Goal: Complete application form: Complete application form

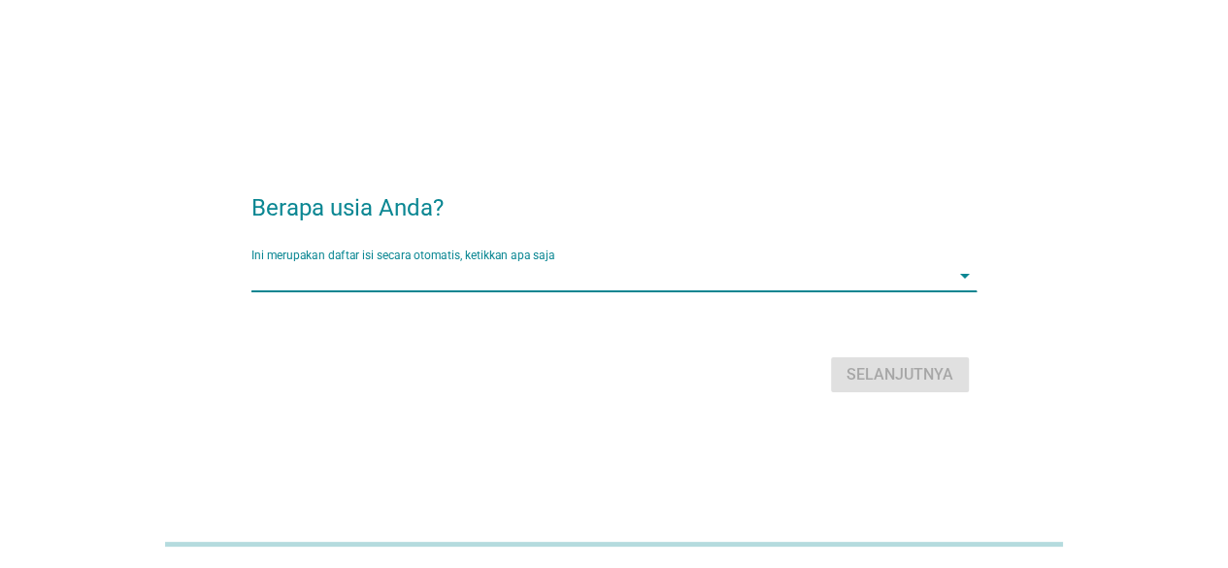
click at [371, 265] on input "Ini merupakan daftar isi secara otomatis, ketikkan apa saja" at bounding box center [600, 275] width 698 height 31
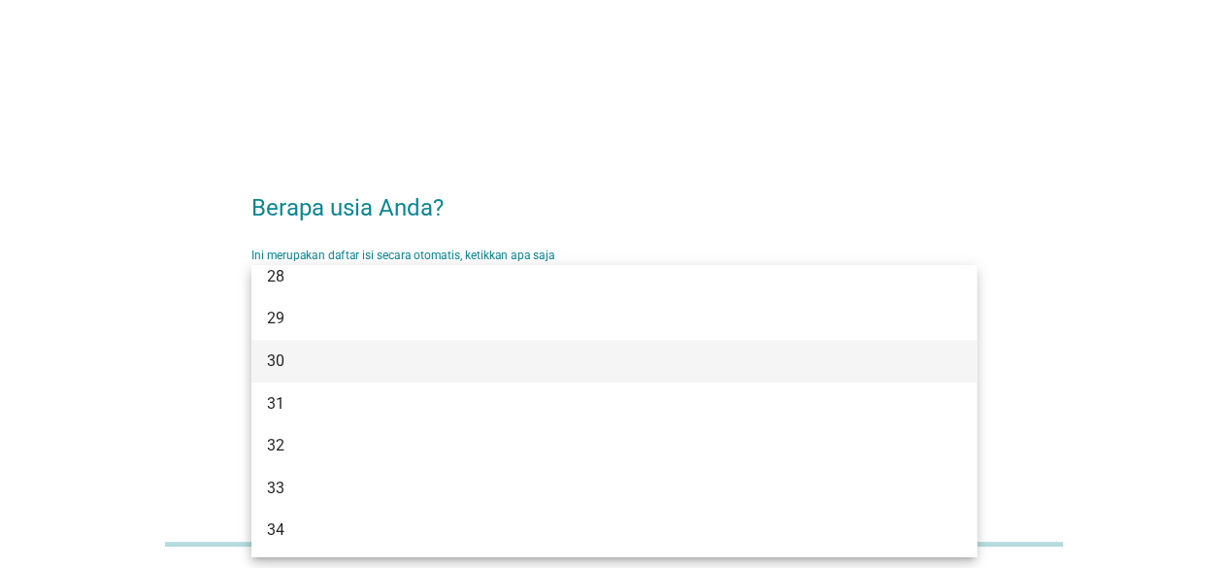
scroll to position [485, 0]
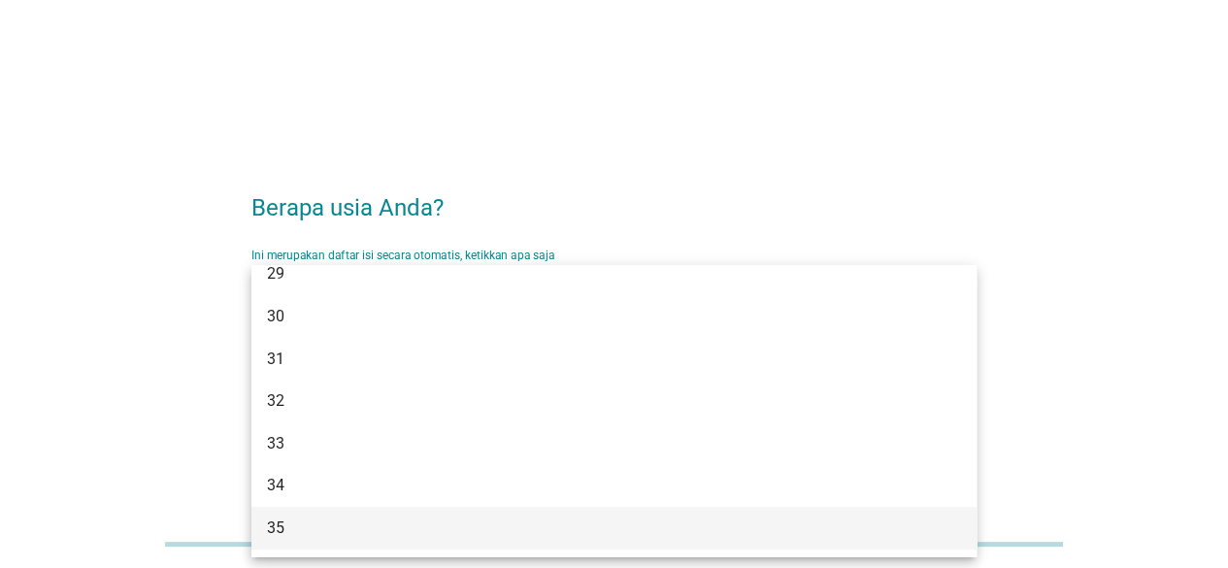
click at [273, 525] on div "35" at bounding box center [585, 527] width 636 height 23
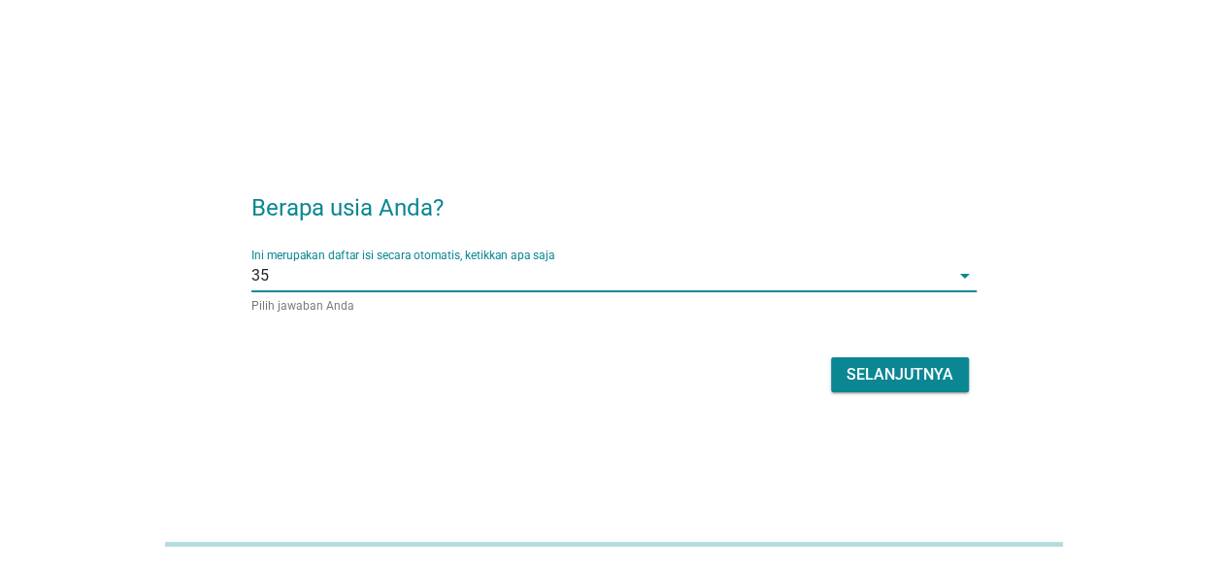
click at [865, 378] on div "Selanjutnya" at bounding box center [899, 374] width 107 height 23
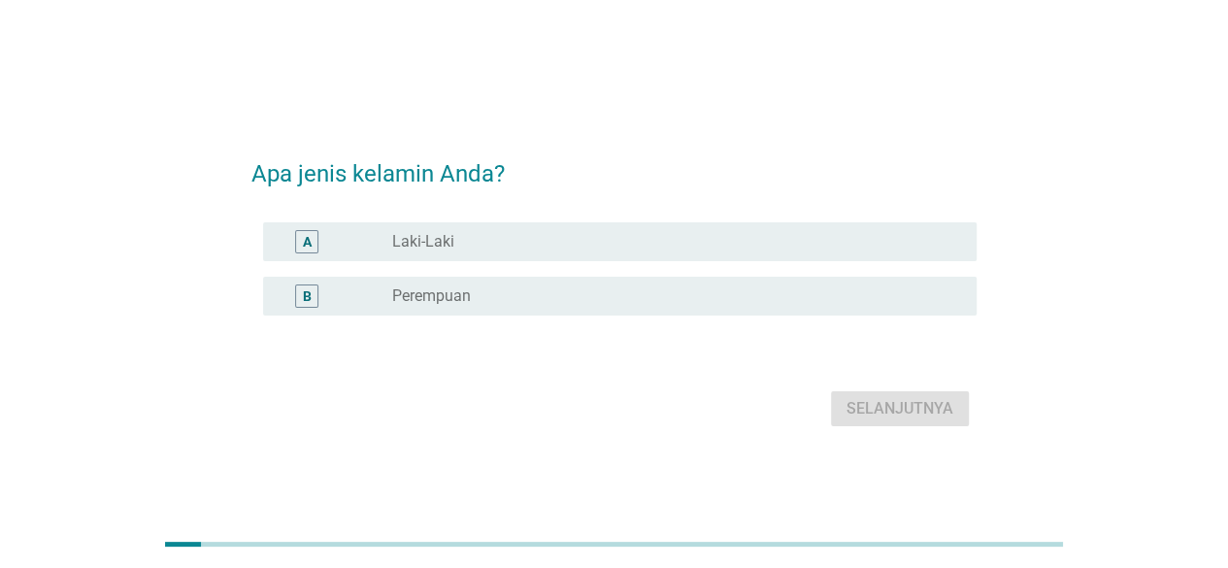
click at [416, 238] on label "Laki-Laki" at bounding box center [423, 241] width 62 height 19
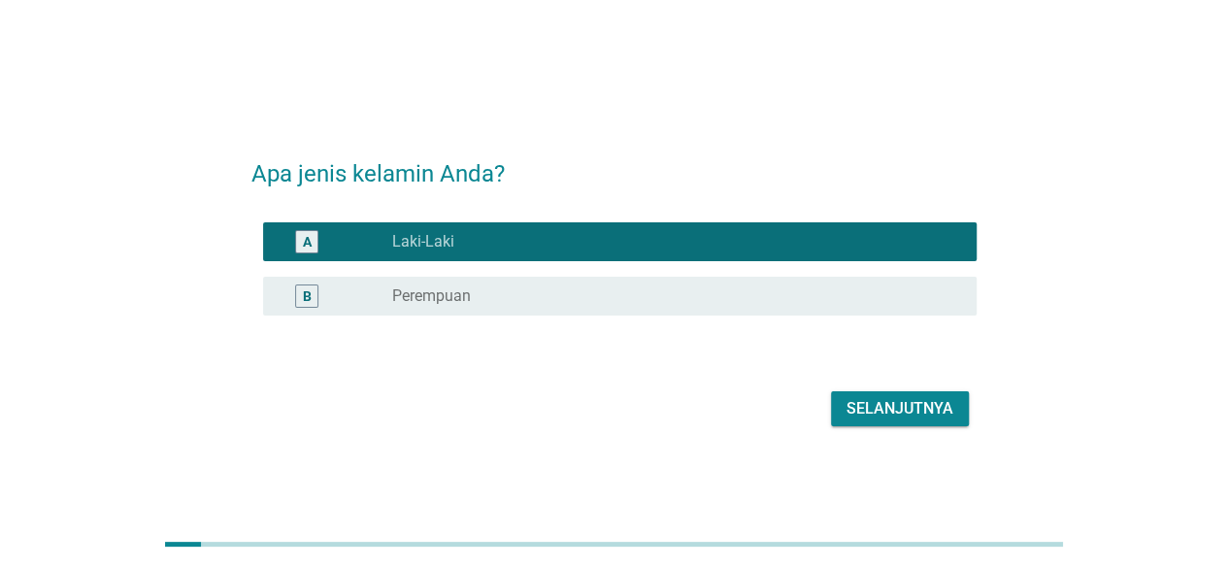
click at [872, 411] on div "Selanjutnya" at bounding box center [899, 408] width 107 height 23
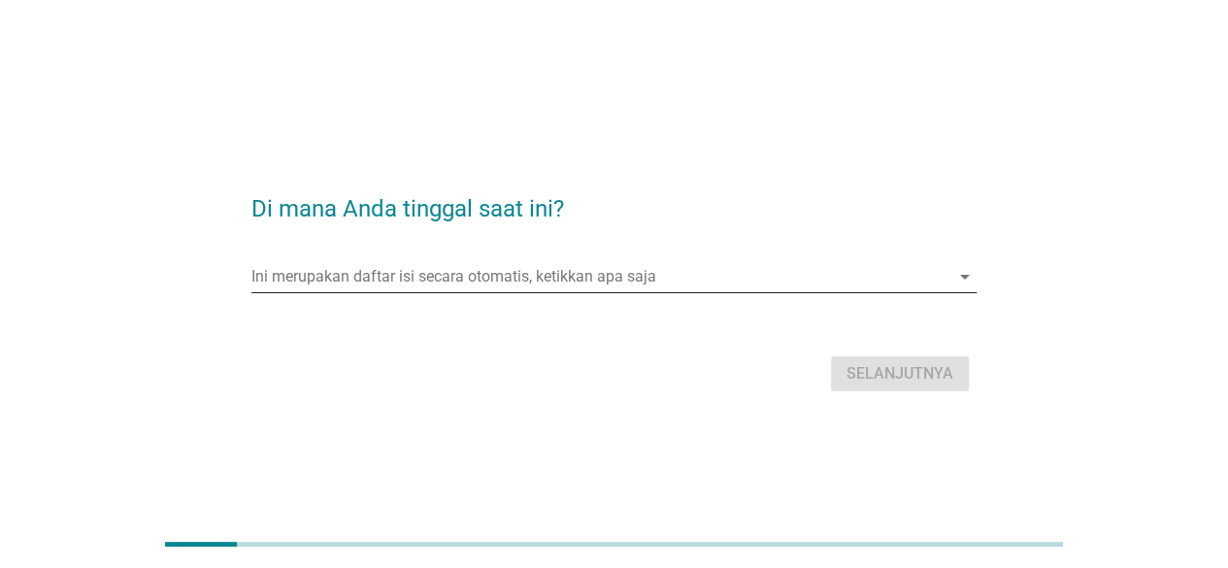
click at [396, 270] on input "Ini merupakan daftar isi secara otomatis, ketikkan apa saja" at bounding box center [600, 276] width 698 height 31
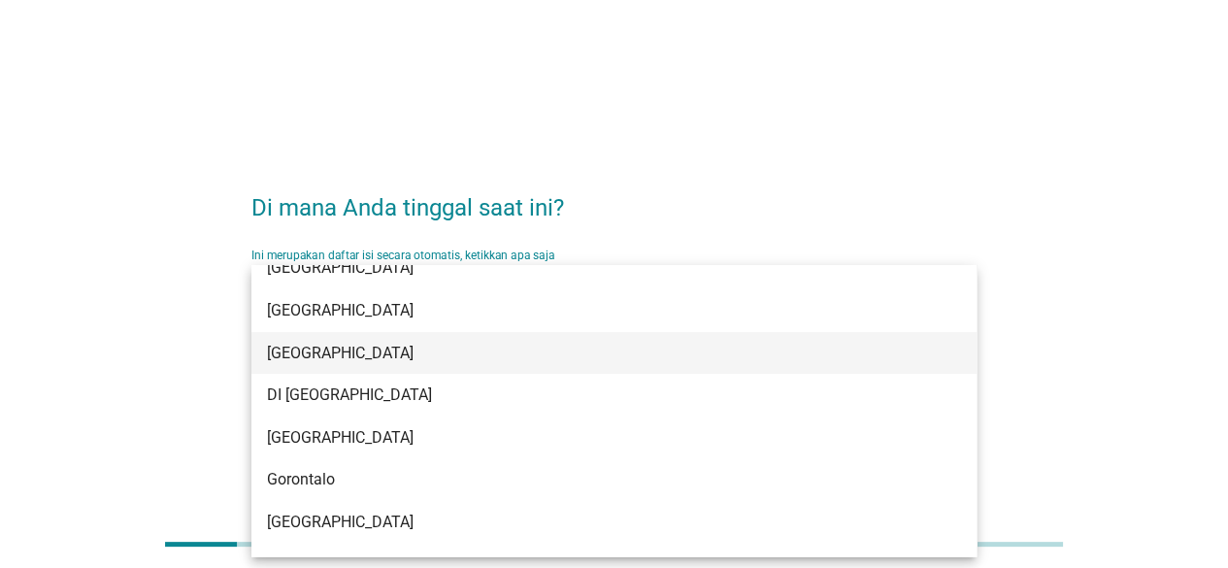
scroll to position [97, 0]
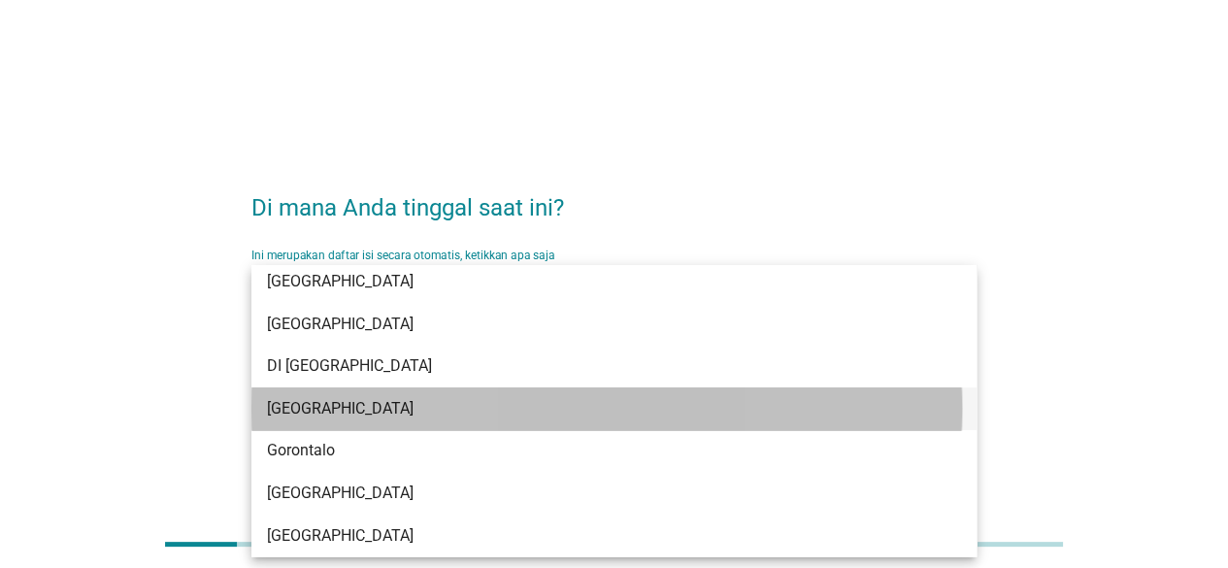
click at [359, 399] on div "[GEOGRAPHIC_DATA]" at bounding box center [585, 408] width 636 height 23
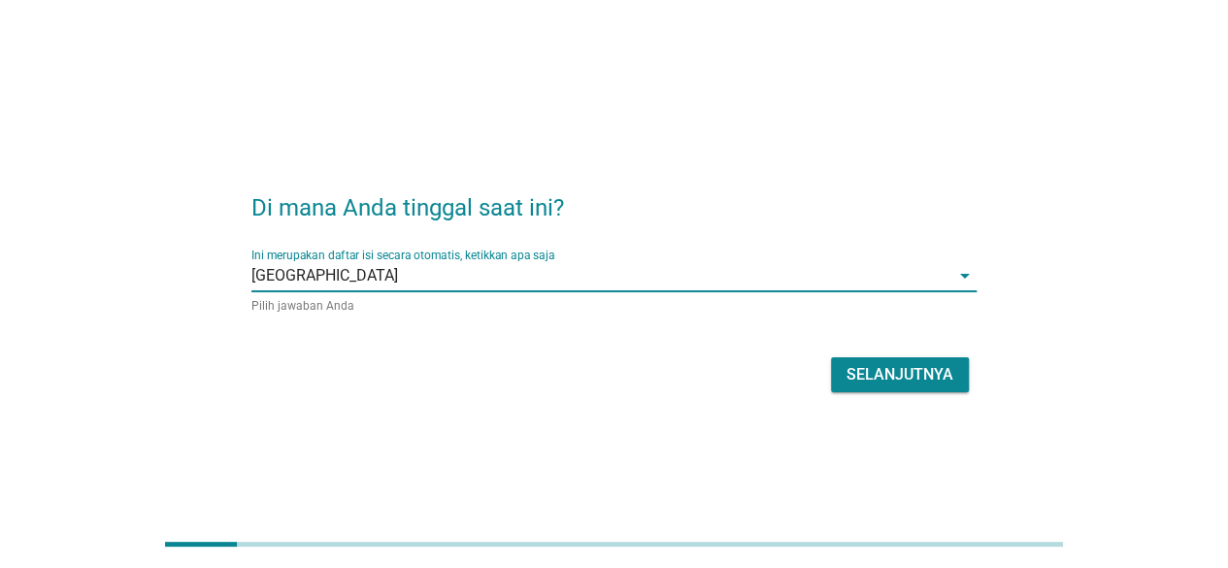
click at [922, 372] on div "Selanjutnya" at bounding box center [899, 374] width 107 height 23
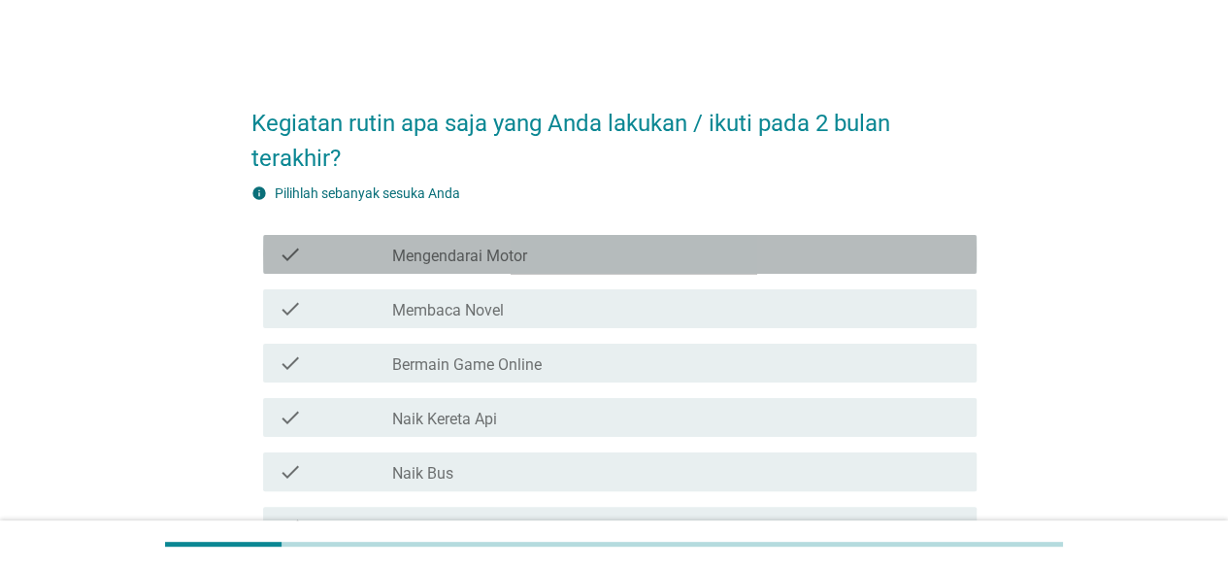
click at [493, 254] on label "Mengendarai Motor" at bounding box center [459, 256] width 135 height 19
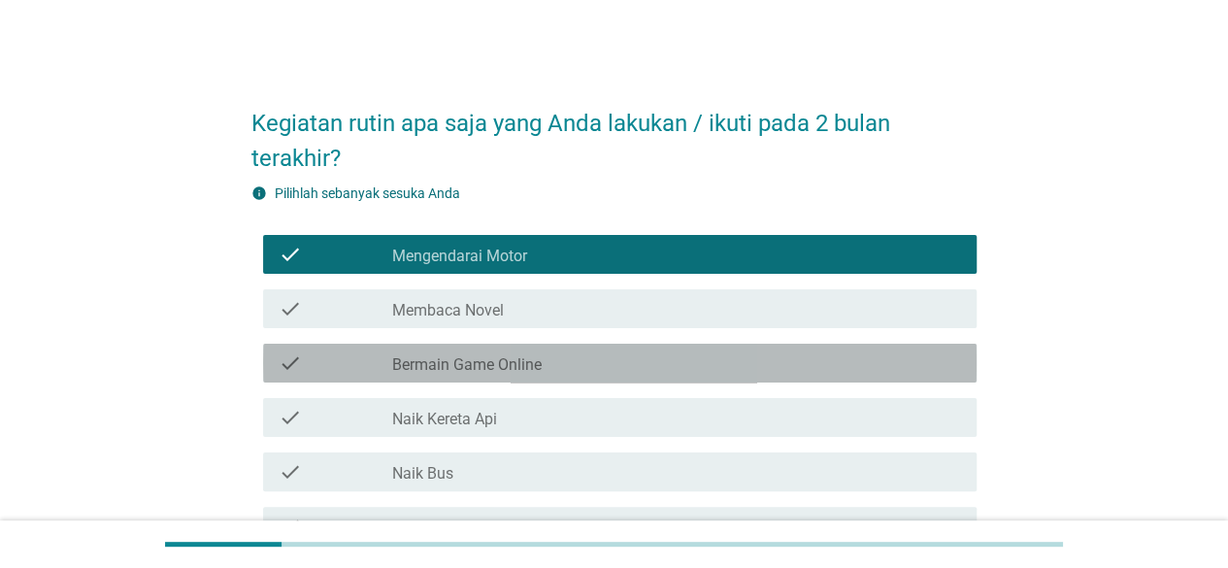
click at [461, 355] on label "Bermain Game Online" at bounding box center [466, 364] width 149 height 19
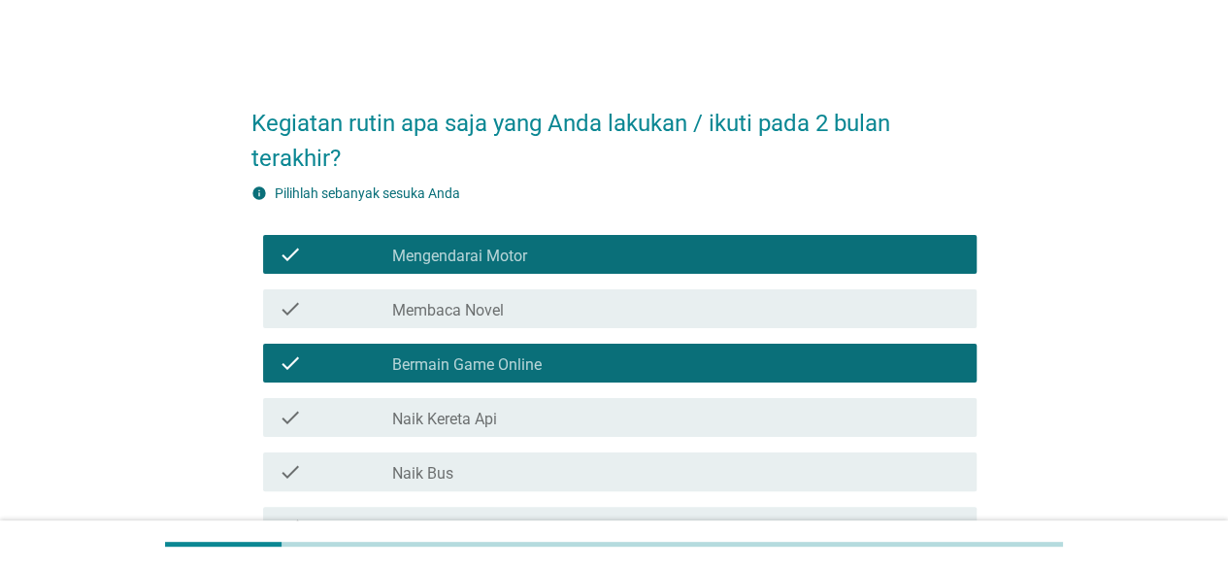
click at [453, 401] on div "check check_box_outline_blank Naik Kereta Api" at bounding box center [619, 417] width 713 height 39
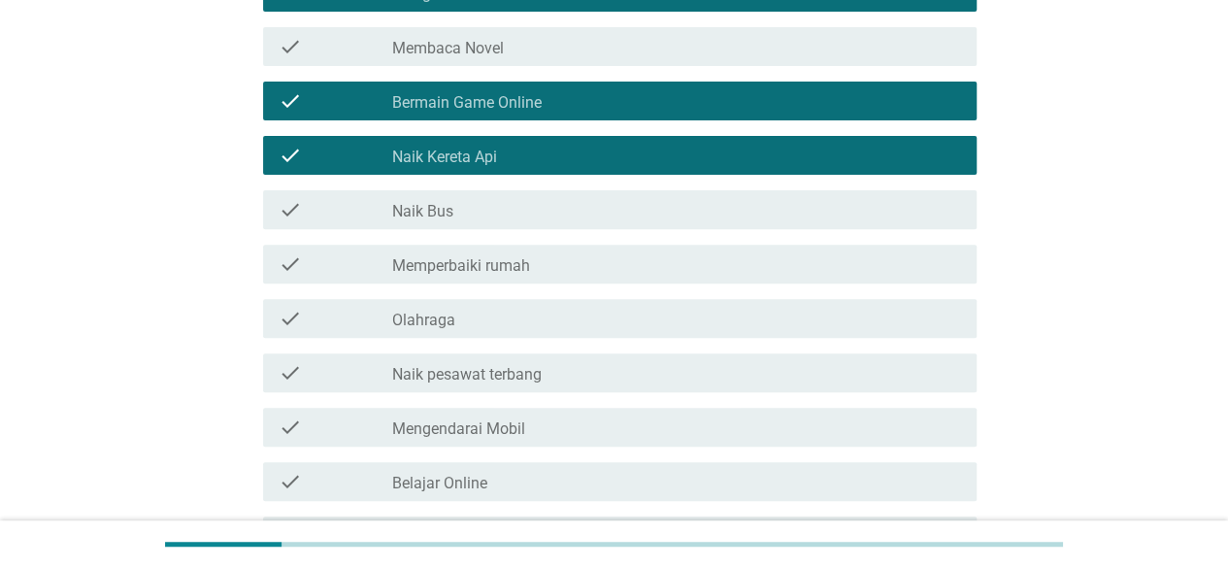
scroll to position [291, 0]
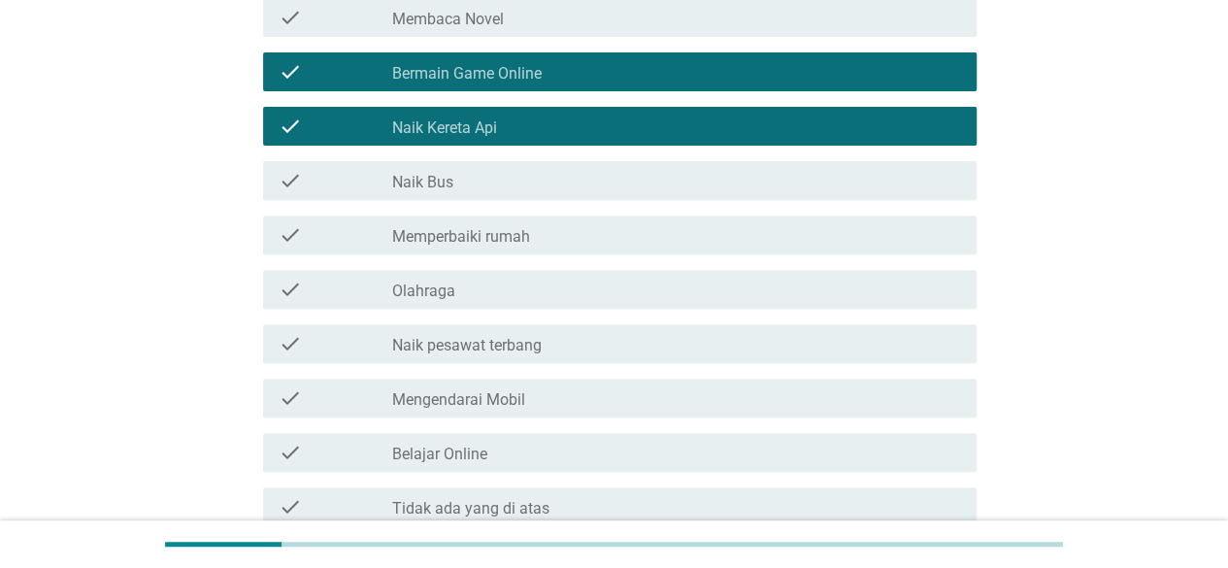
click at [441, 286] on label "Olahraga" at bounding box center [423, 290] width 63 height 19
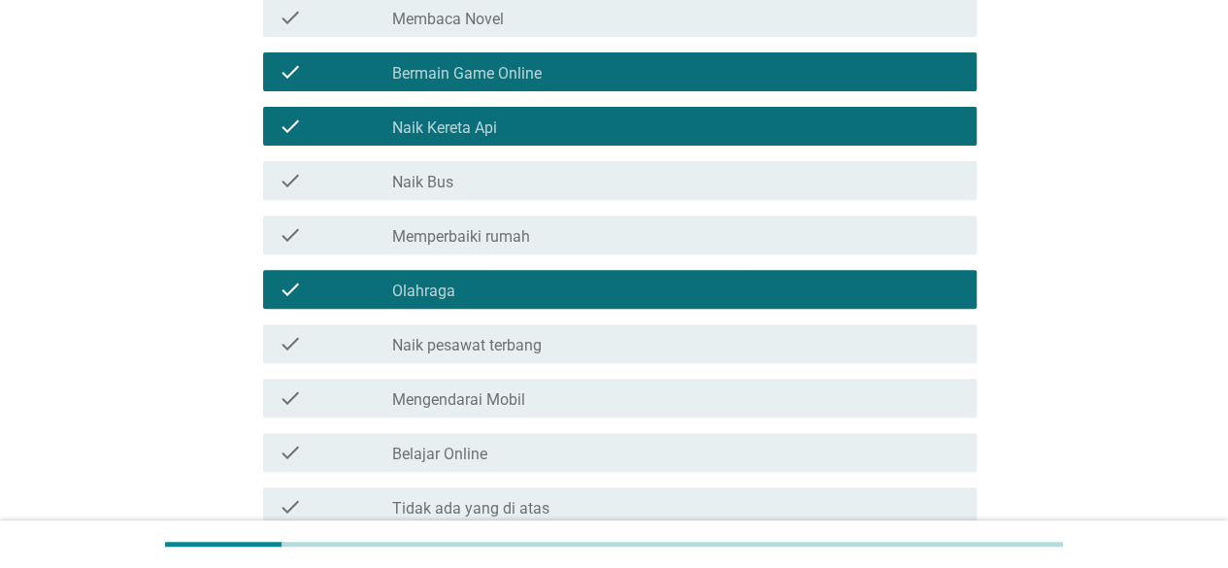
scroll to position [388, 0]
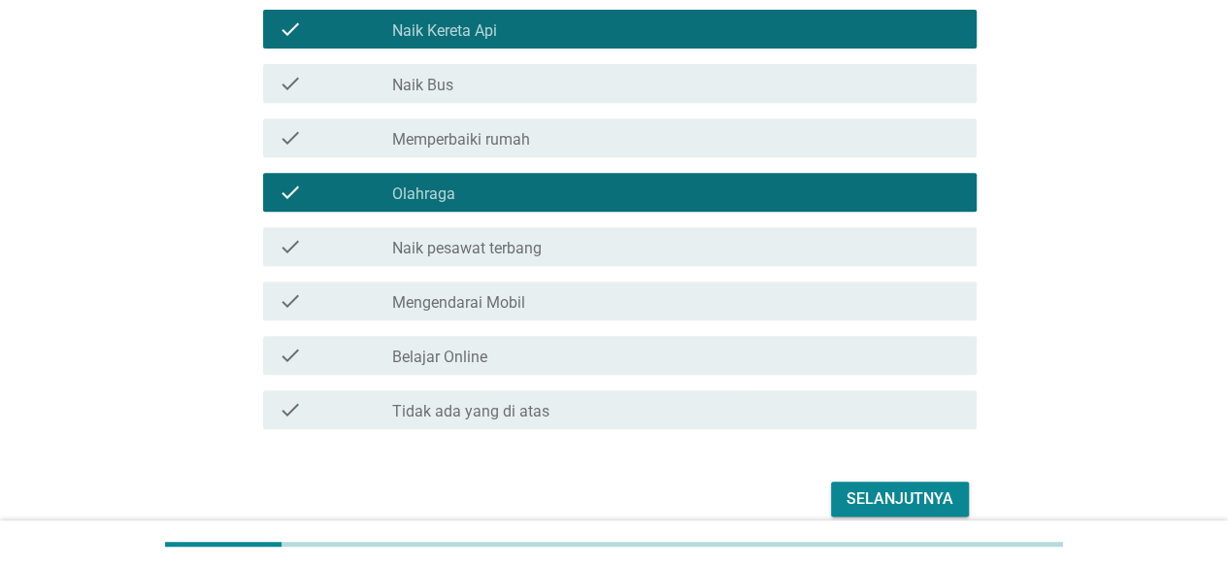
click at [454, 347] on label "Belajar Online" at bounding box center [439, 356] width 95 height 19
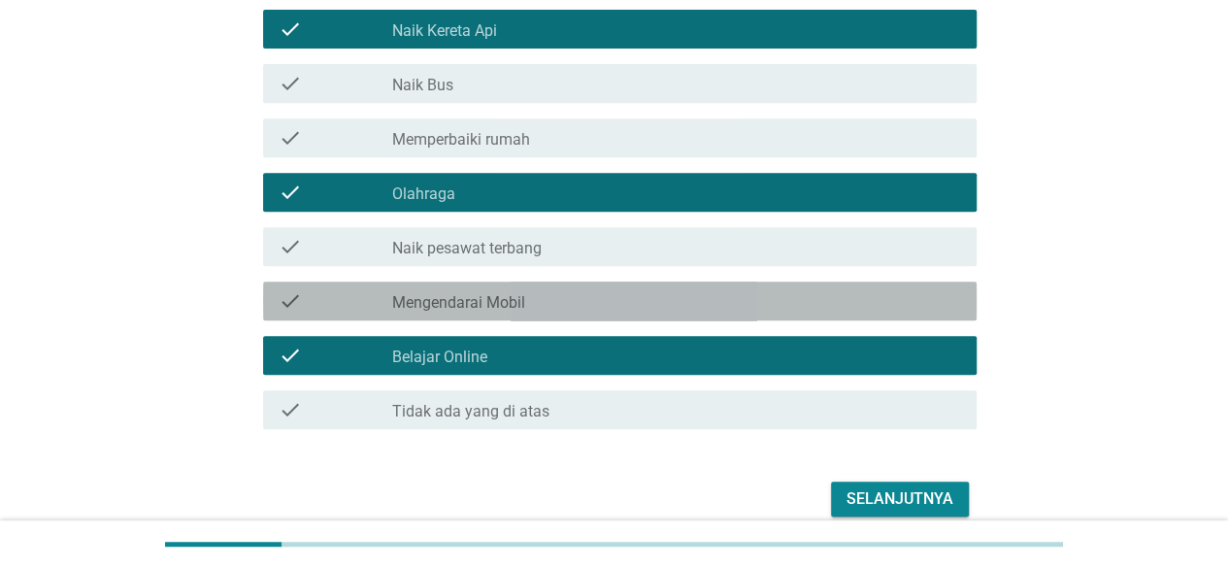
click at [483, 299] on label "Mengendarai Mobil" at bounding box center [458, 302] width 133 height 19
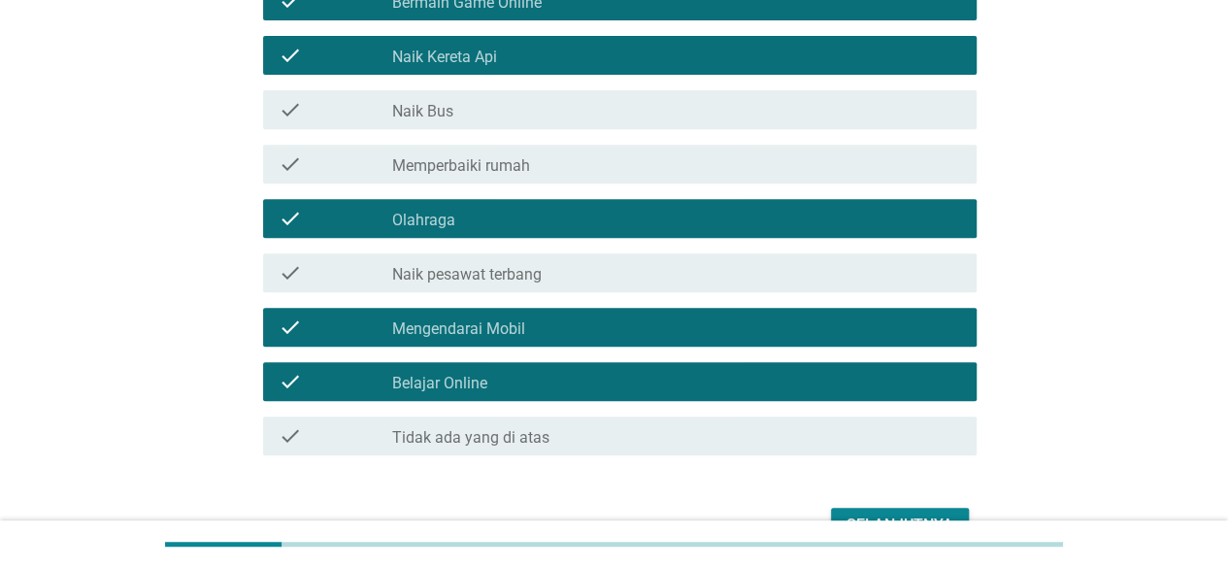
scroll to position [476, 0]
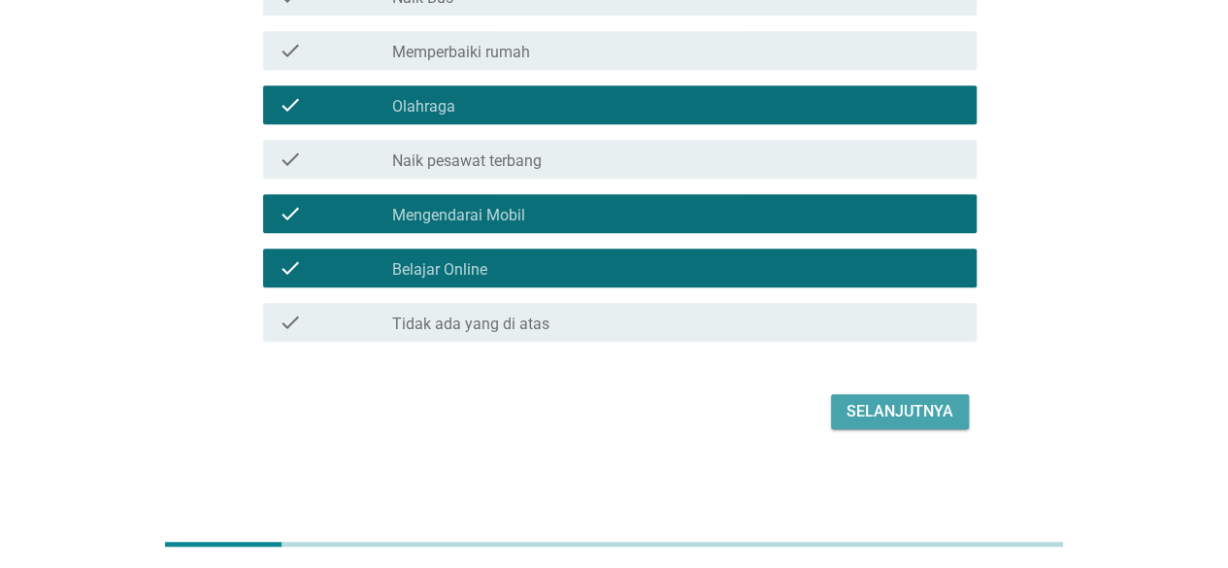
click at [918, 407] on div "Selanjutnya" at bounding box center [899, 411] width 107 height 23
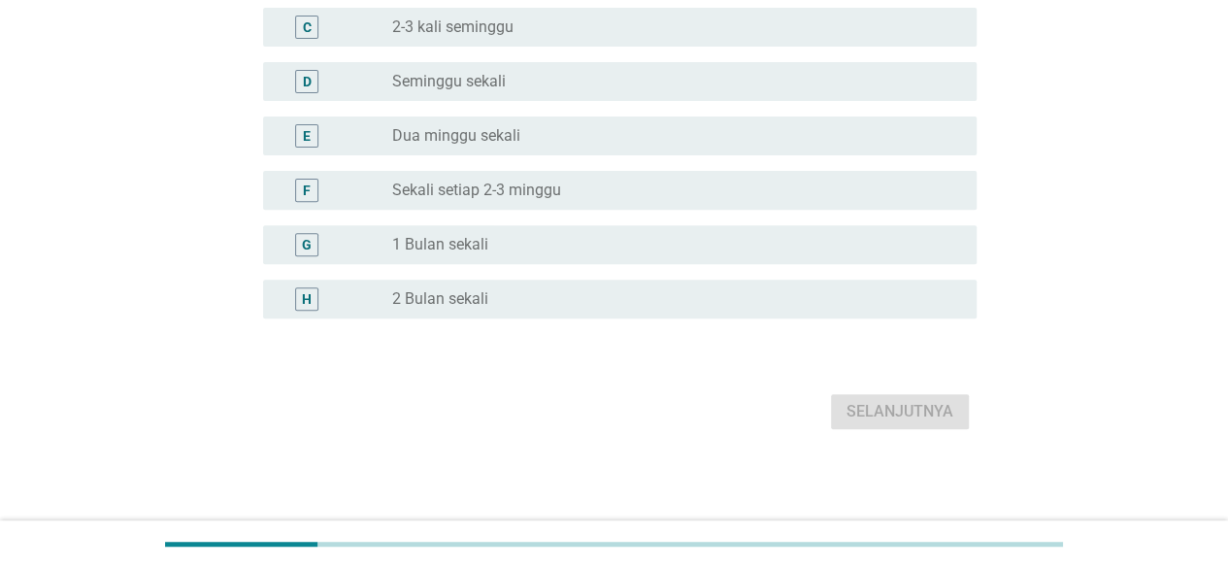
scroll to position [0, 0]
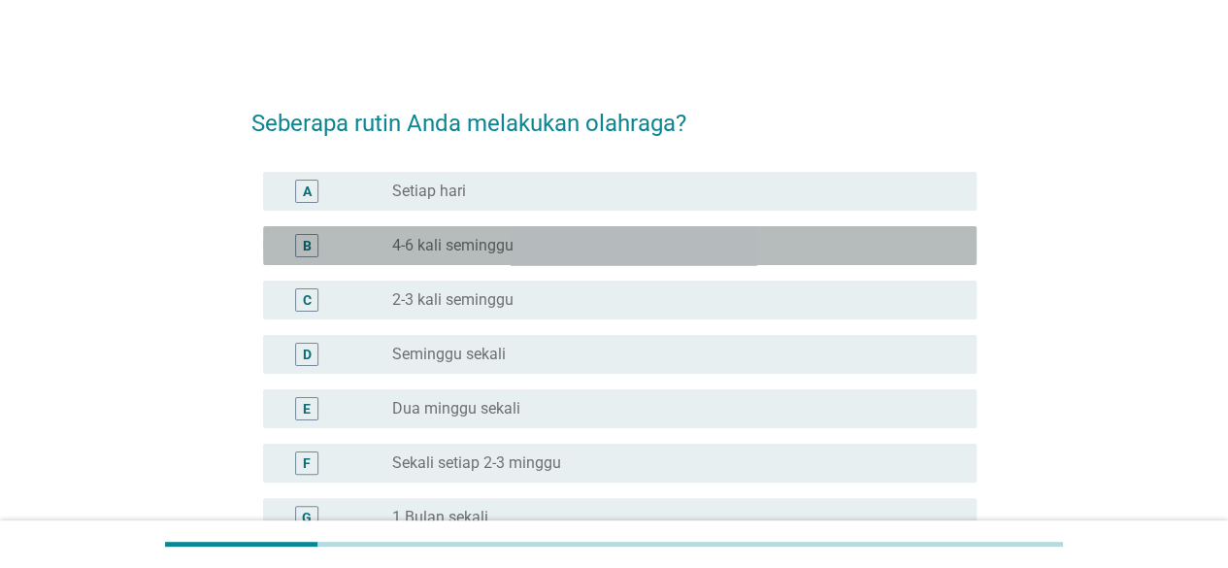
click at [470, 244] on label "4-6 kali seminggu" at bounding box center [452, 245] width 121 height 19
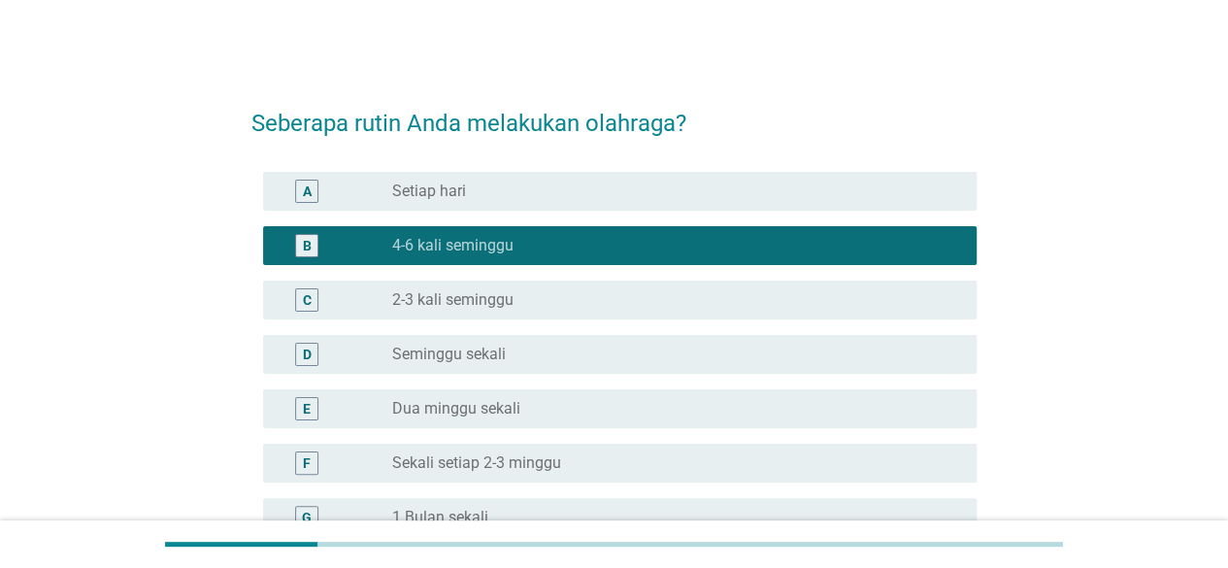
scroll to position [272, 0]
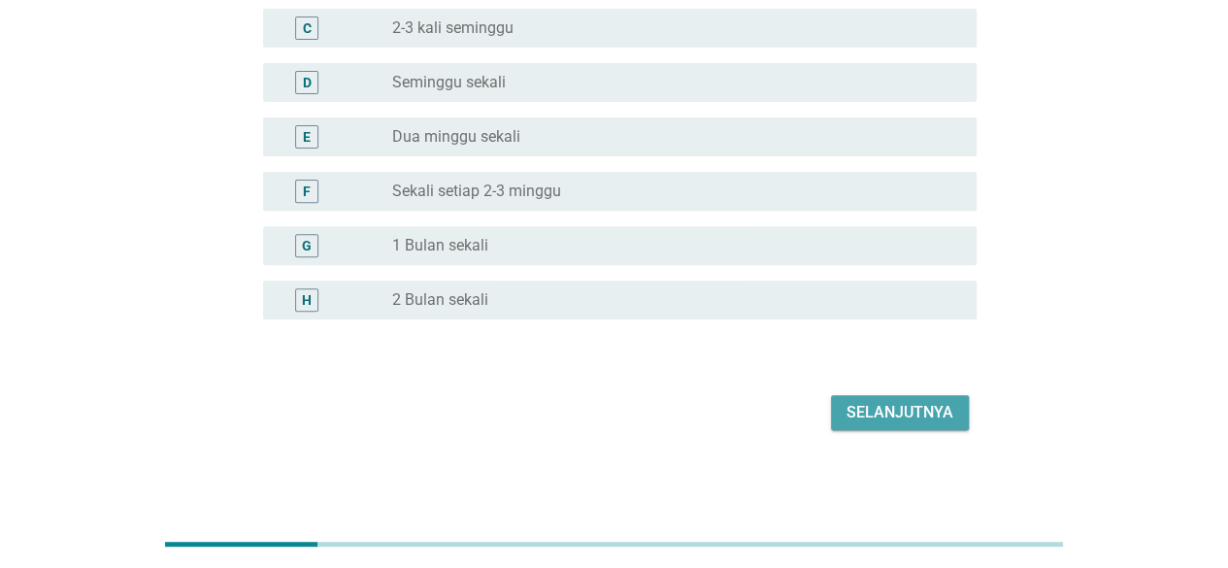
click at [883, 410] on div "Selanjutnya" at bounding box center [899, 412] width 107 height 23
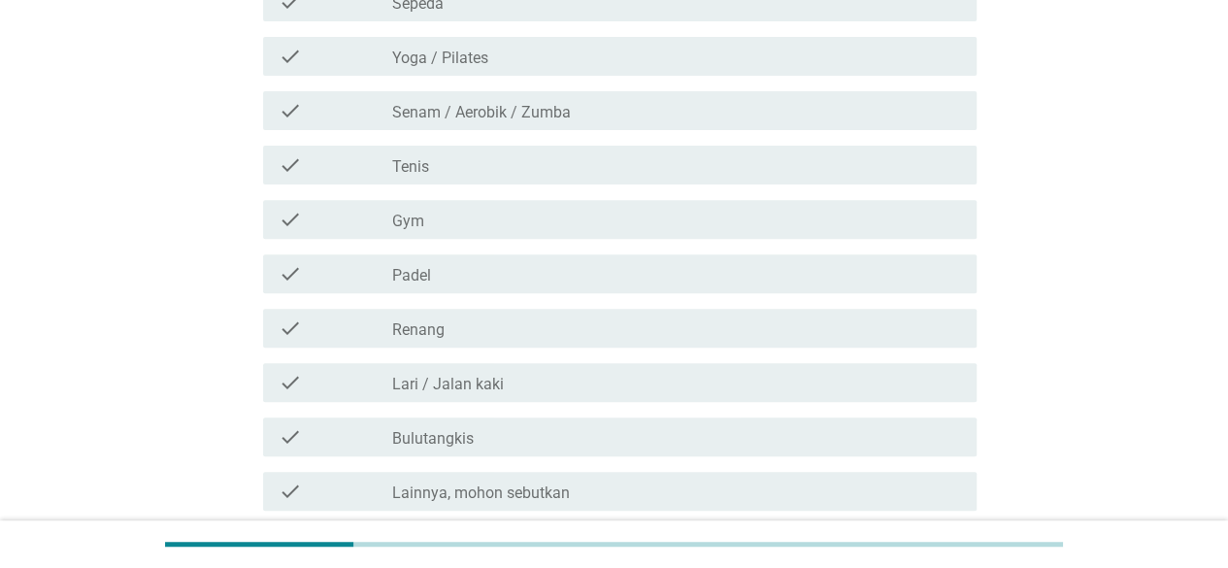
scroll to position [0, 0]
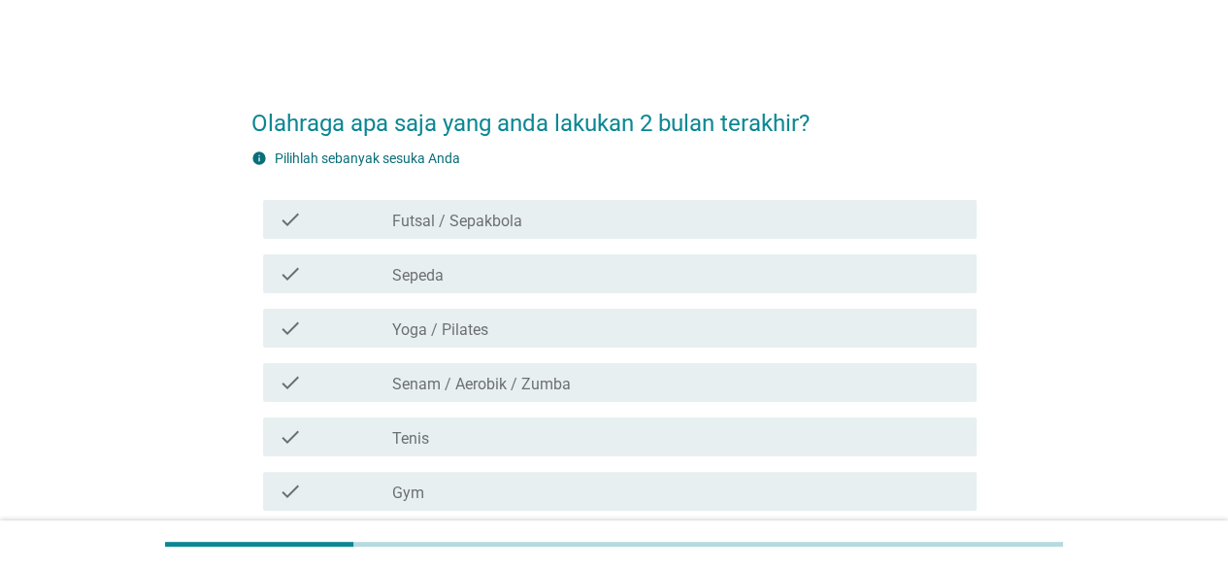
click at [440, 260] on div "check check_box_outline_blank Sepeda" at bounding box center [619, 273] width 713 height 39
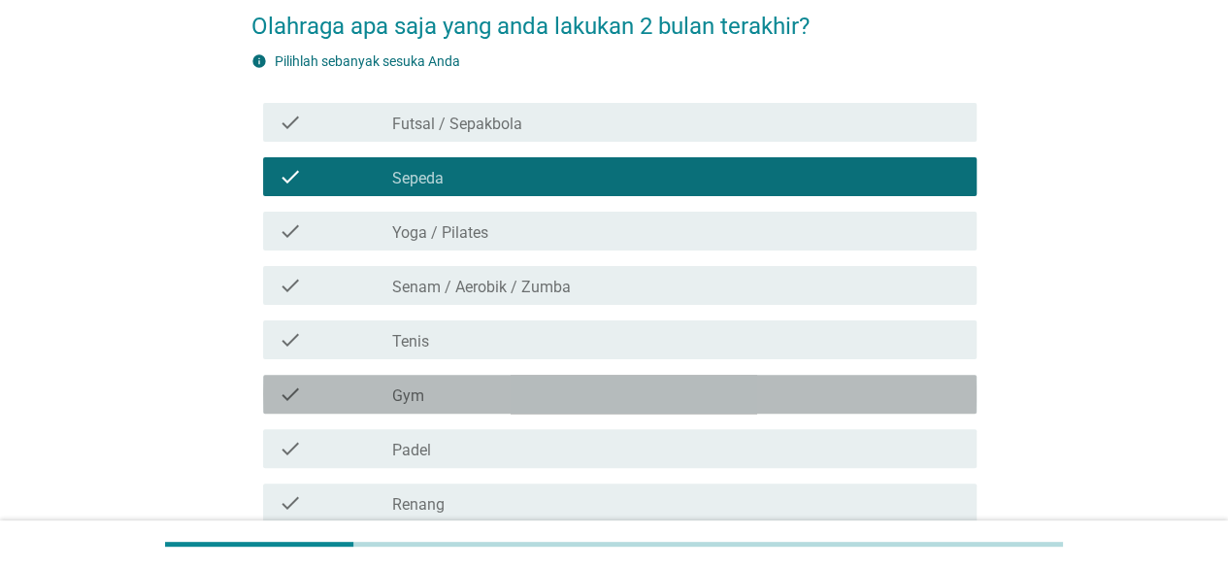
click at [445, 389] on div "check_box_outline_blank Gym" at bounding box center [676, 393] width 569 height 23
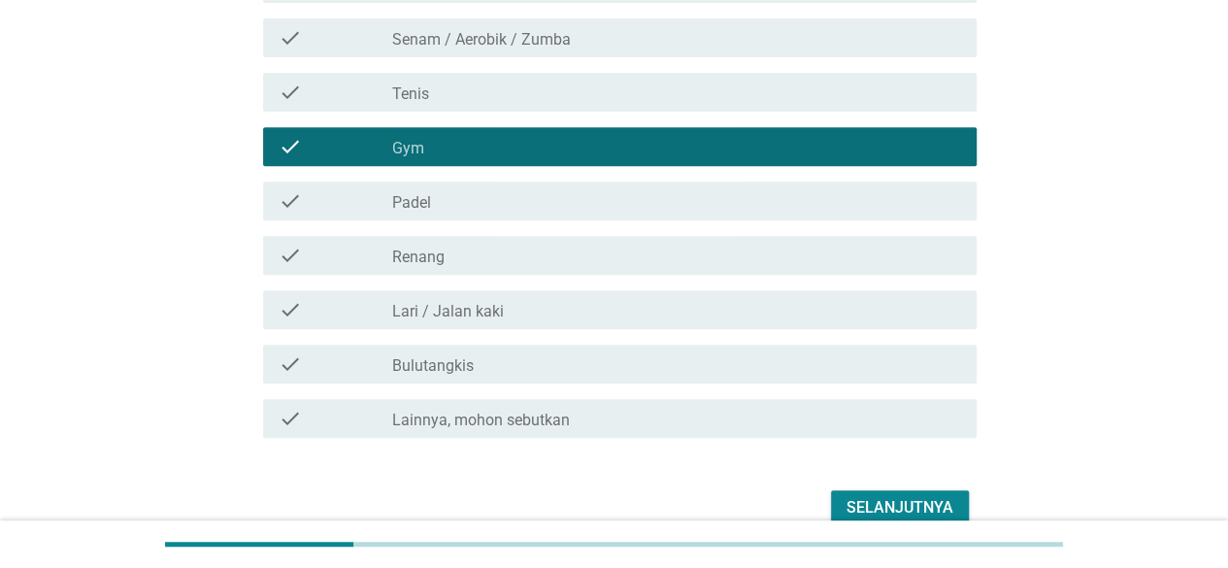
scroll to position [388, 0]
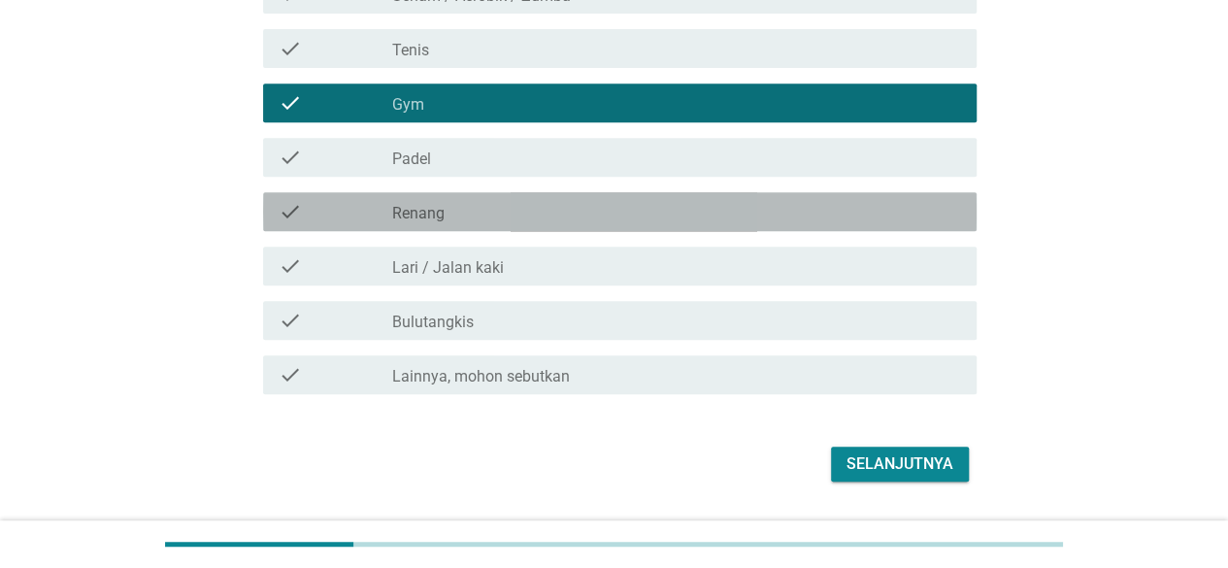
click at [462, 212] on div "check_box_outline_blank Renang" at bounding box center [676, 211] width 569 height 23
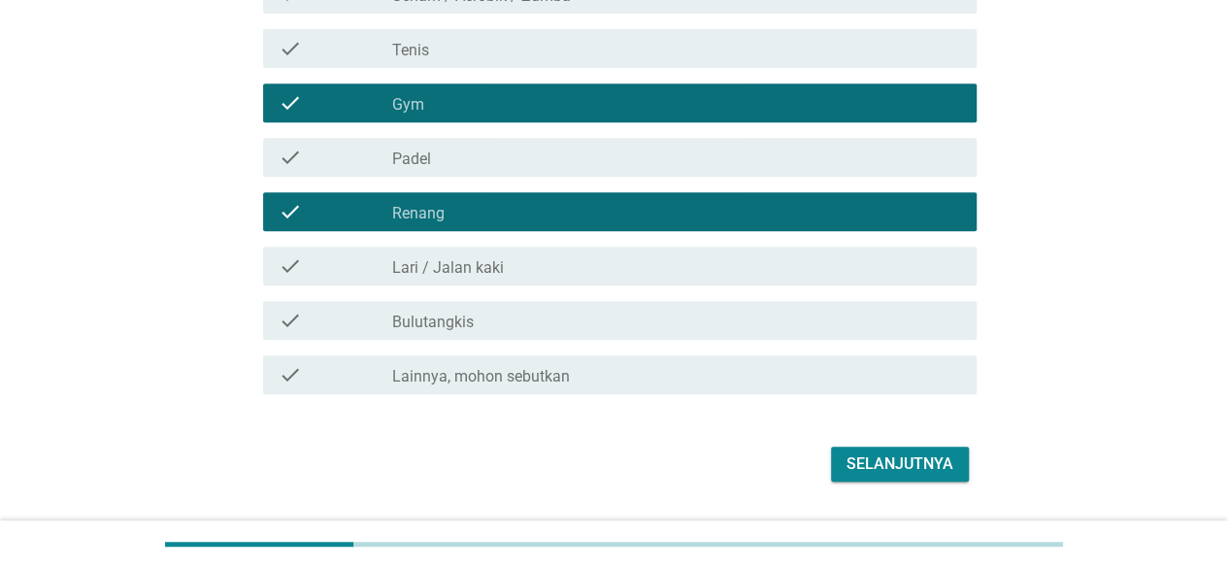
click at [450, 313] on label "Bulutangkis" at bounding box center [433, 322] width 82 height 19
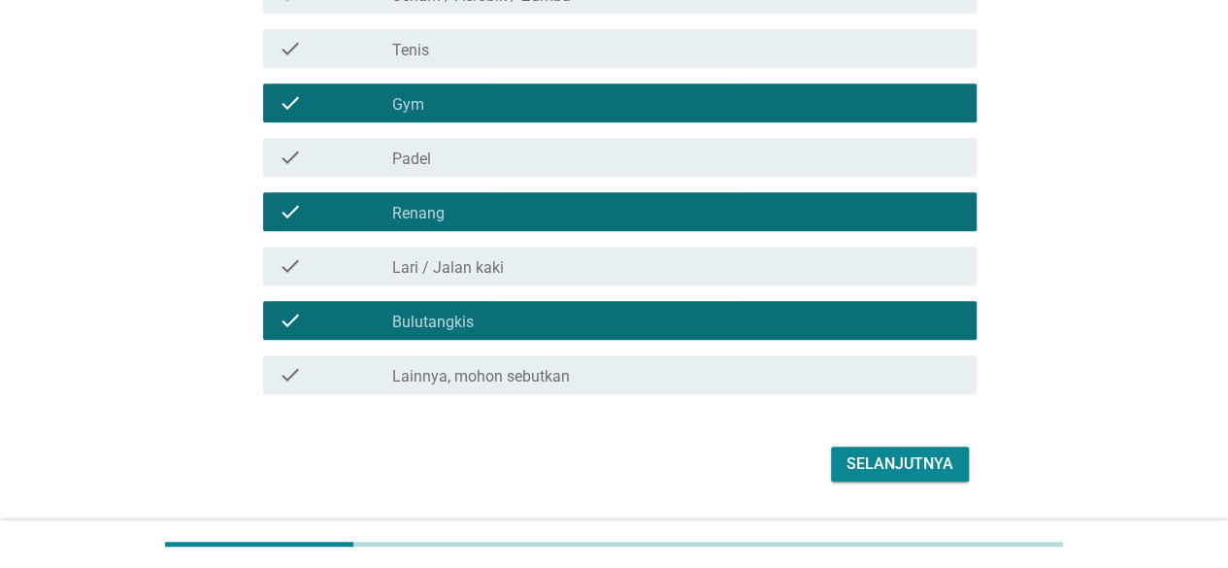
click at [450, 313] on label "Bulutangkis" at bounding box center [433, 322] width 82 height 19
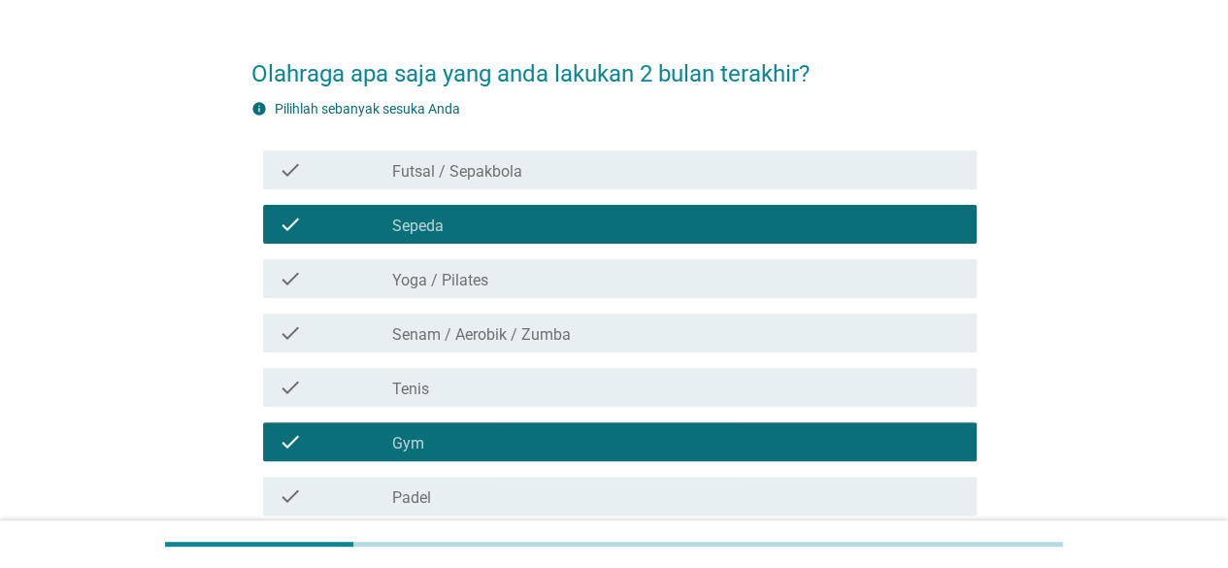
scroll to position [0, 0]
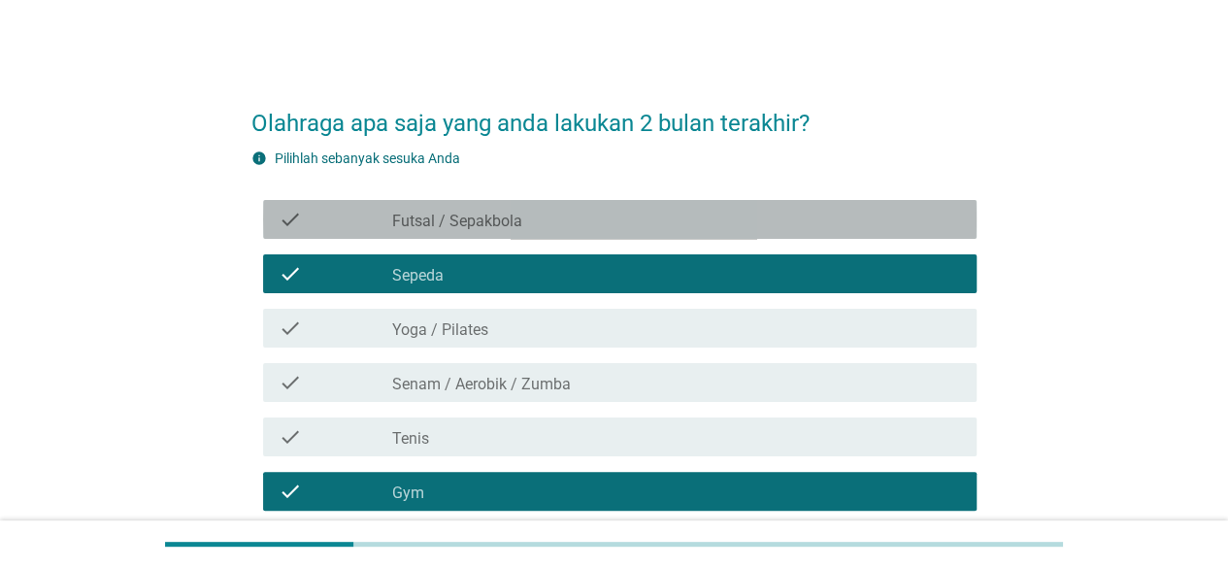
click at [466, 224] on label "Futsal / Sepakbola" at bounding box center [457, 221] width 130 height 19
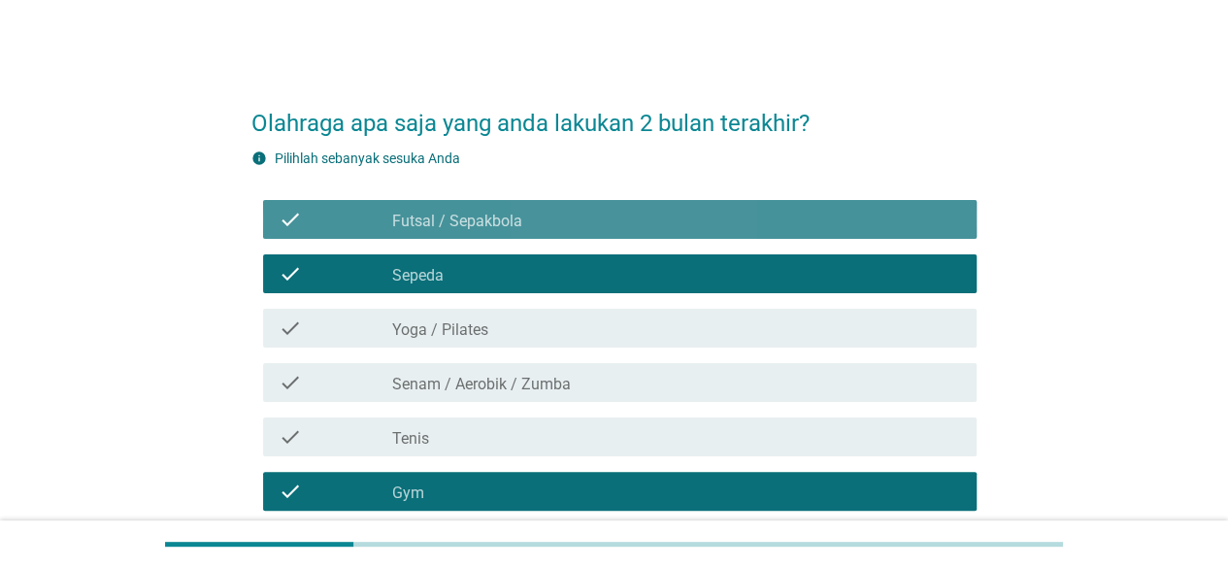
click at [462, 218] on label "Futsal / Sepakbola" at bounding box center [457, 221] width 130 height 19
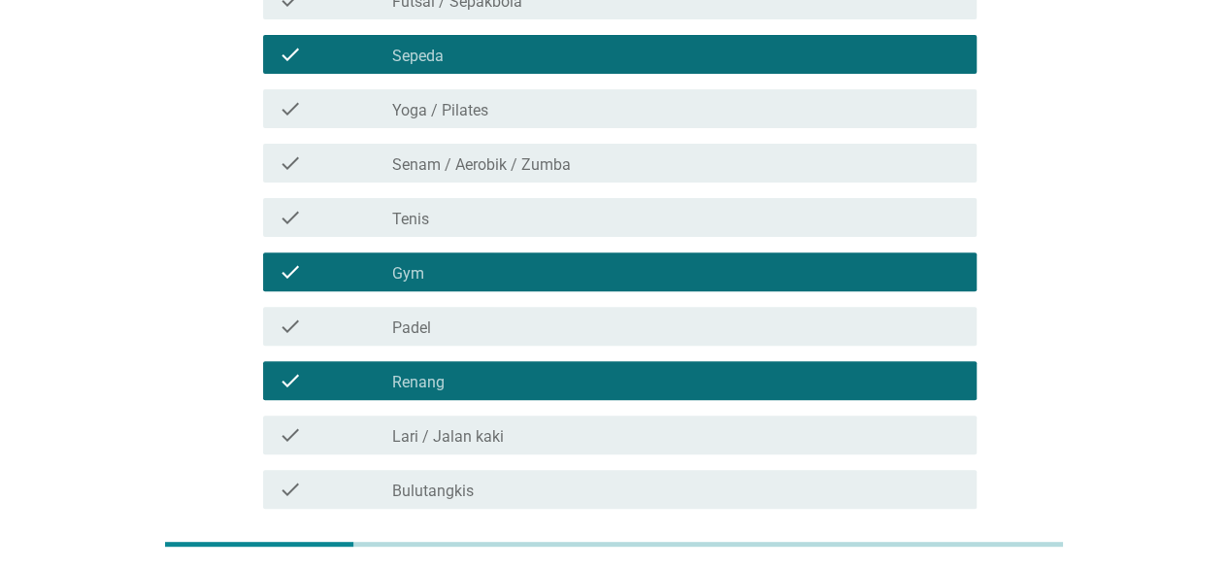
scroll to position [52, 0]
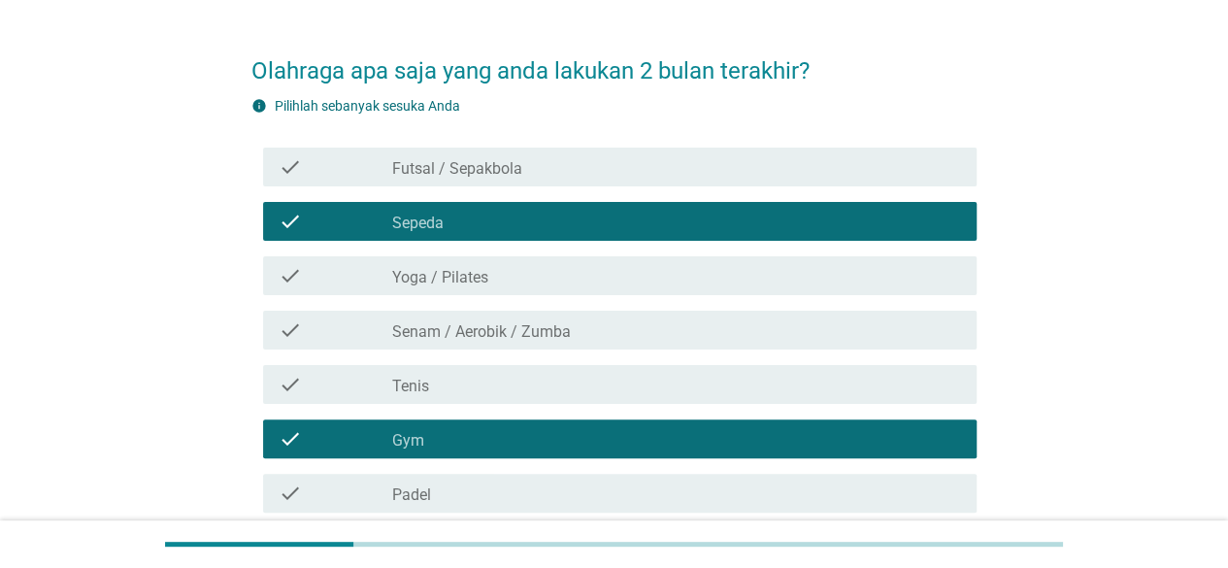
click at [509, 162] on label "Futsal / Sepakbola" at bounding box center [457, 168] width 130 height 19
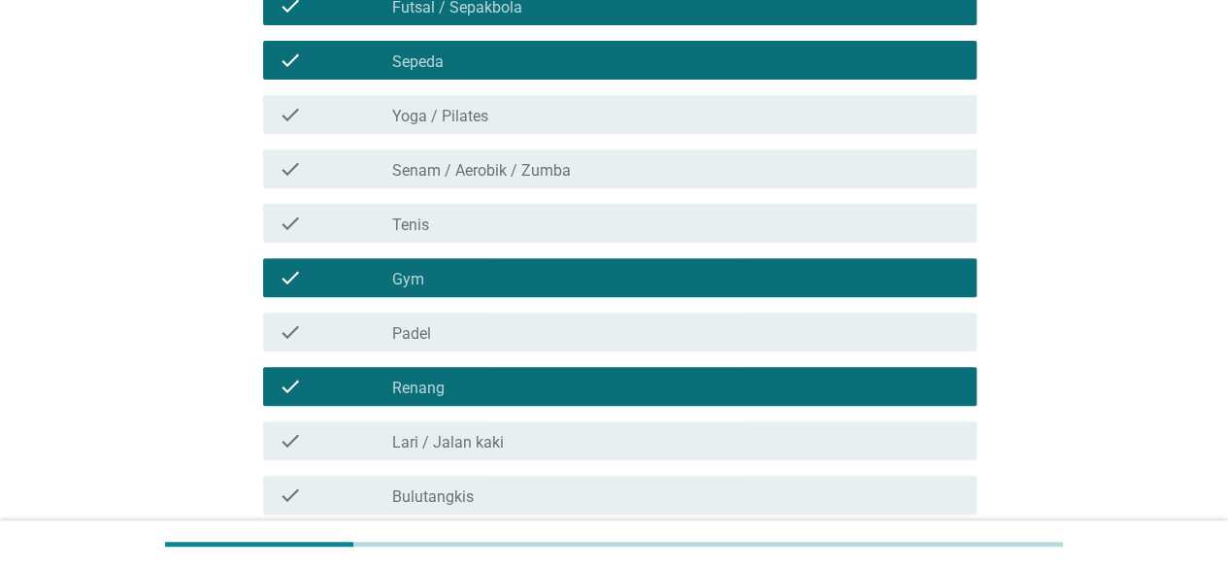
scroll to position [441, 0]
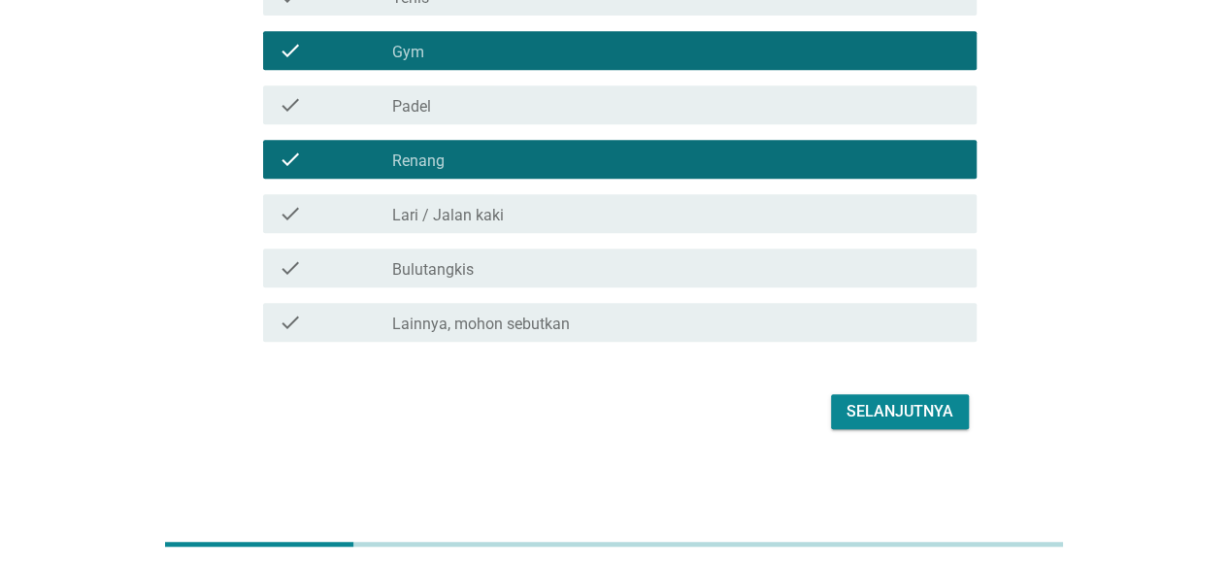
click at [908, 401] on div "Selanjutnya" at bounding box center [899, 411] width 107 height 23
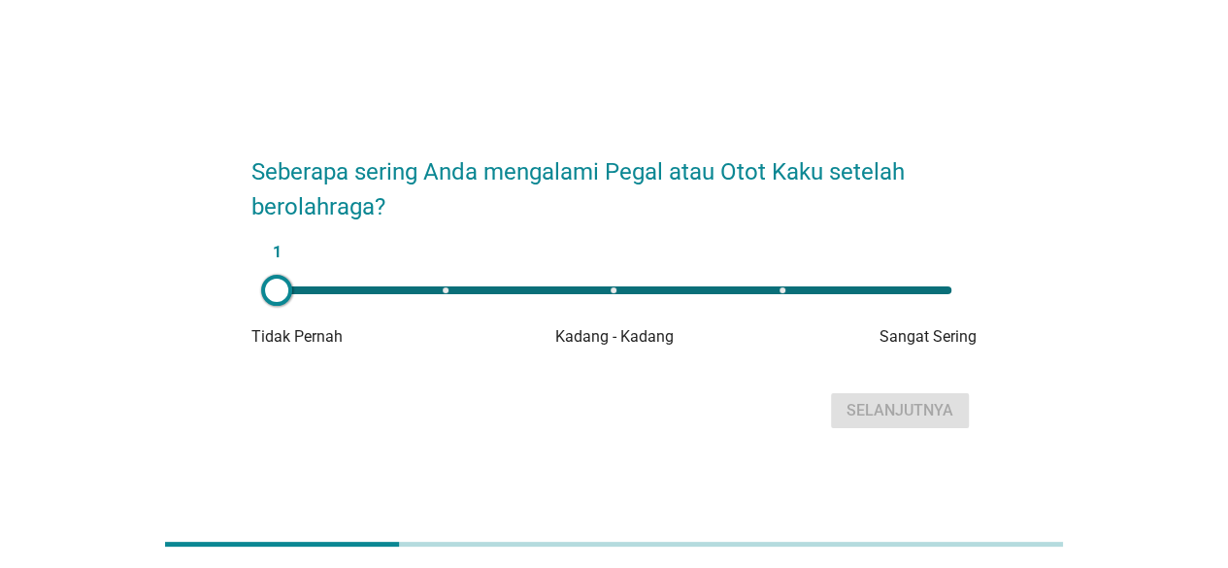
click at [623, 287] on div "1" at bounding box center [614, 290] width 675 height 8
type input "3"
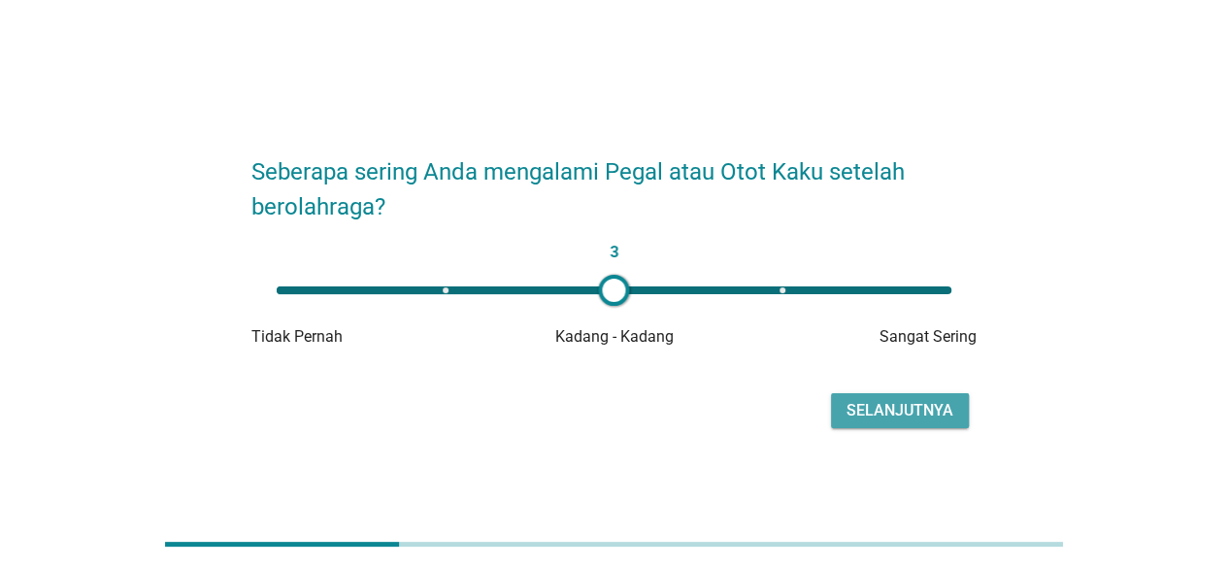
click at [899, 404] on div "Selanjutnya" at bounding box center [899, 410] width 107 height 23
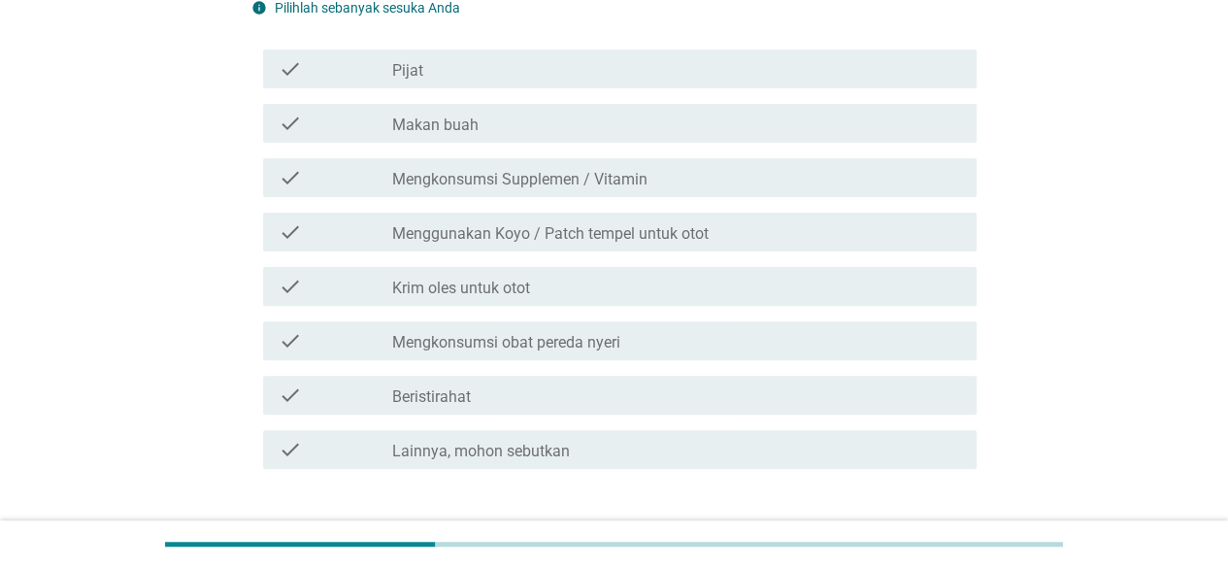
scroll to position [194, 0]
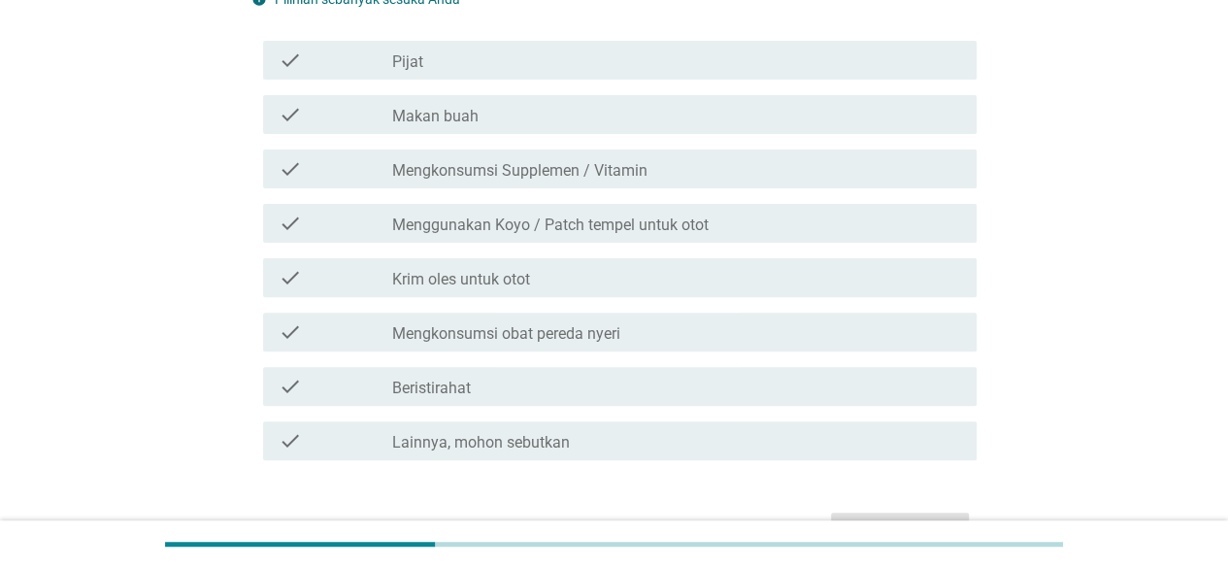
click at [462, 114] on label "Makan buah" at bounding box center [435, 116] width 86 height 19
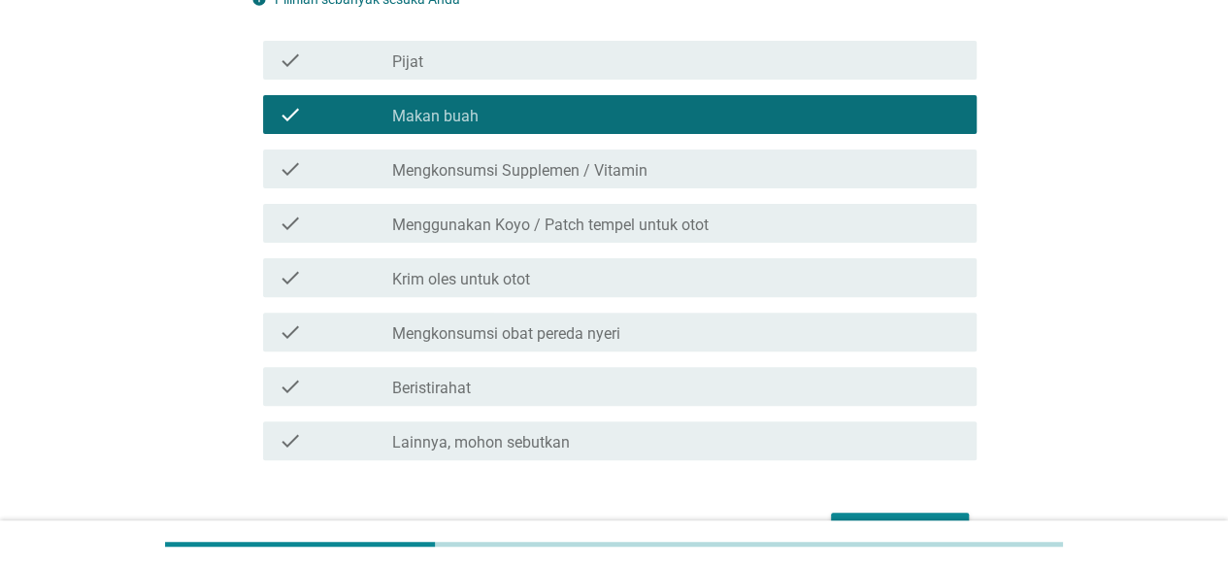
click at [476, 228] on label "Menggunakan Koyo / Patch tempel untuk otot" at bounding box center [550, 224] width 316 height 19
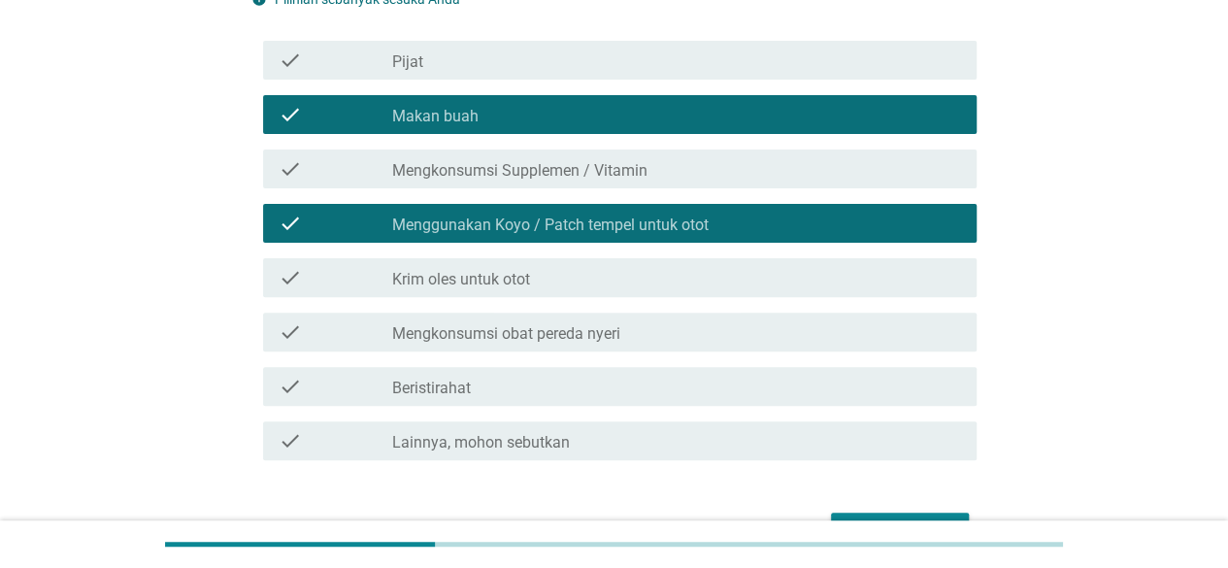
click at [471, 284] on label "Krim oles untuk otot" at bounding box center [461, 279] width 138 height 19
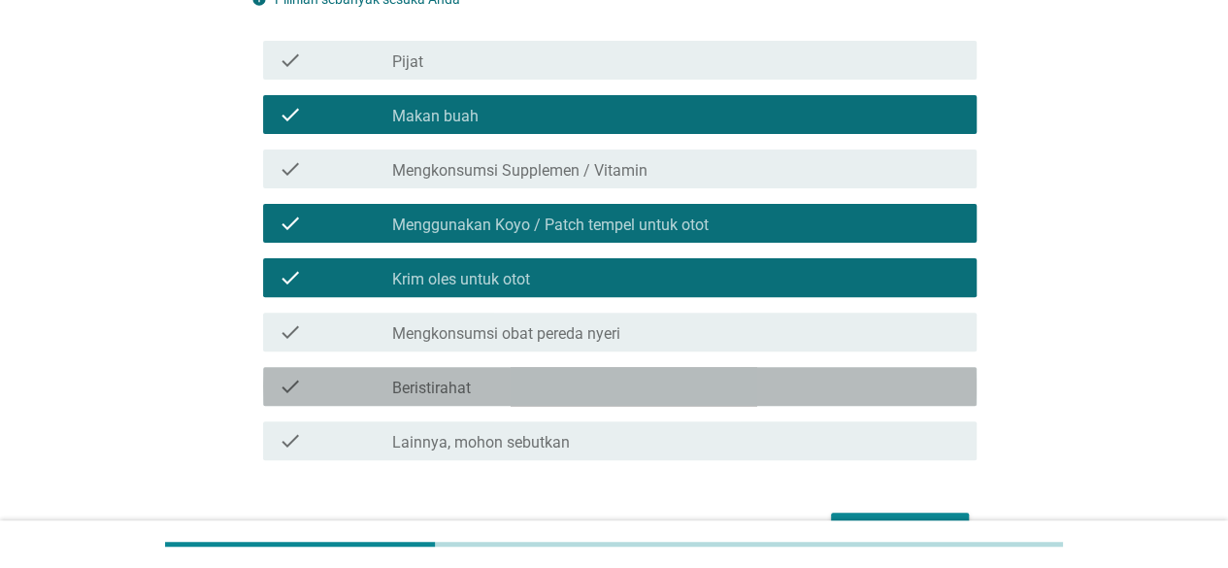
click at [457, 387] on label "Beristirahat" at bounding box center [431, 388] width 79 height 19
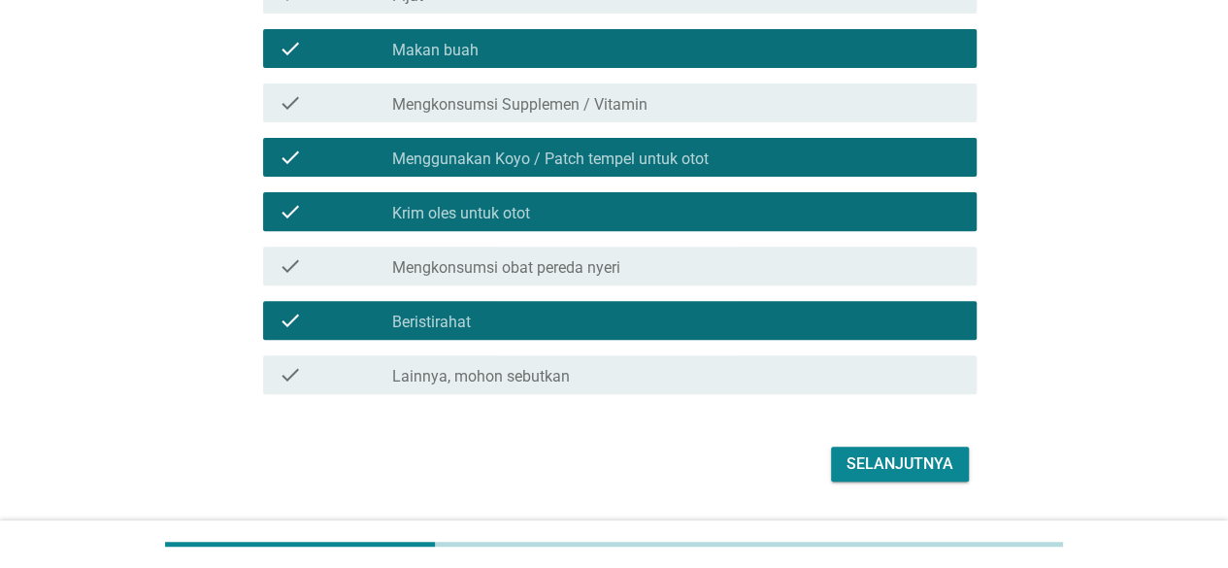
scroll to position [291, 0]
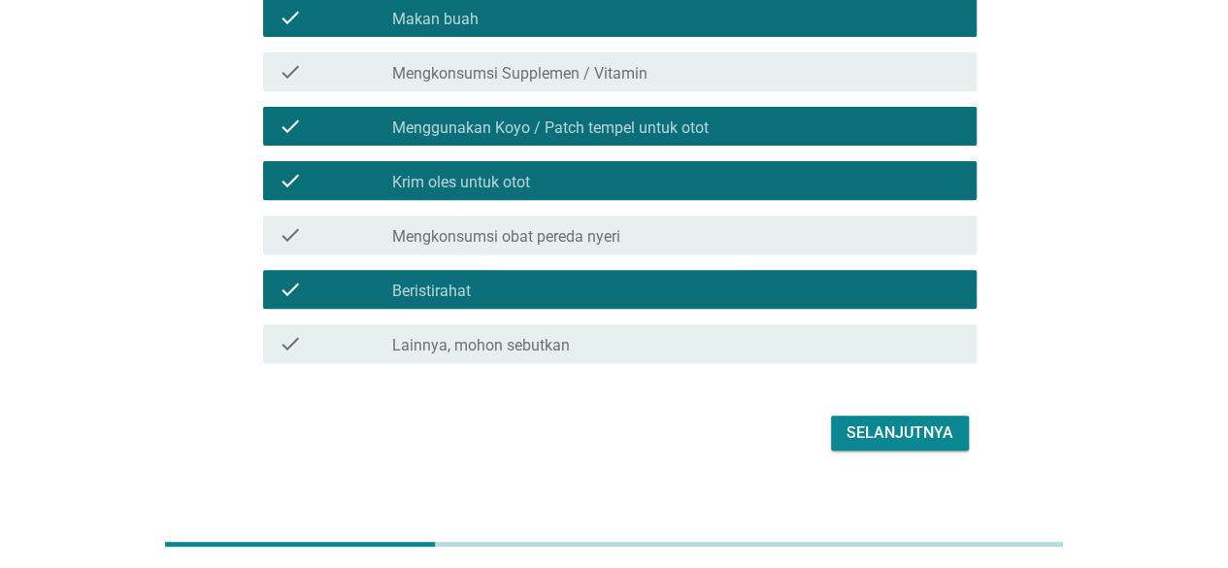
click at [514, 248] on div "check check_box_outline_blank Mengkonsumsi obat pereda nyeri" at bounding box center [619, 234] width 713 height 39
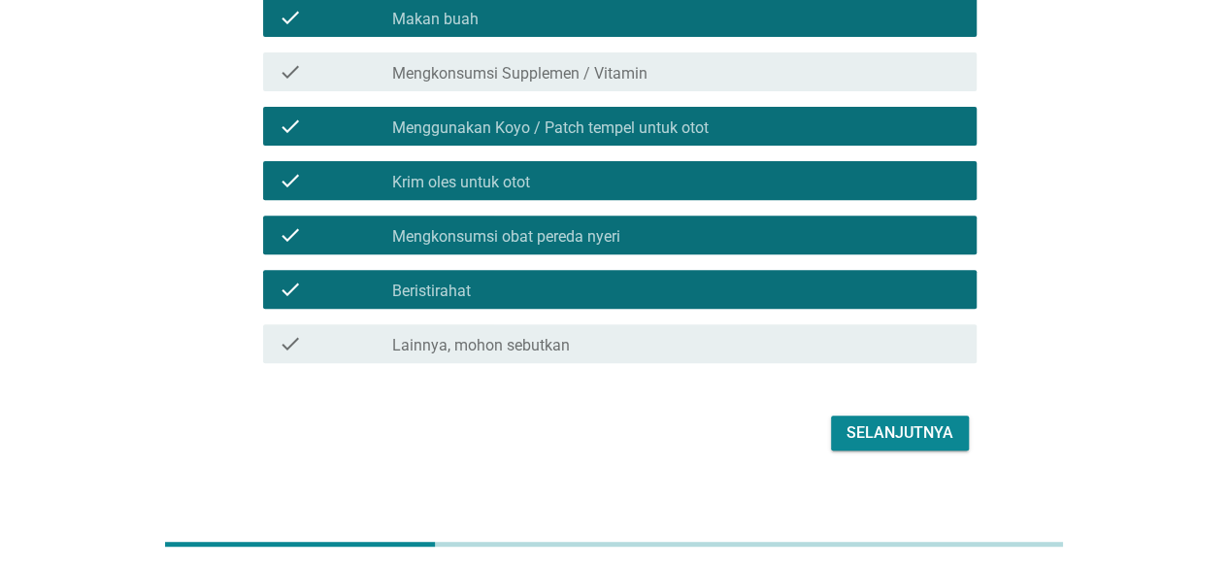
click at [900, 430] on div "Selanjutnya" at bounding box center [899, 432] width 107 height 23
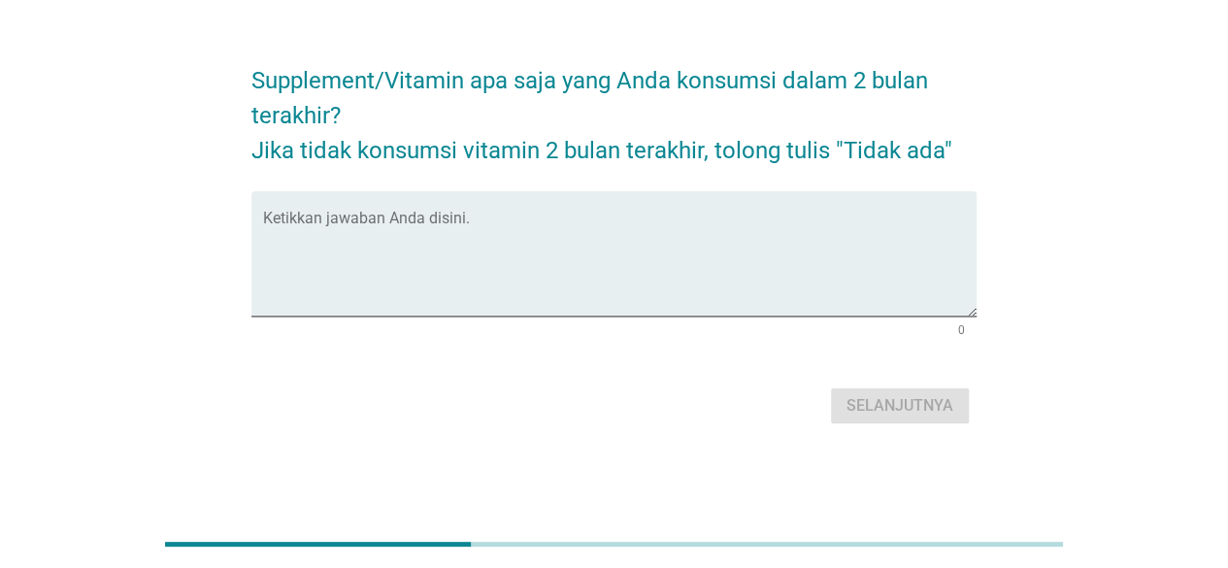
scroll to position [0, 0]
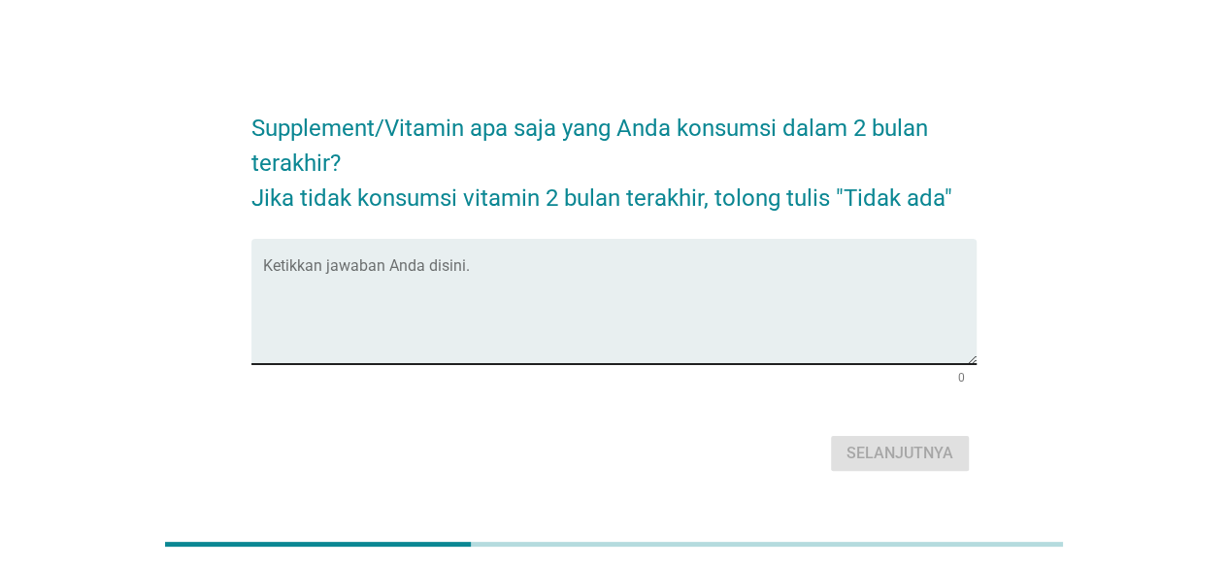
click at [509, 269] on textarea "Ketikkan jawaban Anda disini." at bounding box center [619, 313] width 713 height 102
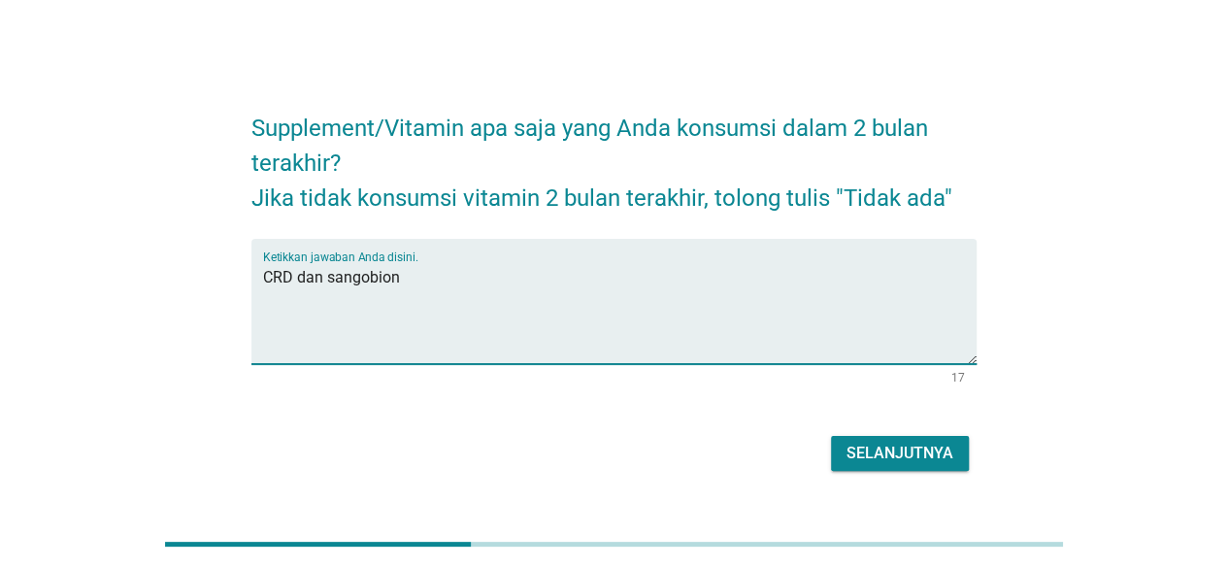
type textarea "CRD dan sangobion"
click at [929, 446] on div "Selanjutnya" at bounding box center [899, 453] width 107 height 23
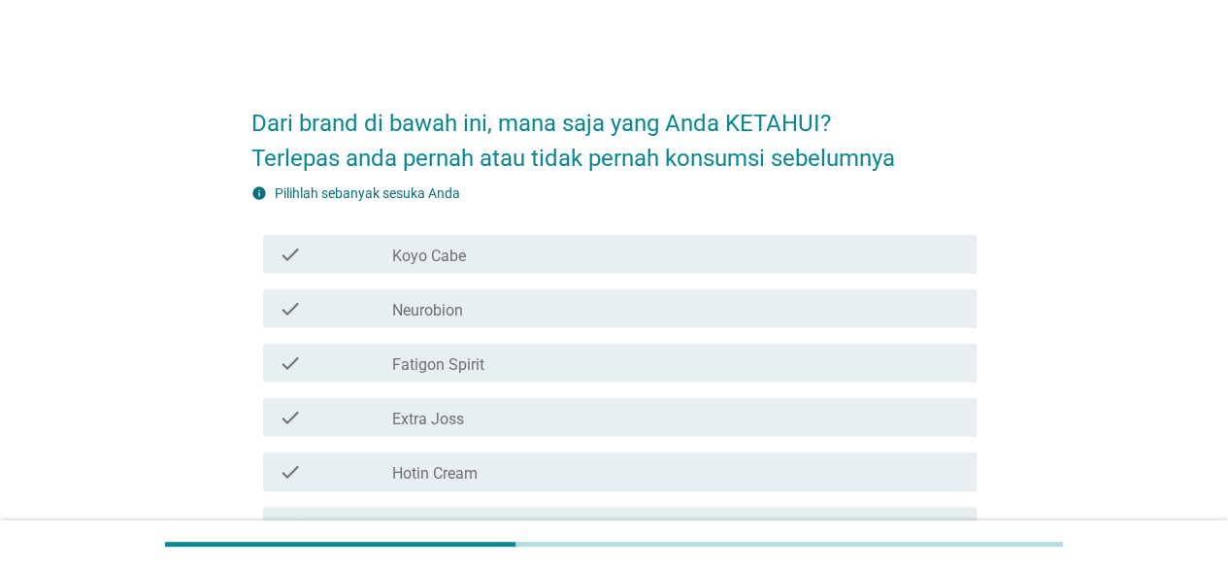
scroll to position [97, 0]
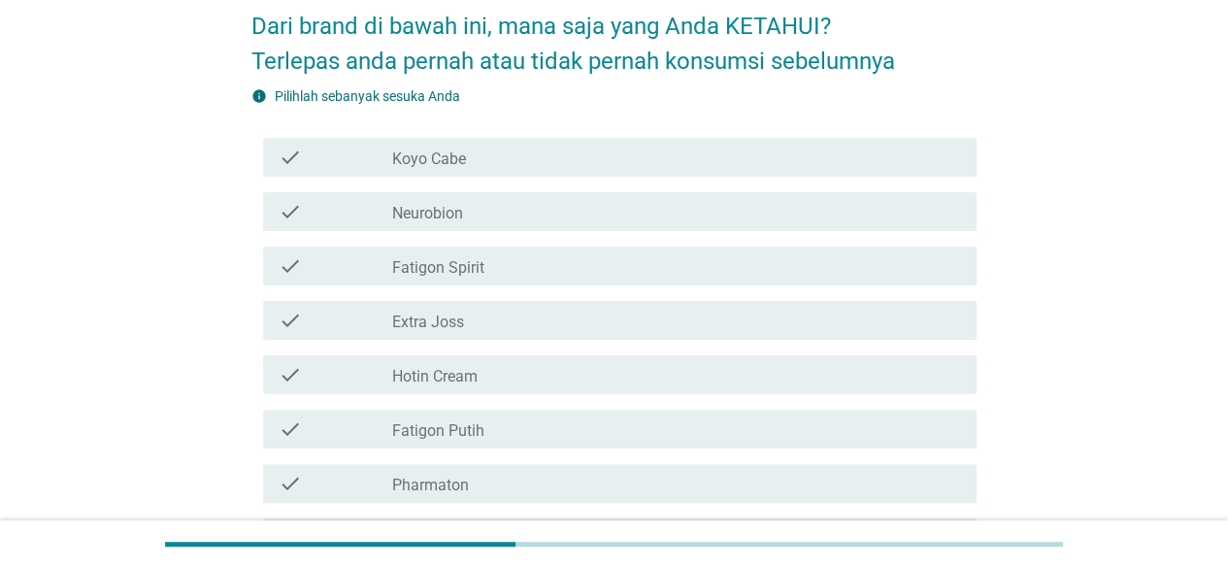
click at [445, 215] on label "Neurobion" at bounding box center [427, 213] width 71 height 19
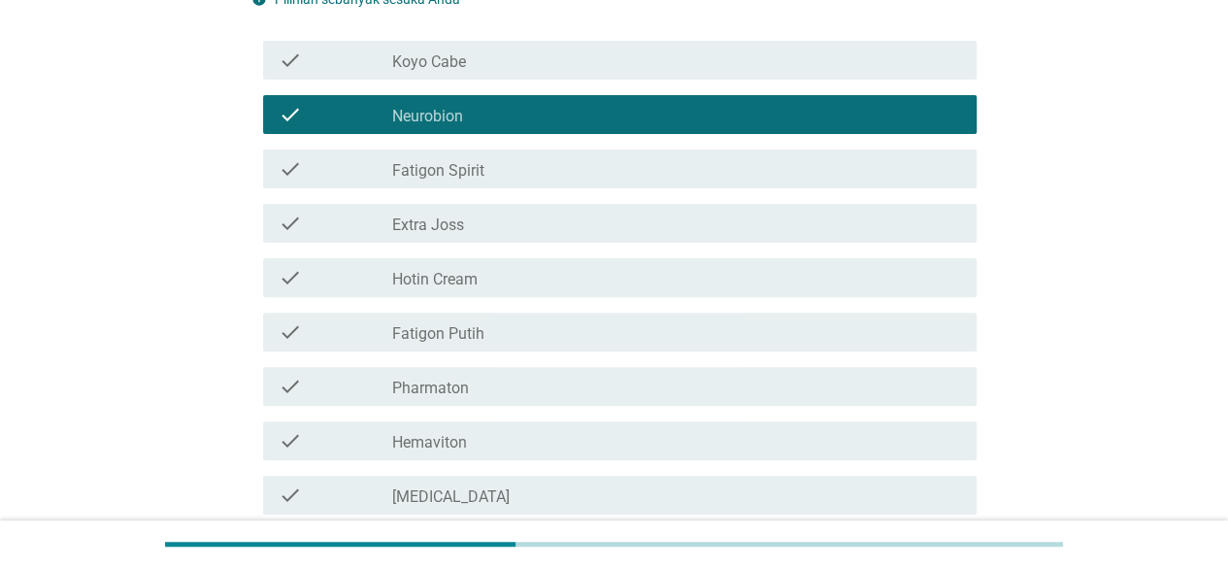
click at [447, 385] on label "Pharmaton" at bounding box center [430, 388] width 77 height 19
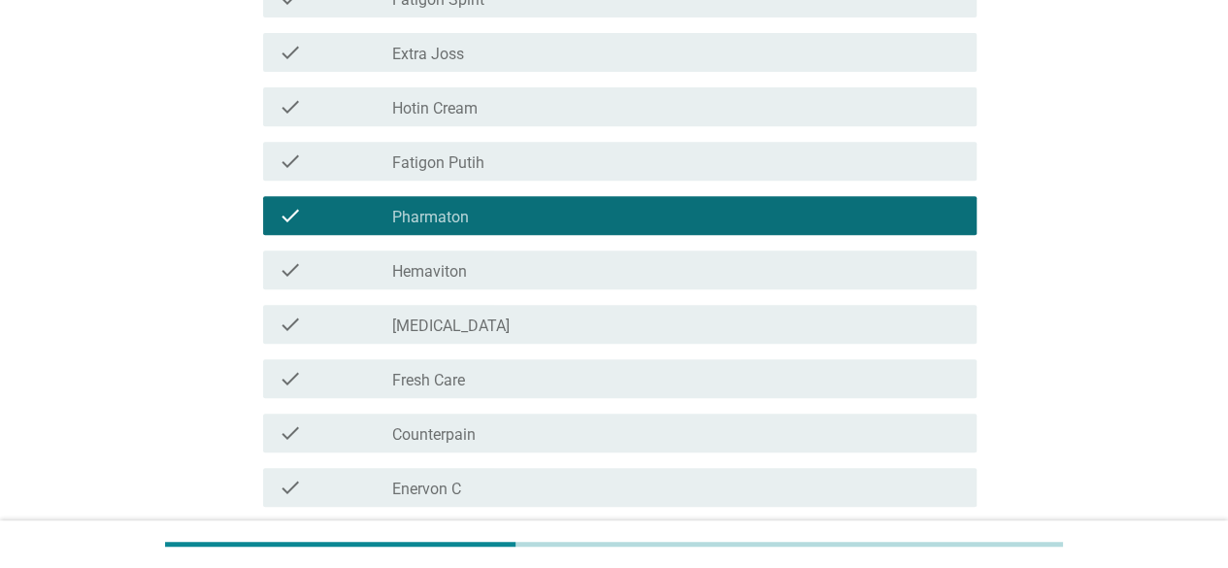
scroll to position [388, 0]
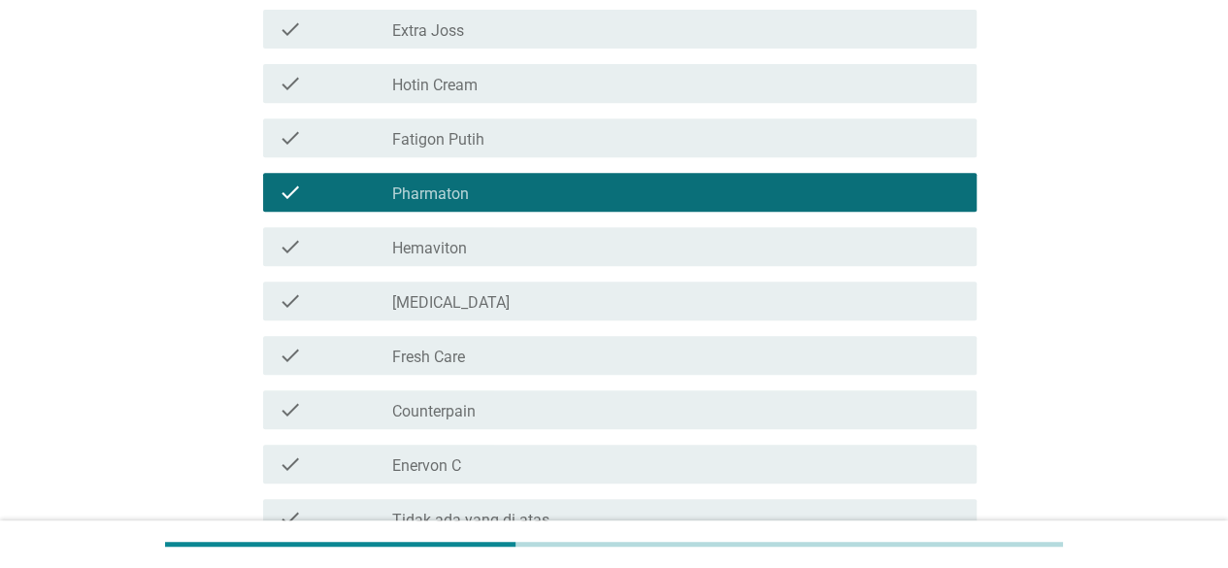
click at [454, 306] on label "[MEDICAL_DATA]" at bounding box center [450, 302] width 117 height 19
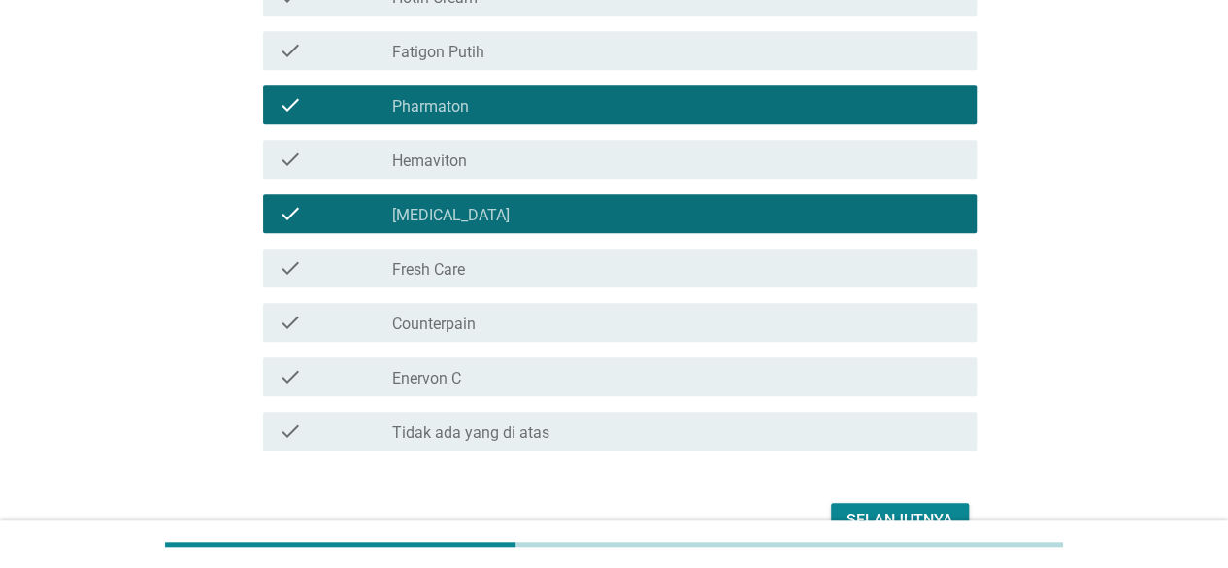
scroll to position [582, 0]
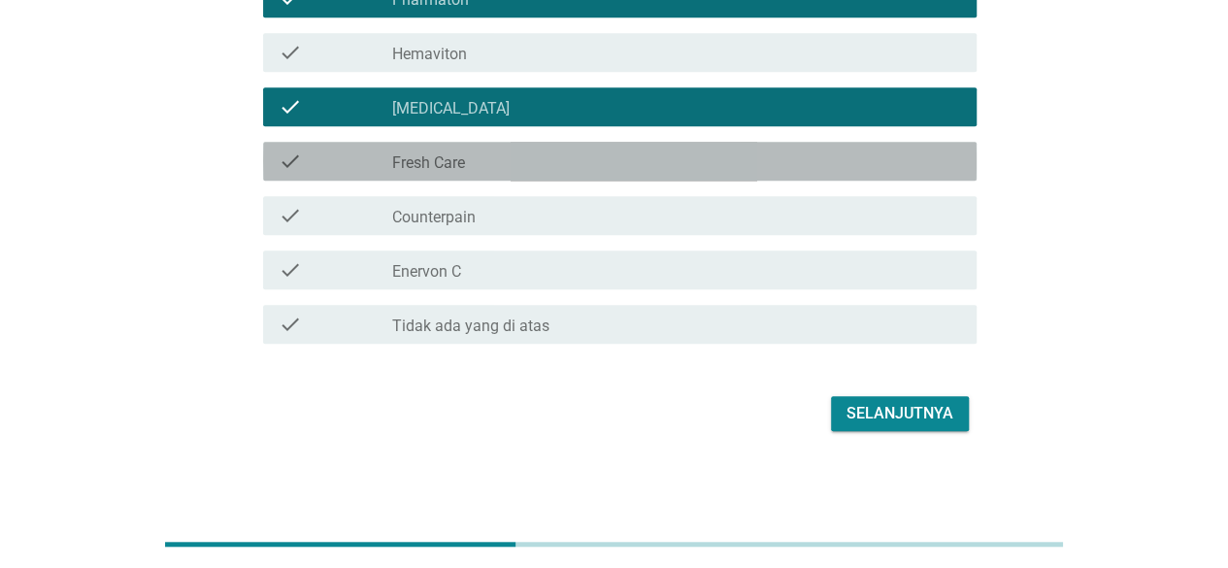
click at [444, 153] on label "Fresh Care" at bounding box center [428, 162] width 73 height 19
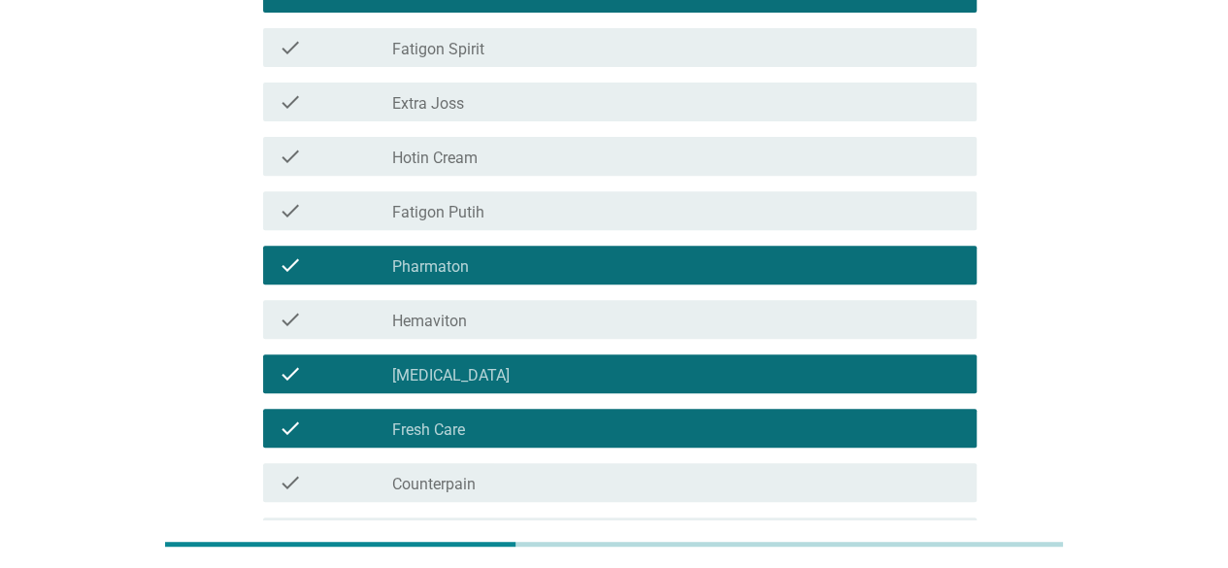
scroll to position [97, 0]
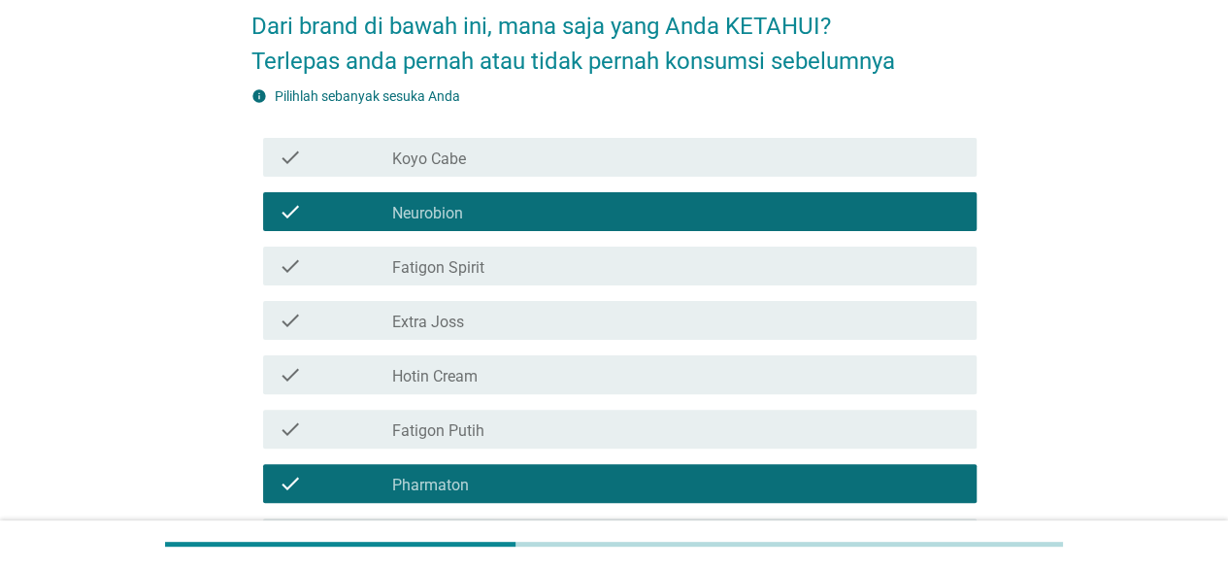
click at [450, 162] on label "Koyo Cabe" at bounding box center [429, 158] width 74 height 19
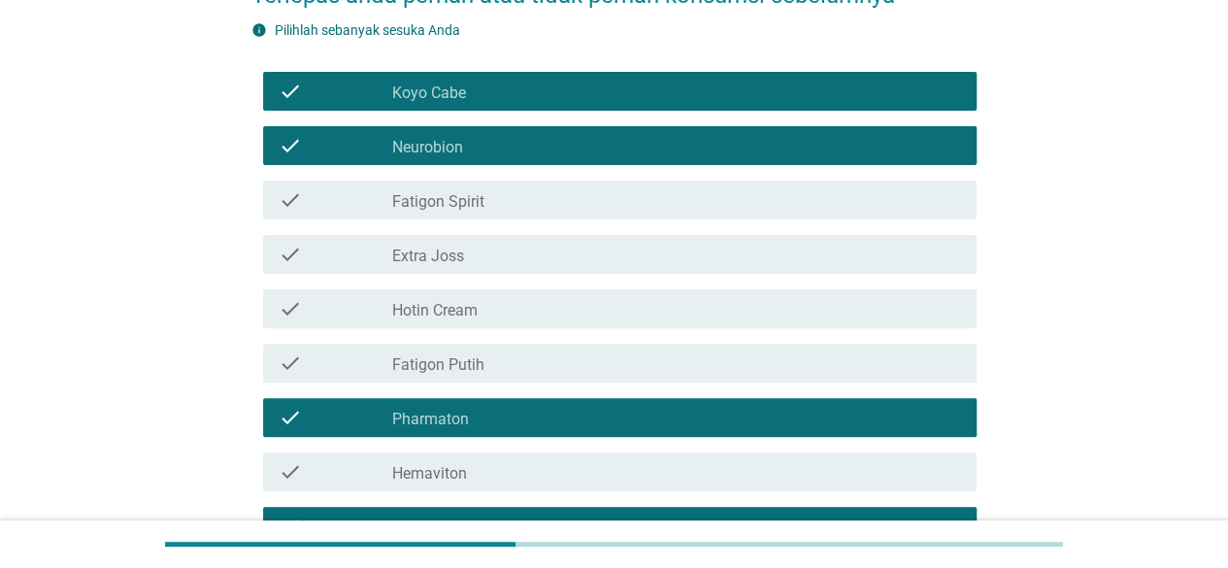
scroll to position [194, 0]
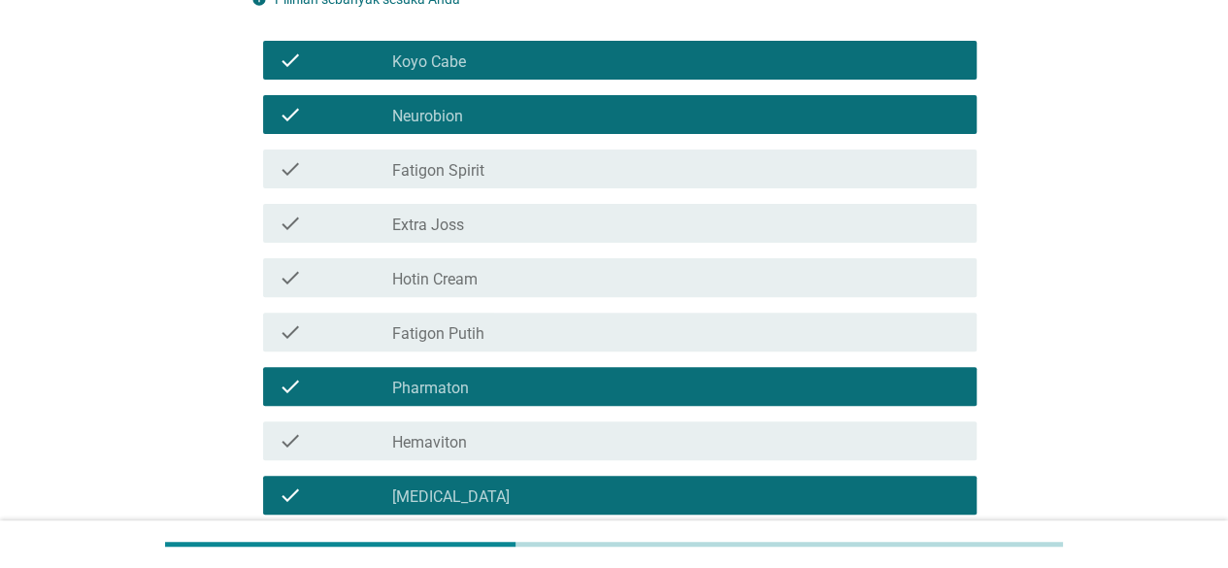
click at [446, 215] on label "Extra Joss" at bounding box center [428, 224] width 72 height 19
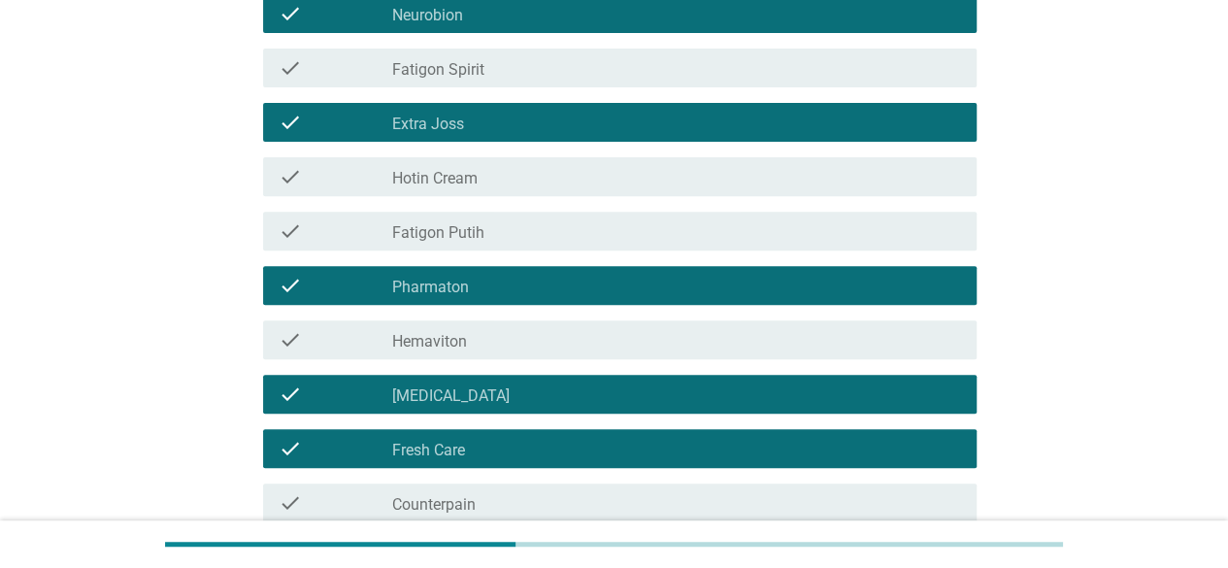
scroll to position [388, 0]
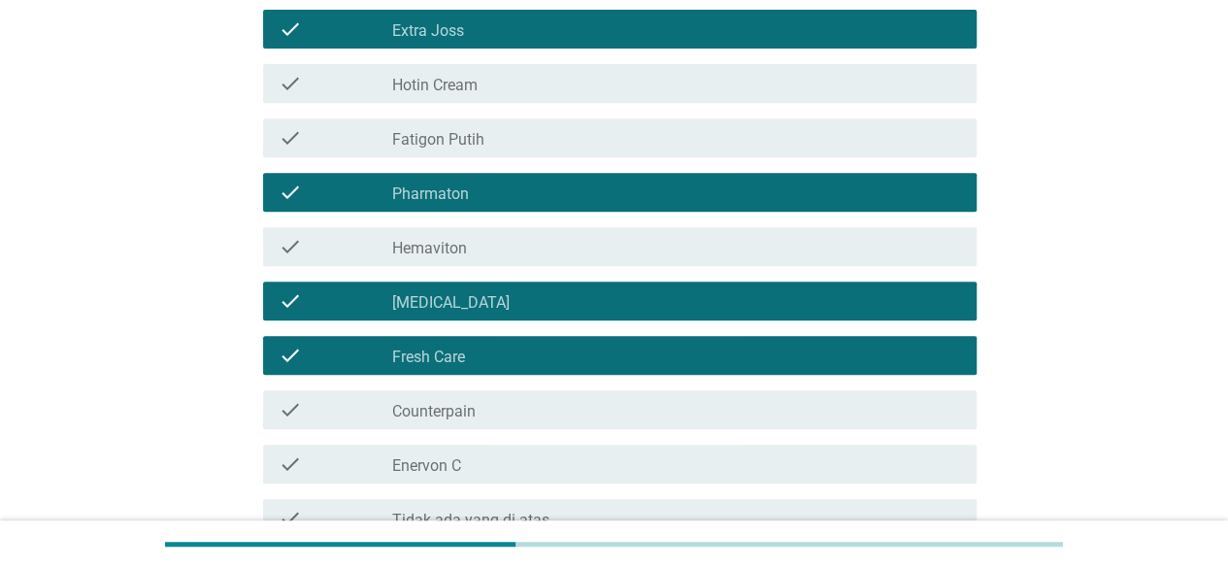
click at [446, 132] on label "Fatigon Putih" at bounding box center [438, 139] width 92 height 19
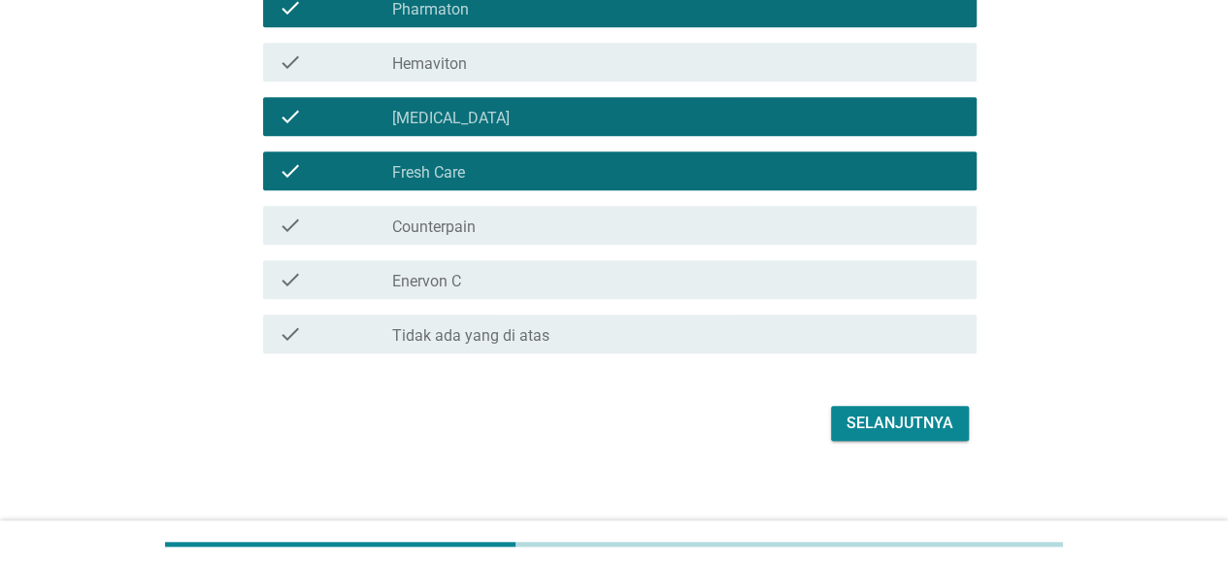
scroll to position [584, 0]
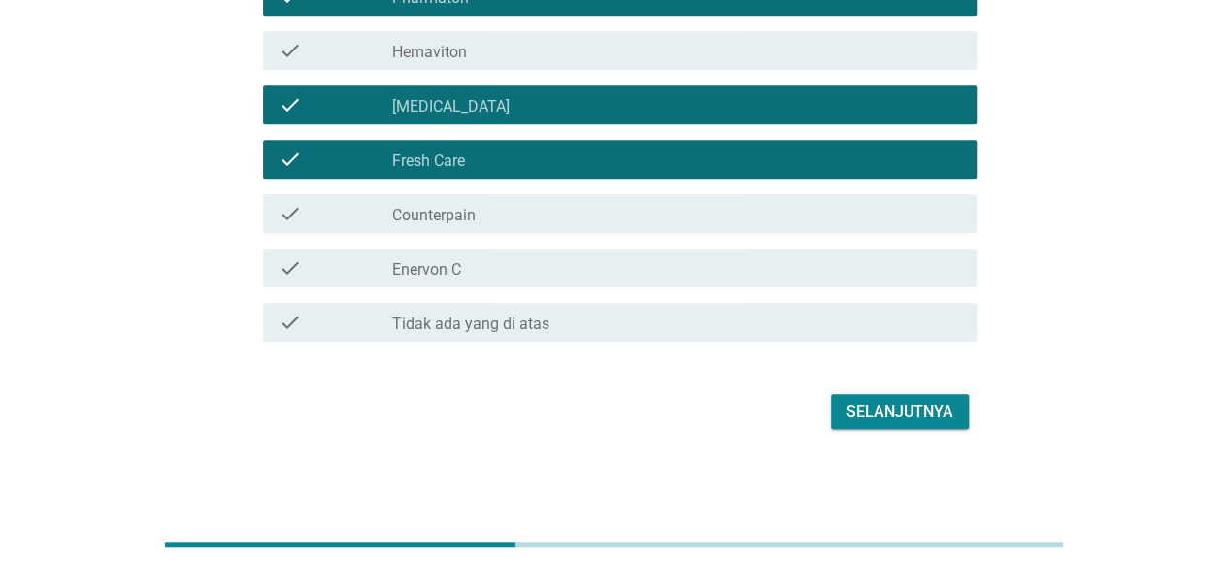
click at [425, 266] on label "Enervon C" at bounding box center [426, 269] width 69 height 19
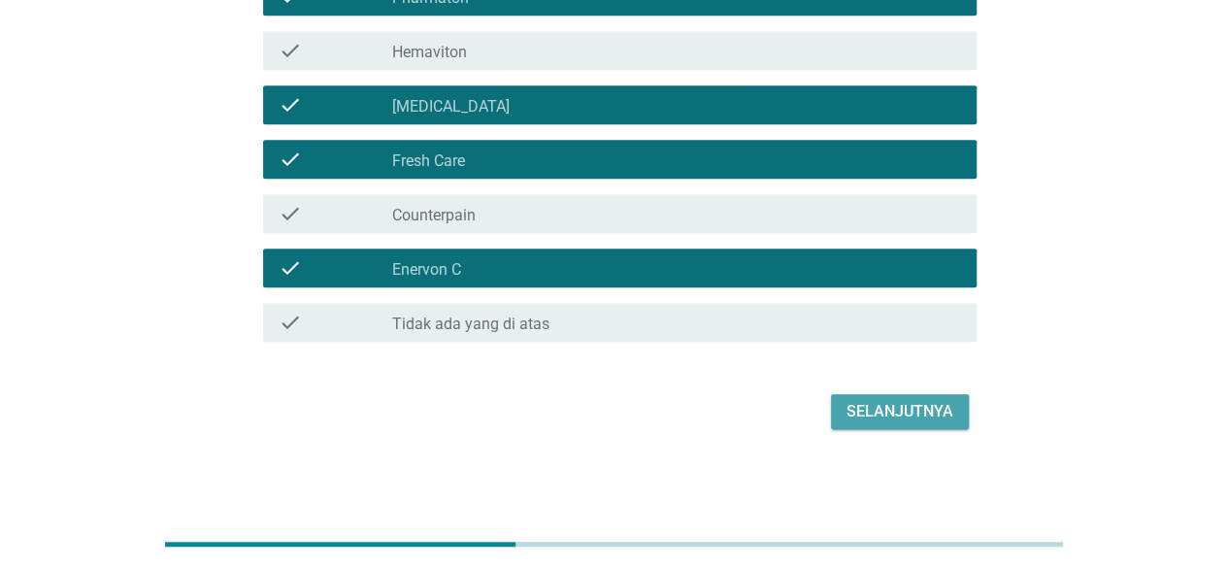
click at [901, 403] on div "Selanjutnya" at bounding box center [899, 411] width 107 height 23
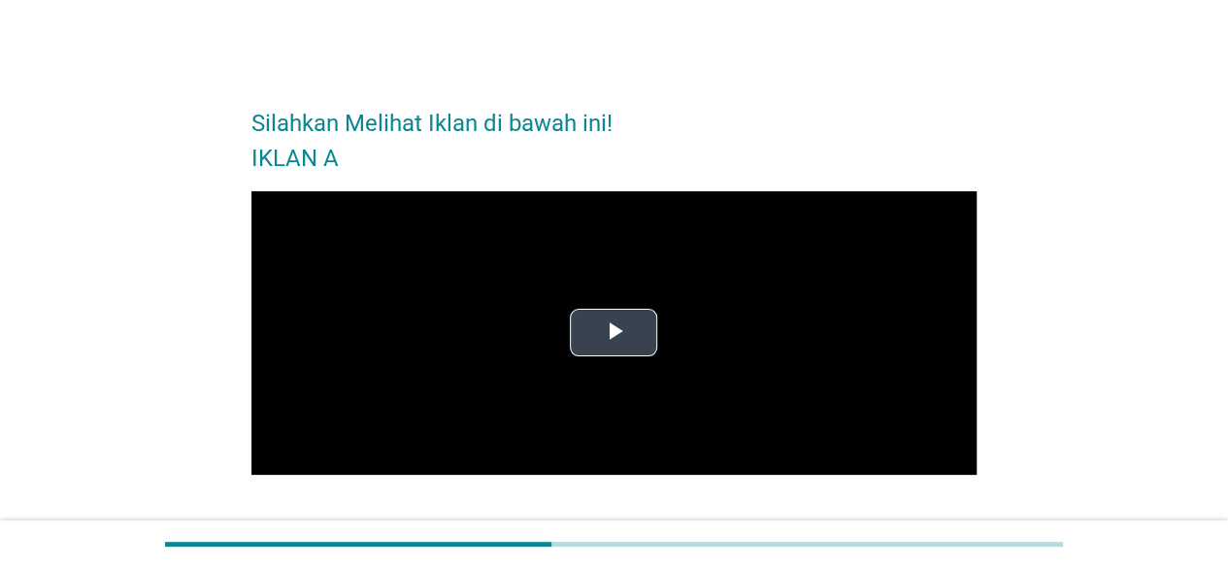
click at [613, 333] on span "Video Player" at bounding box center [613, 333] width 0 height 0
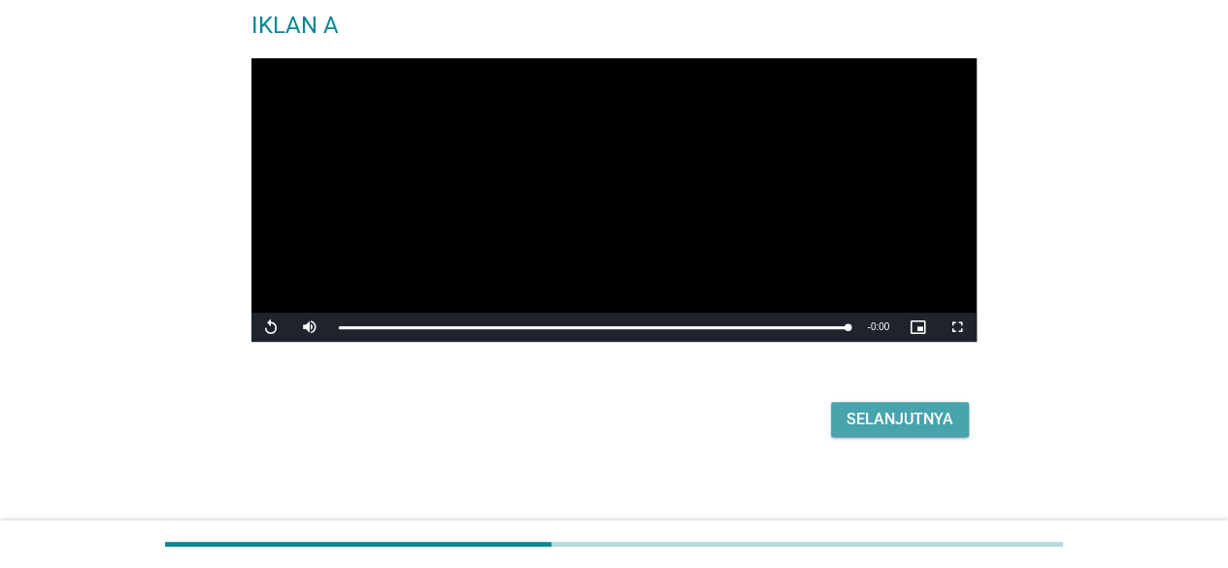
scroll to position [141, 0]
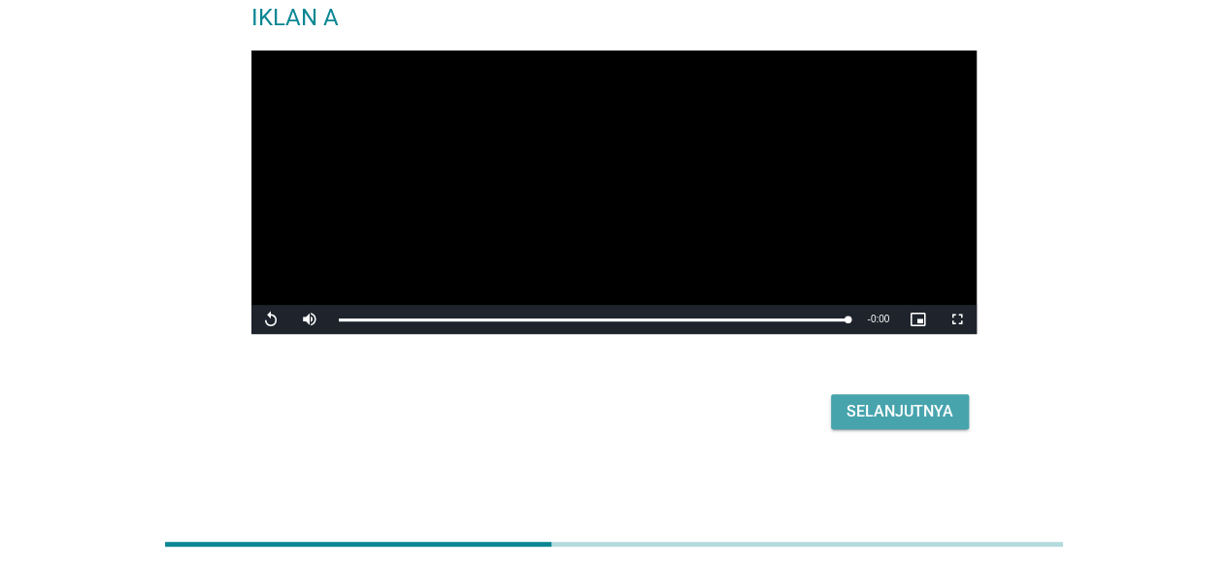
click at [899, 411] on div "Selanjutnya" at bounding box center [899, 411] width 107 height 23
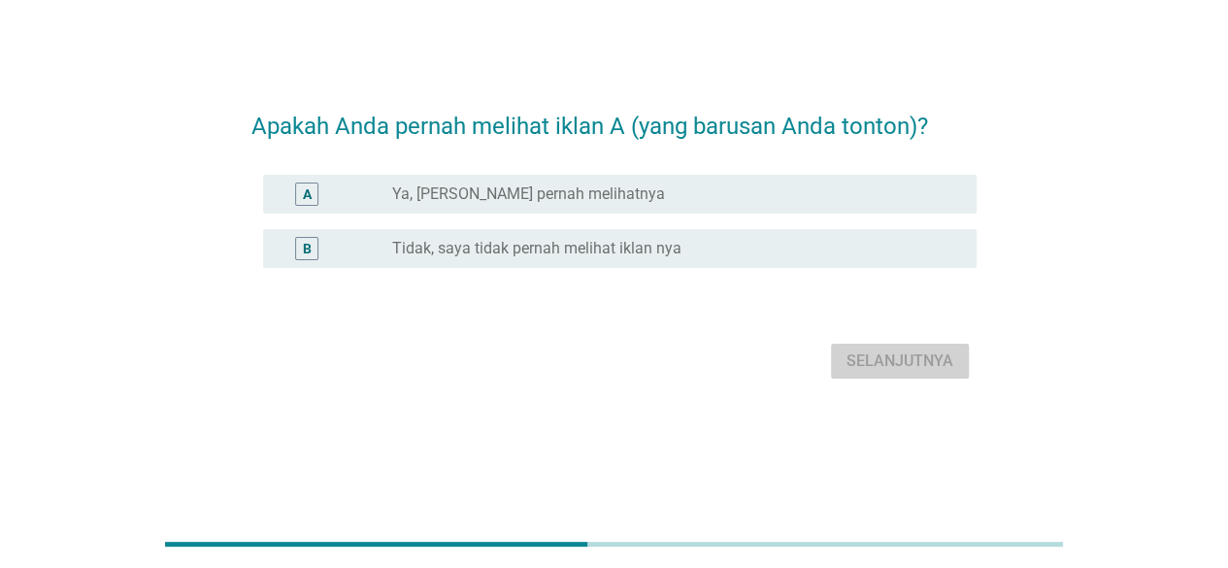
scroll to position [0, 0]
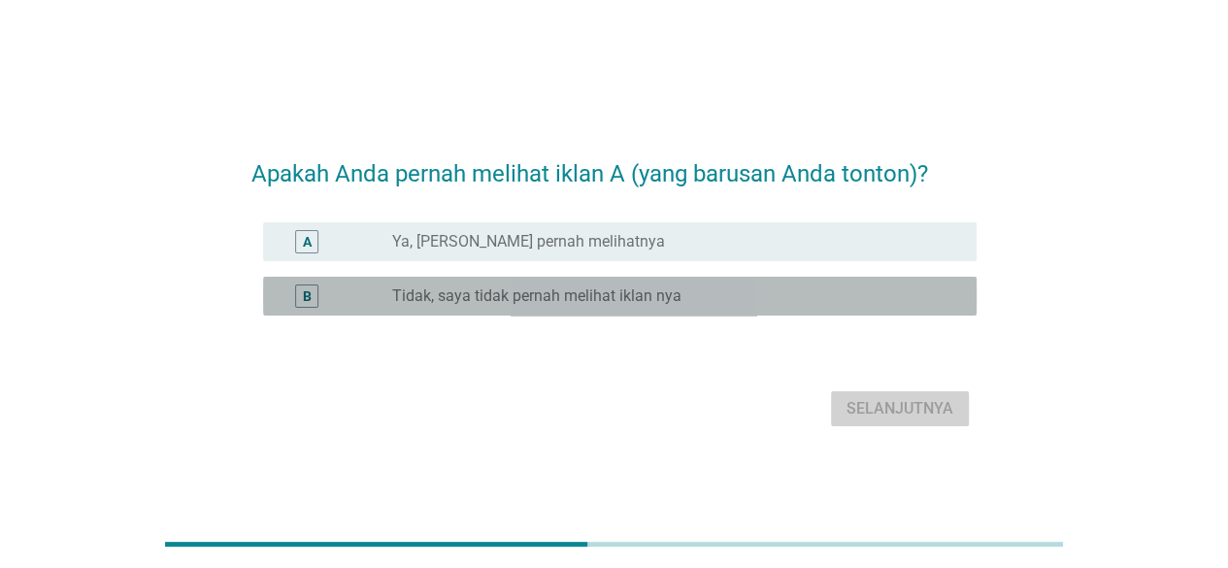
click at [575, 295] on label "Tidak, saya tidak pernah melihat iklan nya" at bounding box center [536, 295] width 289 height 19
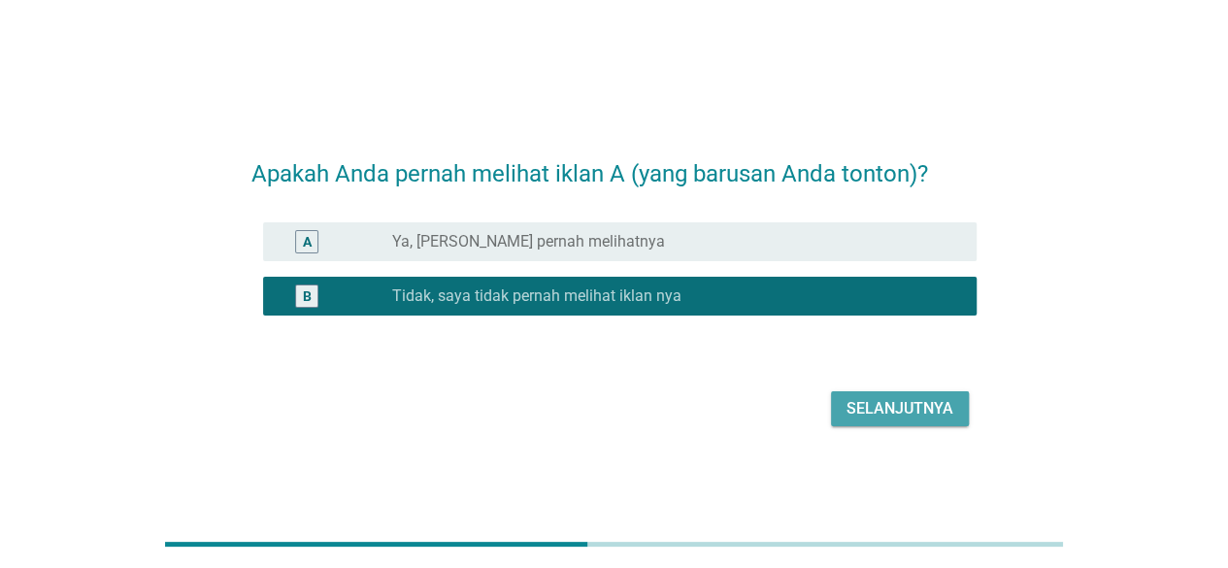
click at [929, 406] on div "Selanjutnya" at bounding box center [899, 408] width 107 height 23
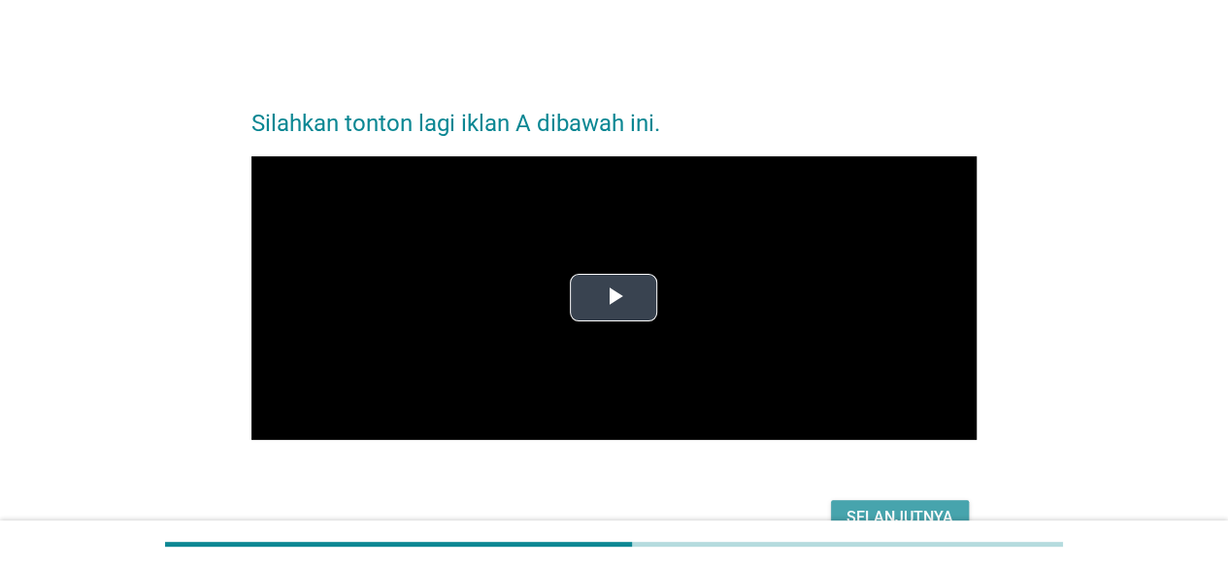
drag, startPoint x: 642, startPoint y: 301, endPoint x: 604, endPoint y: 299, distance: 37.9
click at [613, 298] on span "Video Player" at bounding box center [613, 298] width 0 height 0
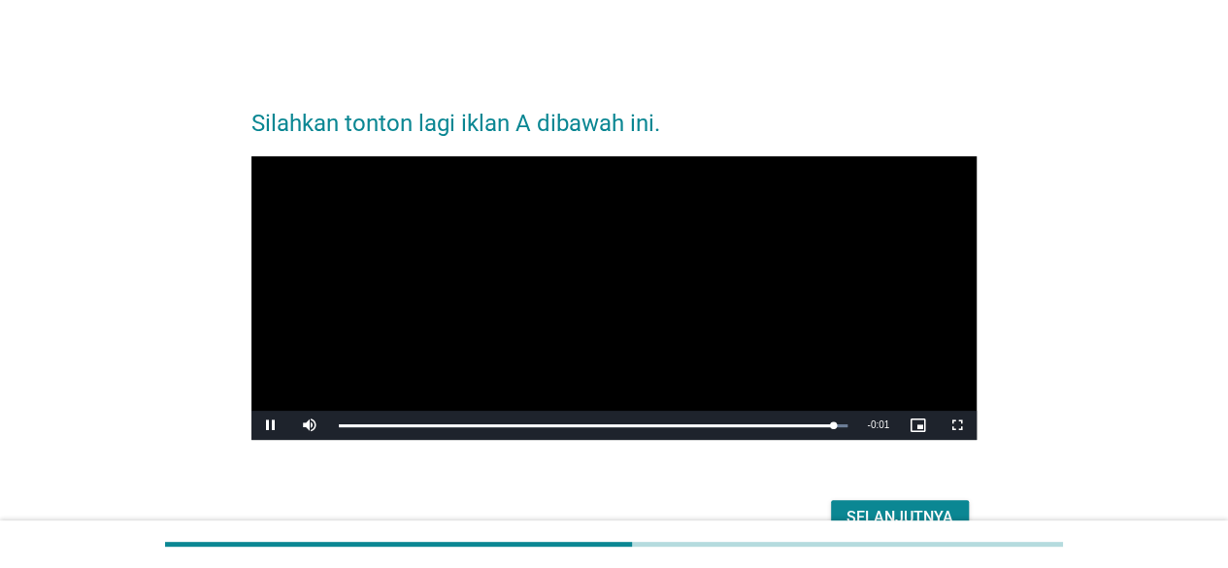
scroll to position [106, 0]
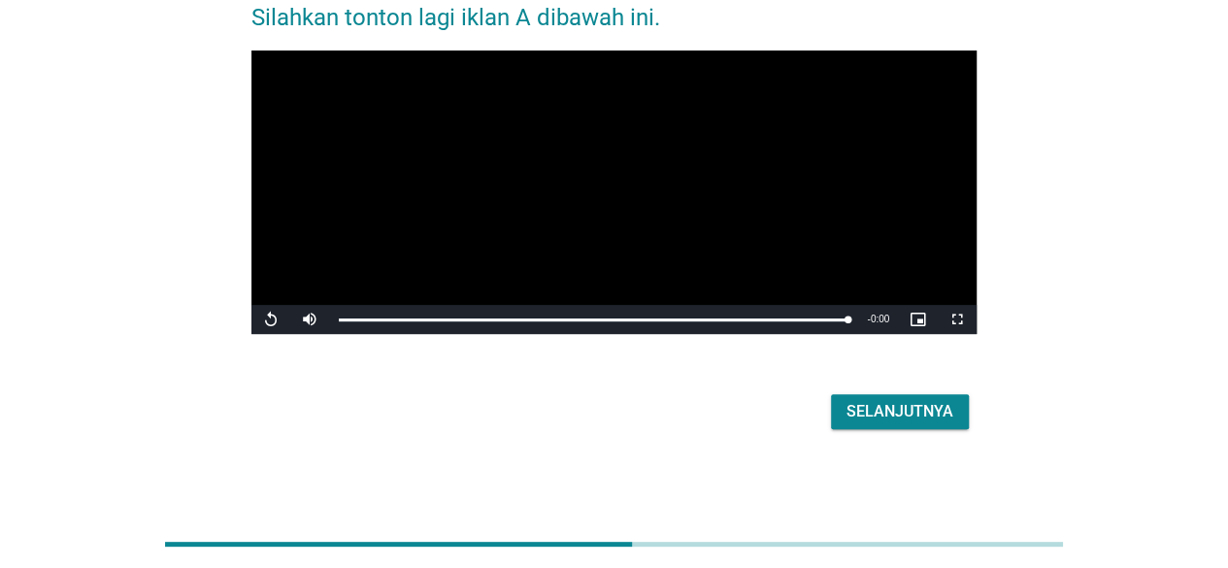
click at [877, 407] on div "Selanjutnya" at bounding box center [899, 411] width 107 height 23
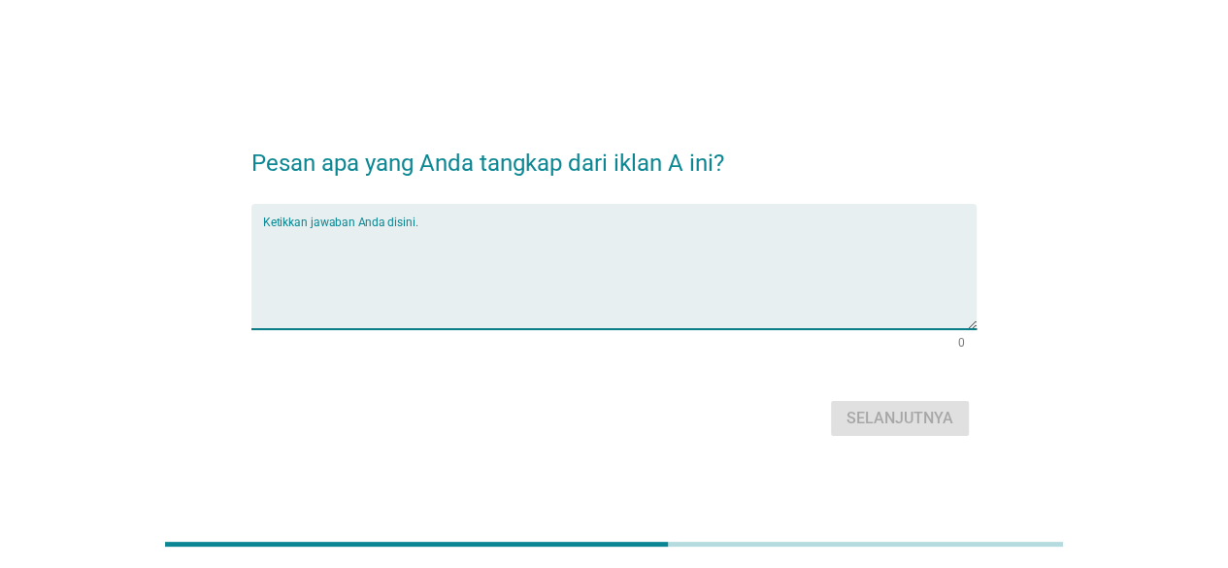
click at [408, 242] on textarea "Ketikkan jawaban Anda disini." at bounding box center [619, 278] width 713 height 102
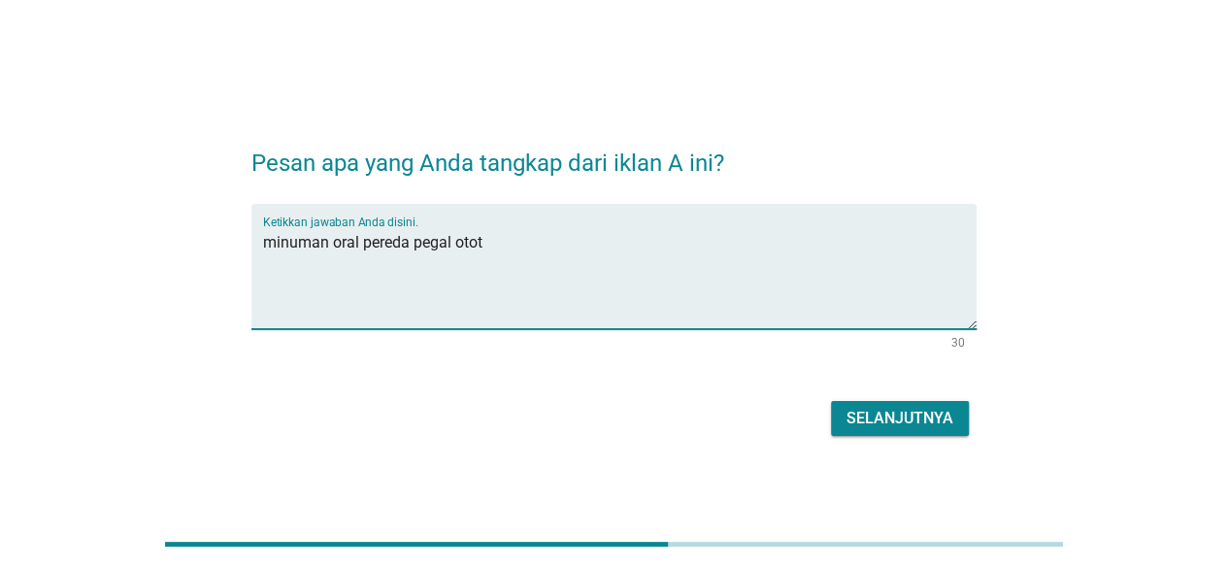
type textarea "minuman oral pereda pegal otot"
click at [876, 426] on div "Selanjutnya" at bounding box center [899, 418] width 107 height 23
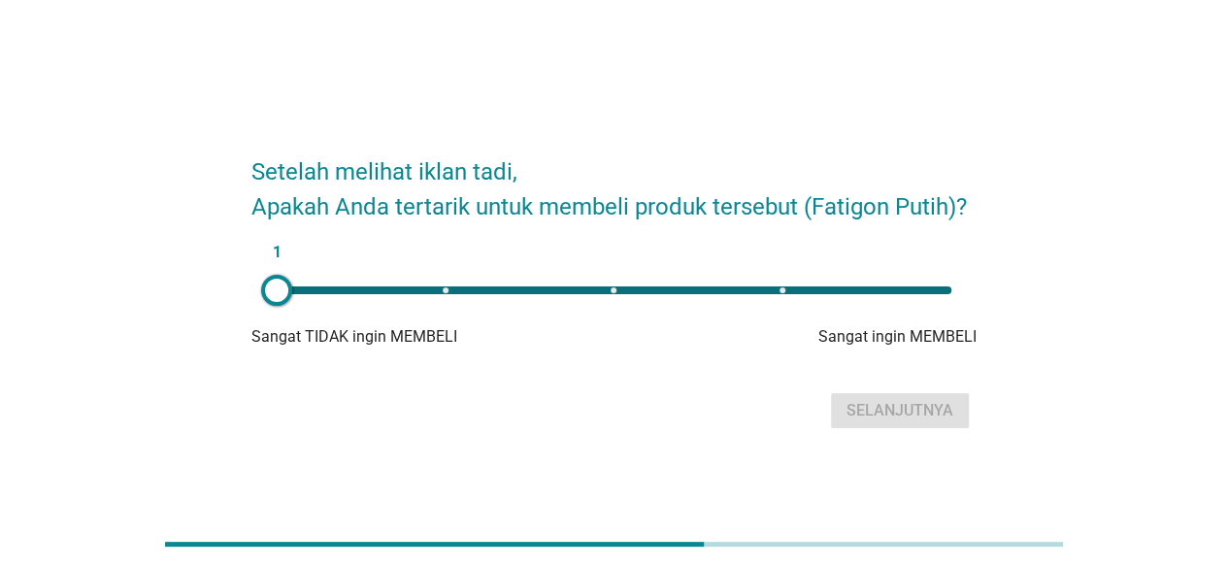
click at [774, 284] on div "1" at bounding box center [614, 290] width 706 height 39
type input "4"
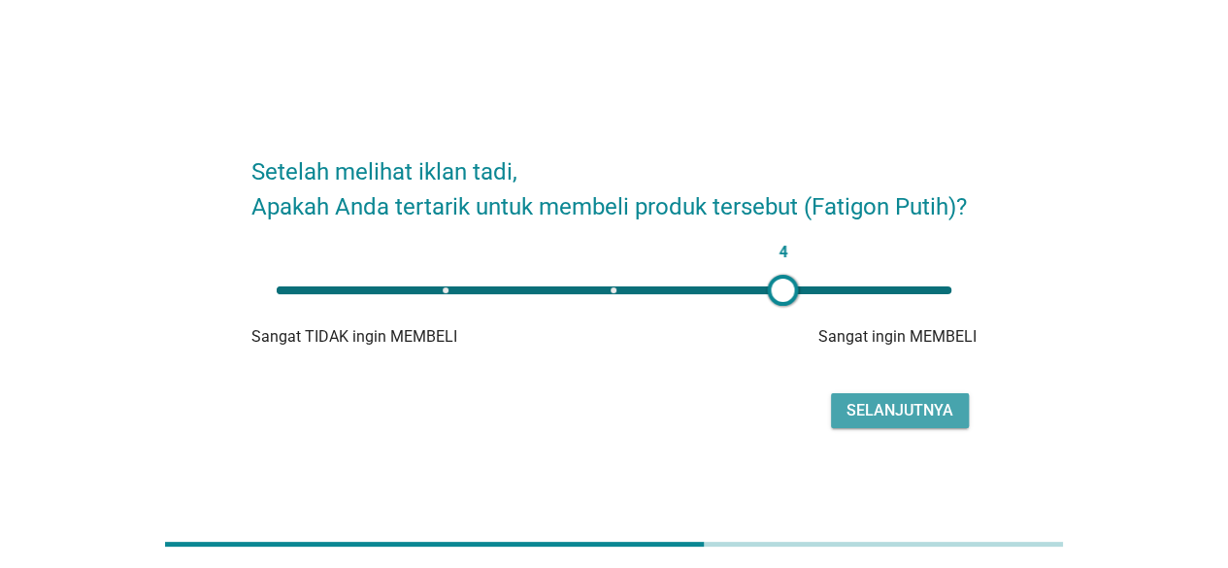
click at [862, 405] on div "Selanjutnya" at bounding box center [899, 410] width 107 height 23
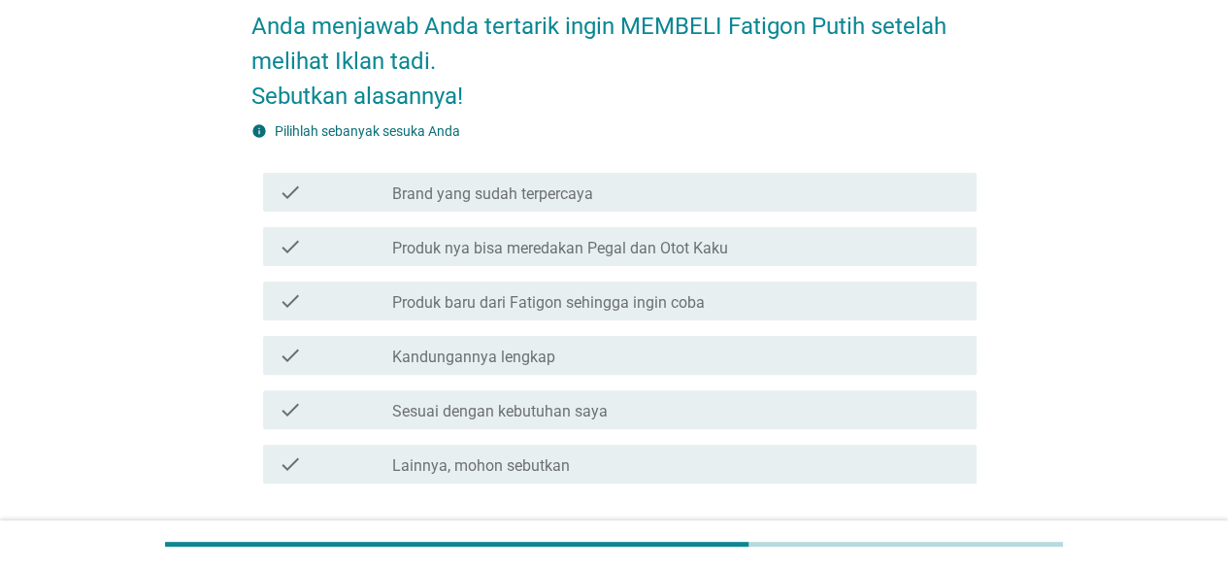
scroll to position [194, 0]
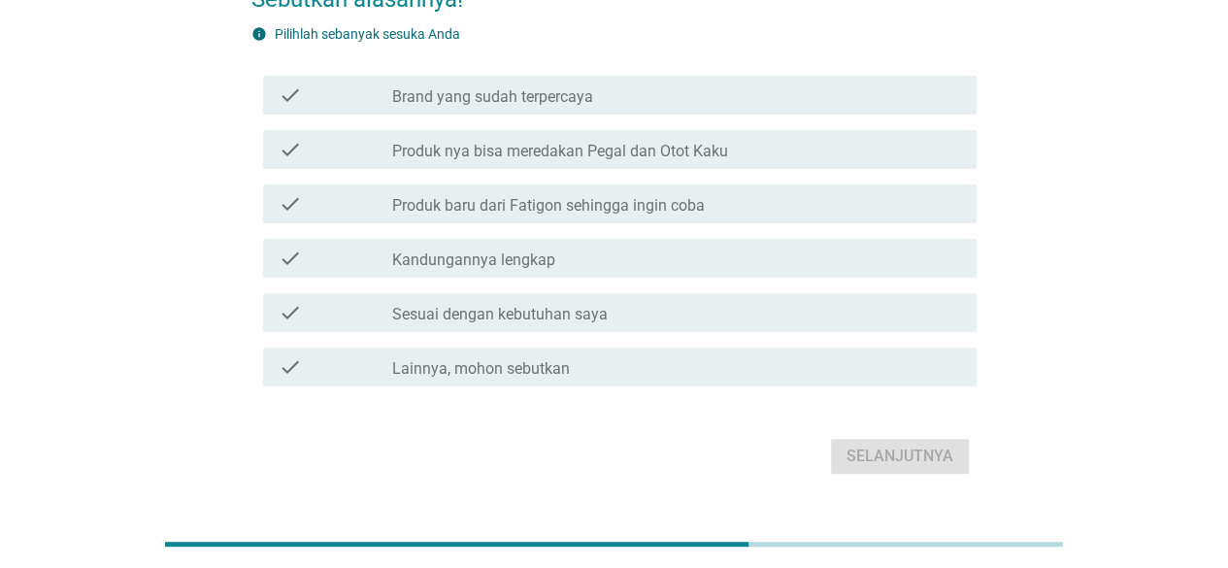
click at [530, 213] on label "Produk baru dari Fatigon sehingga ingin coba" at bounding box center [548, 205] width 313 height 19
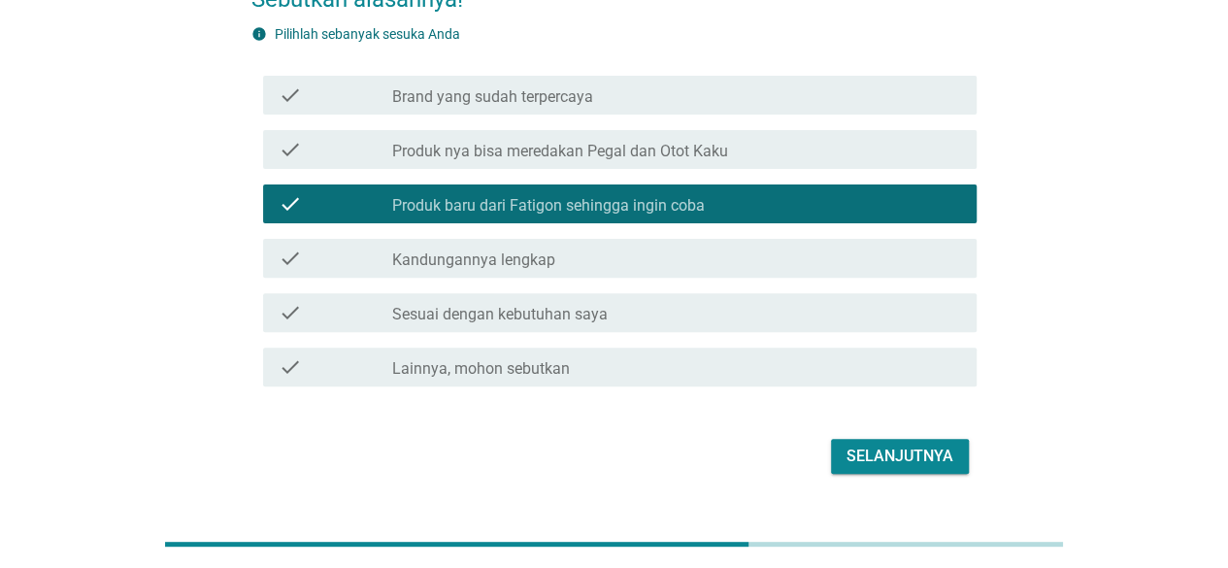
click at [682, 164] on div "check check_box_outline_blank Produk nya bisa meredakan Pegal dan Otot Kaku" at bounding box center [619, 149] width 713 height 39
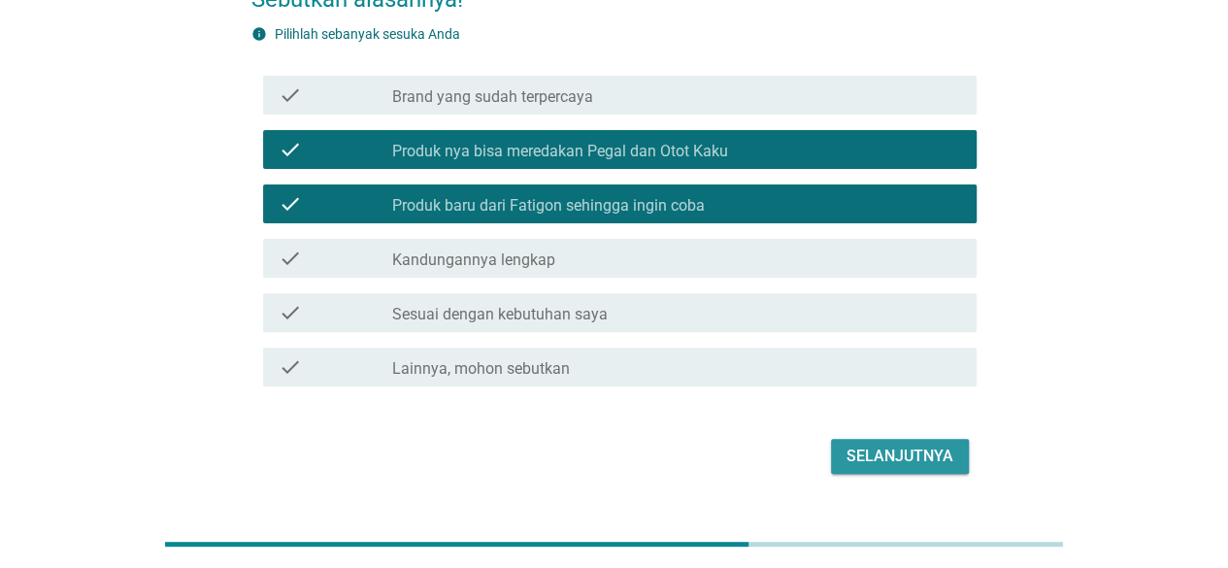
click at [901, 451] on div "Selanjutnya" at bounding box center [899, 456] width 107 height 23
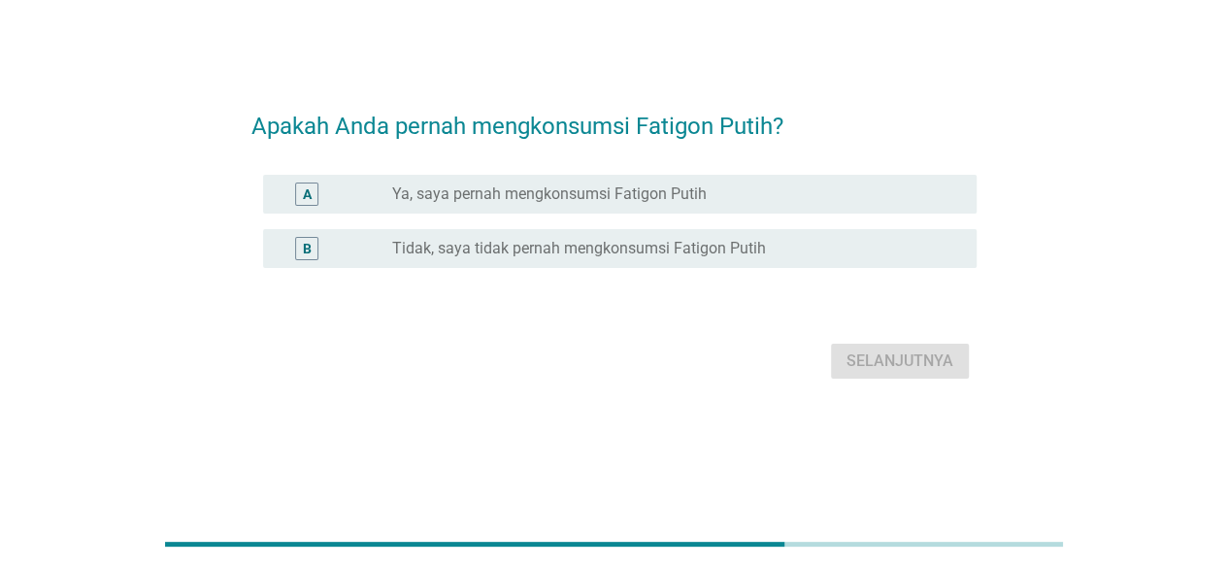
scroll to position [0, 0]
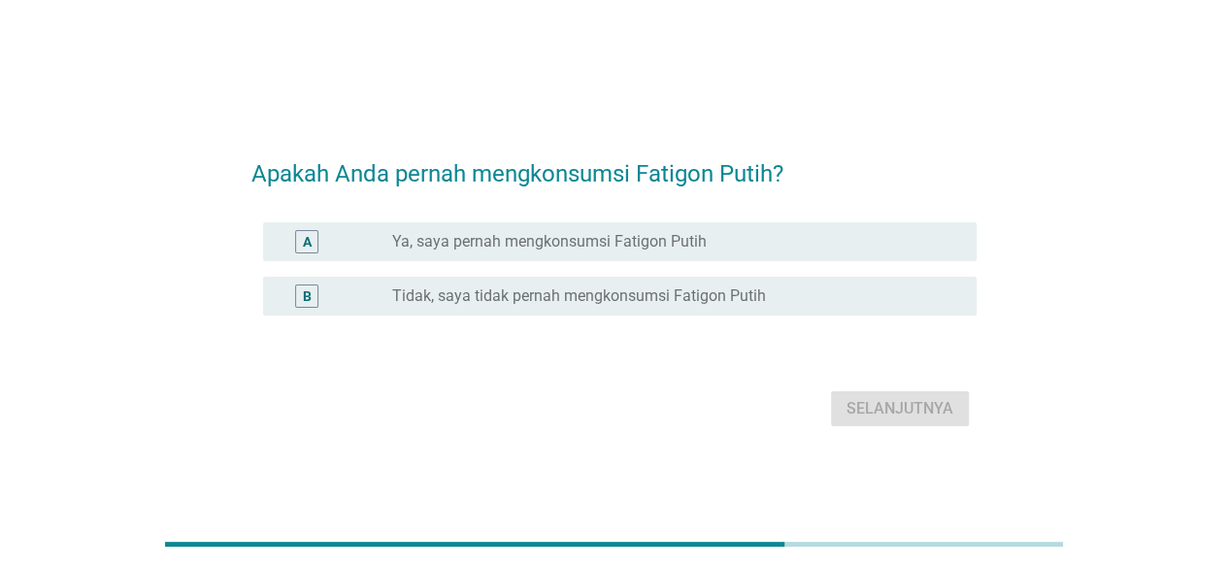
click at [621, 293] on label "Tidak, saya tidak pernah mengkonsumsi Fatigon Putih" at bounding box center [579, 295] width 374 height 19
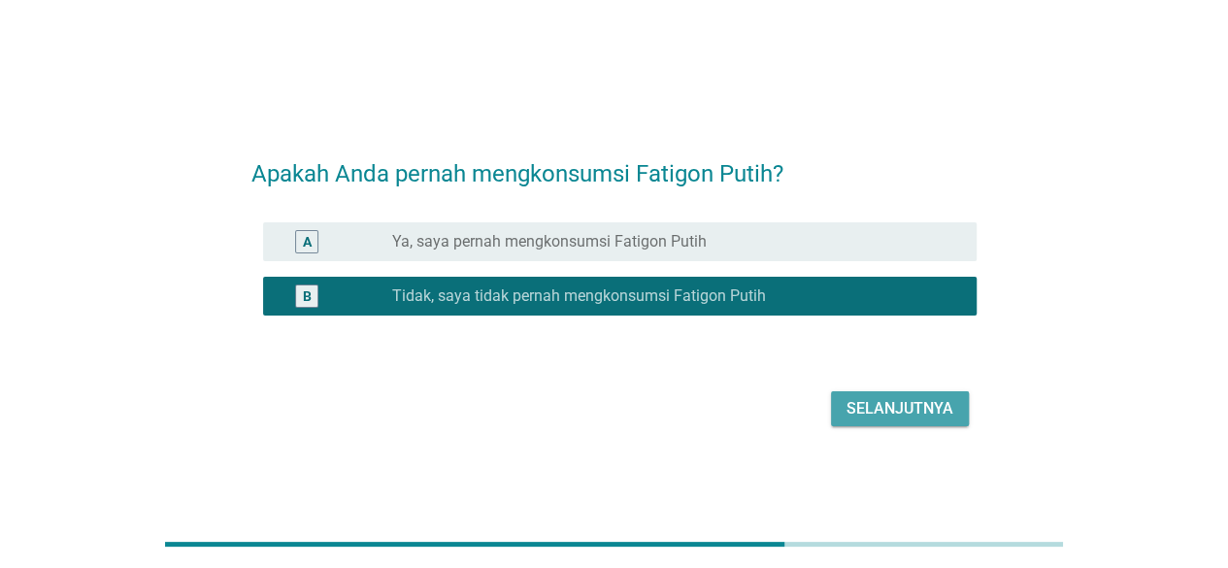
click at [899, 401] on div "Selanjutnya" at bounding box center [899, 408] width 107 height 23
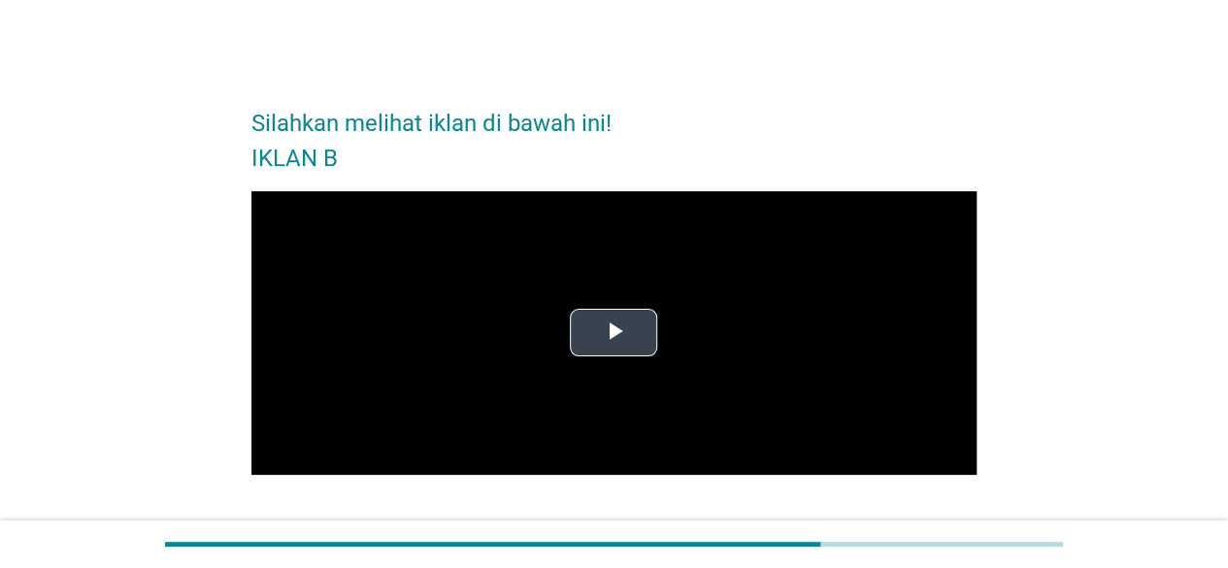
click at [613, 333] on span "Video Player" at bounding box center [613, 333] width 0 height 0
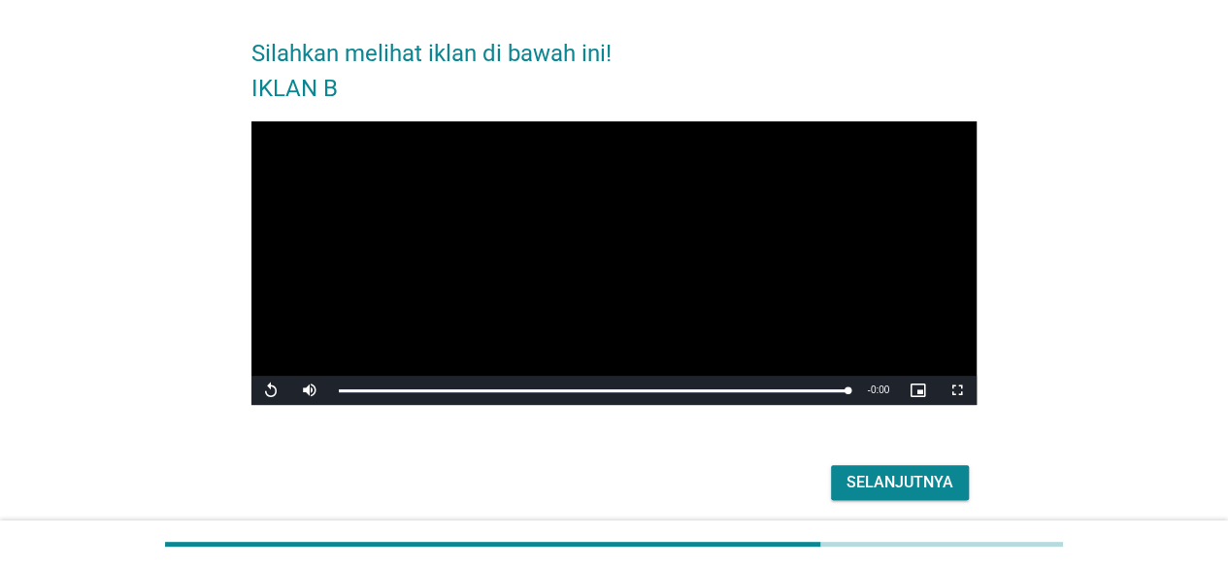
scroll to position [141, 0]
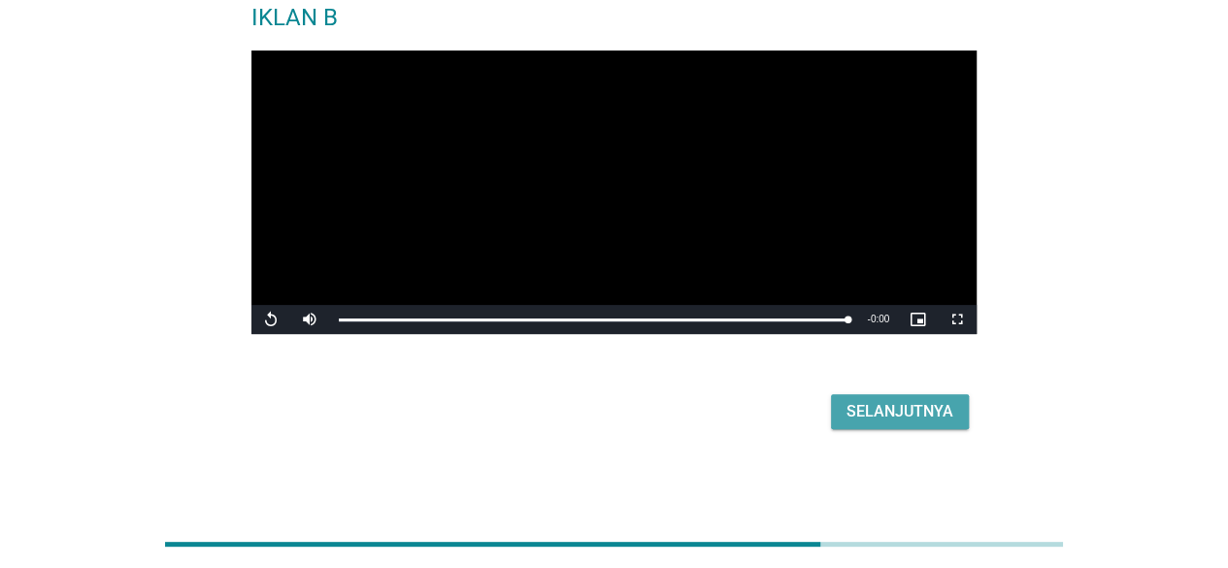
click at [903, 411] on div "Selanjutnya" at bounding box center [899, 411] width 107 height 23
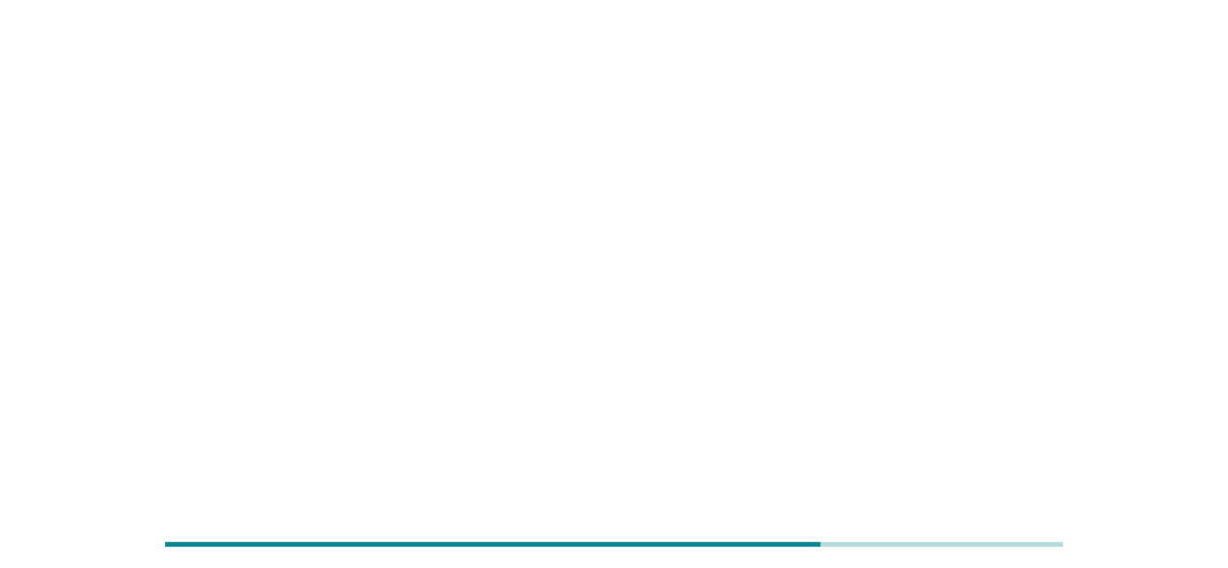
scroll to position [0, 0]
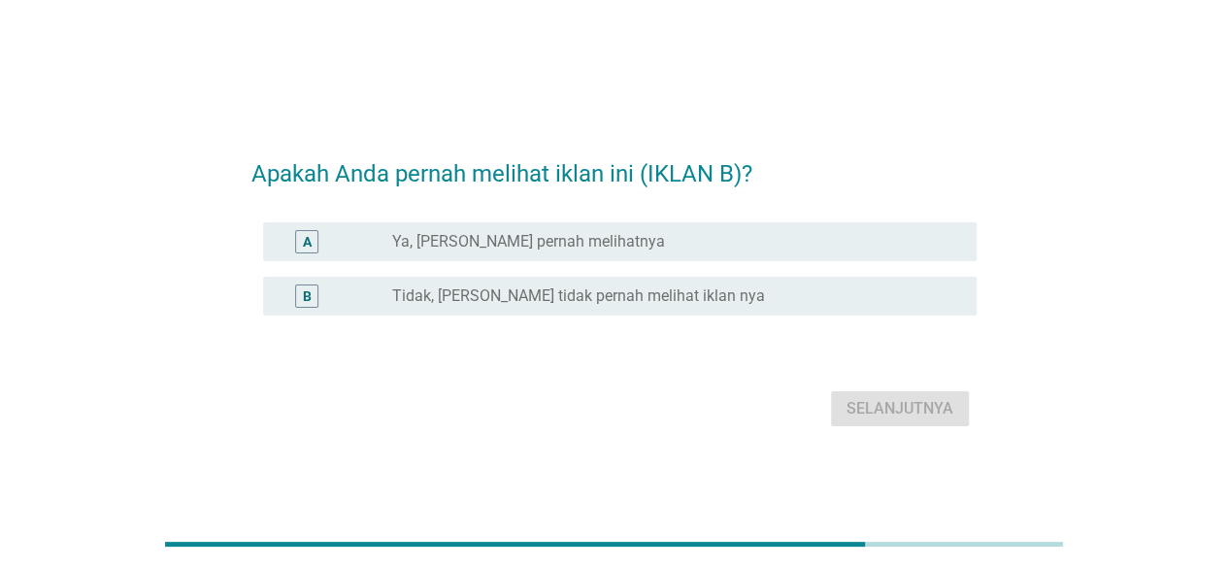
click at [527, 280] on div "B radio_button_unchecked Tidak, [PERSON_NAME] tidak pernah melihat iklan nya" at bounding box center [619, 296] width 713 height 39
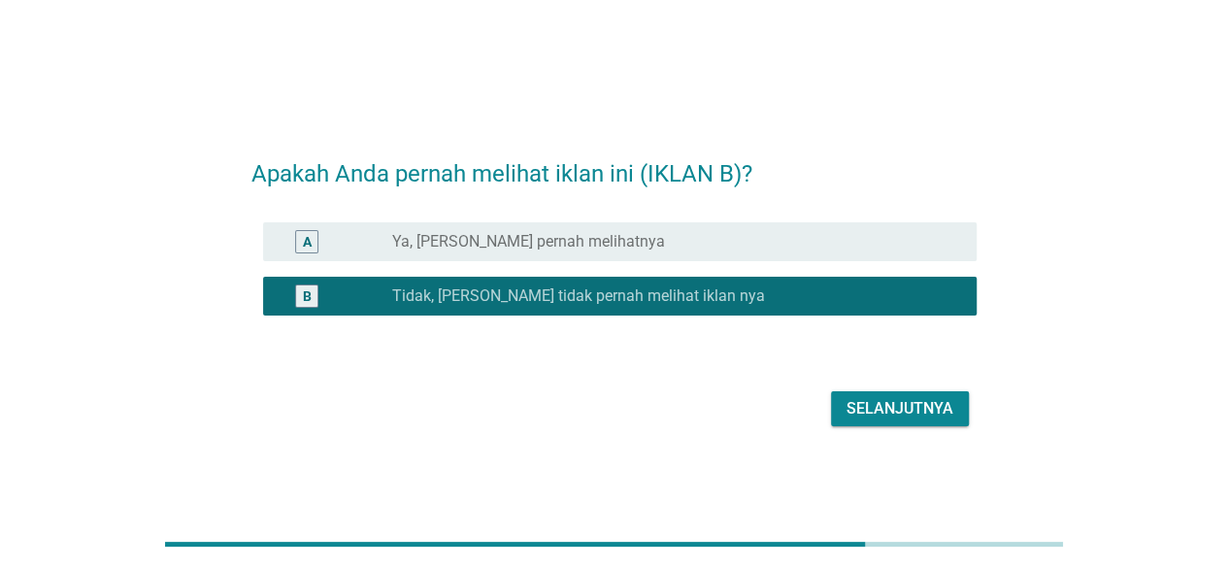
click at [908, 399] on div "Selanjutnya" at bounding box center [899, 408] width 107 height 23
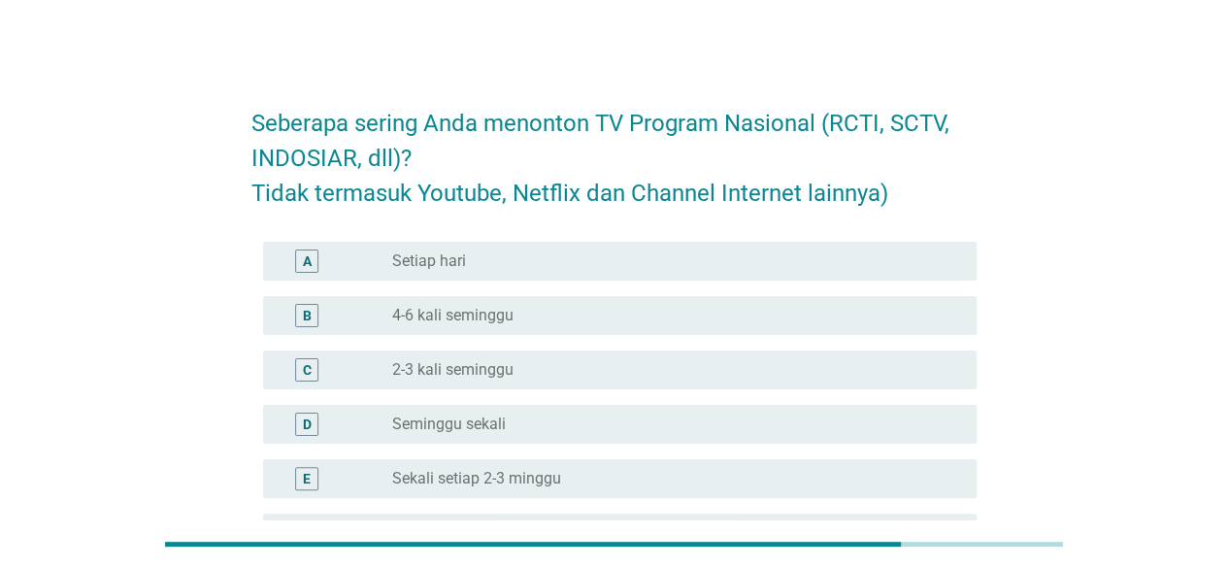
click at [461, 317] on label "4-6 kali seminggu" at bounding box center [452, 315] width 121 height 19
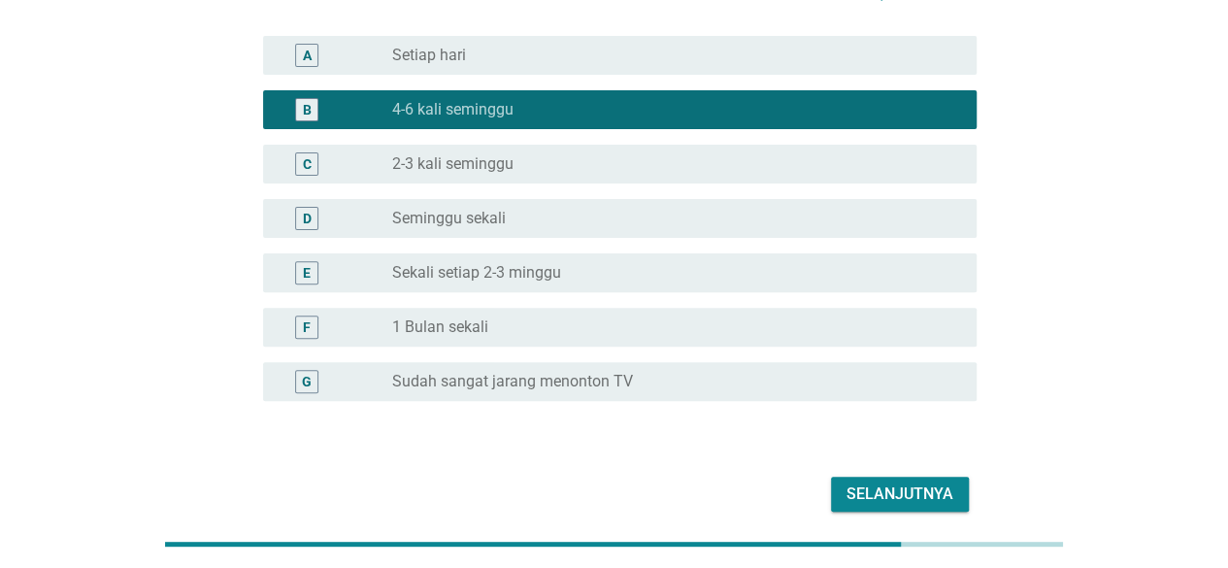
scroll to position [287, 0]
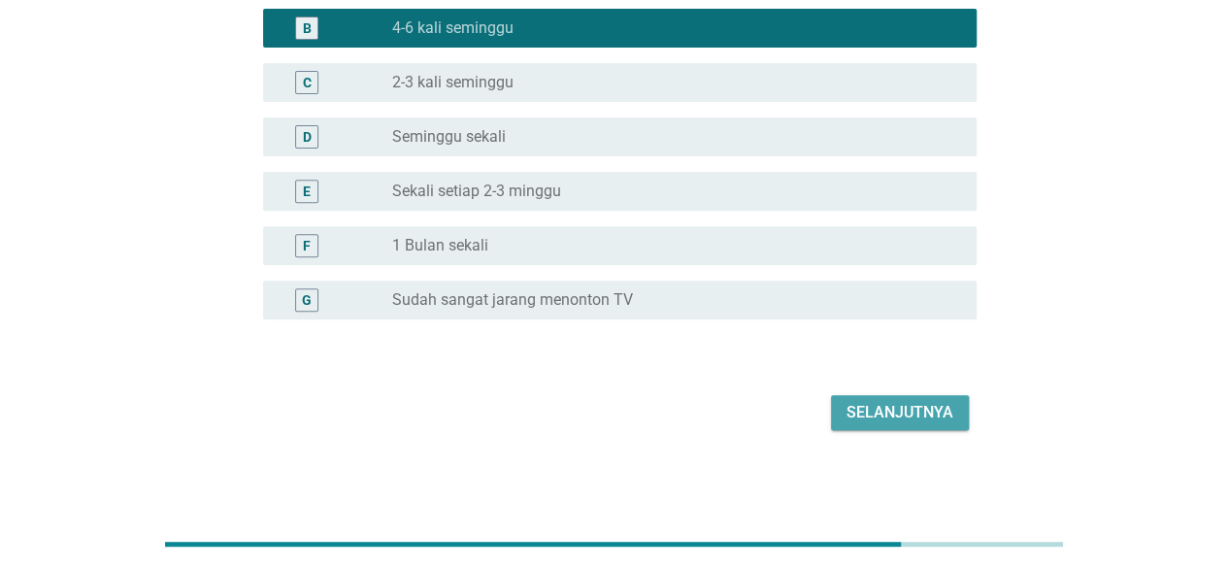
click at [899, 405] on div "Selanjutnya" at bounding box center [899, 412] width 107 height 23
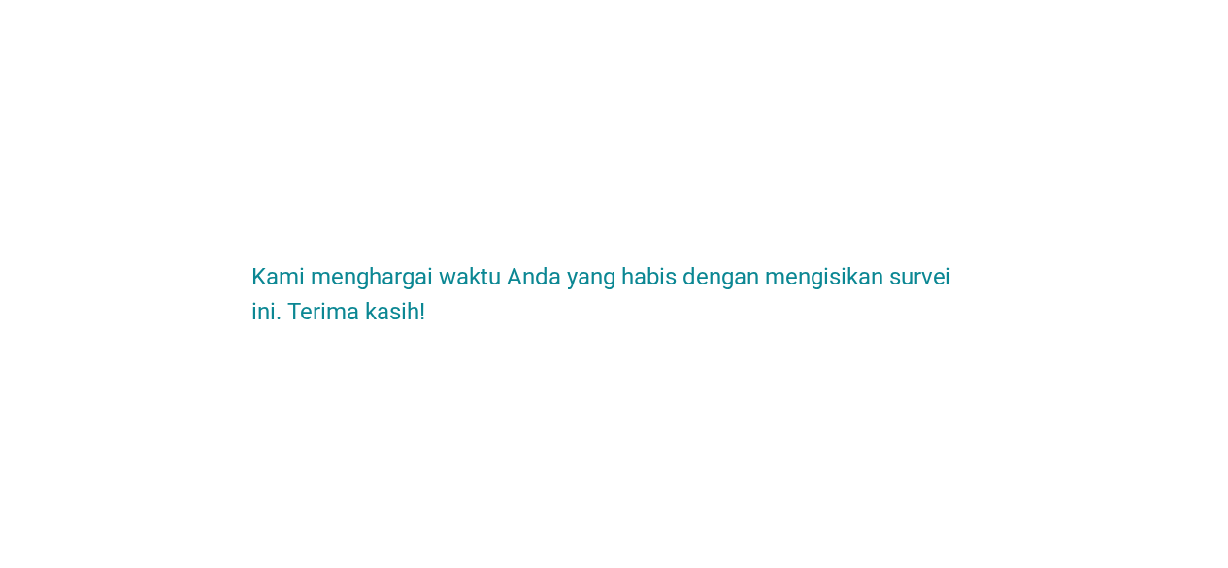
scroll to position [0, 0]
